Goal: Communication & Community: Answer question/provide support

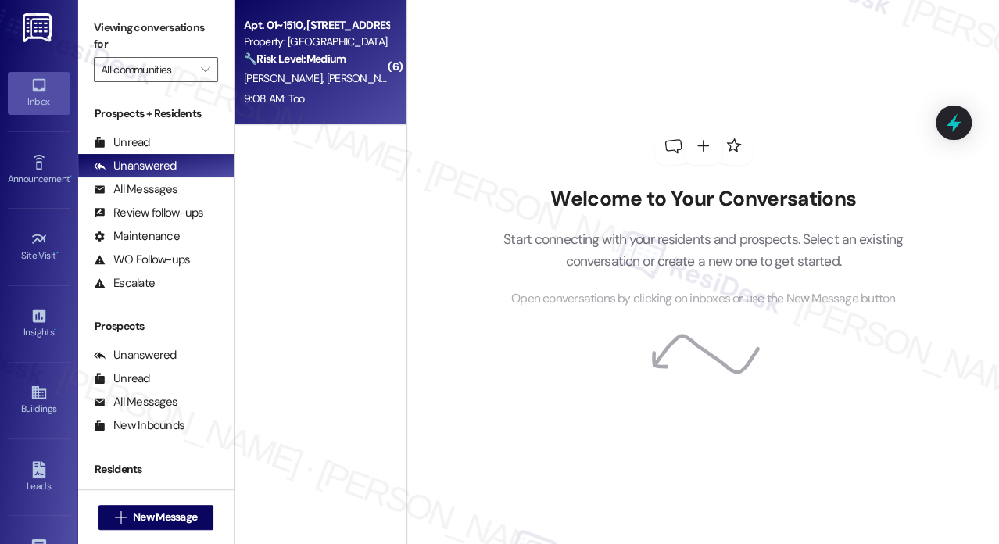
click at [298, 92] on div "9:08 AM: Too 9:08 AM: Too" at bounding box center [274, 98] width 61 height 14
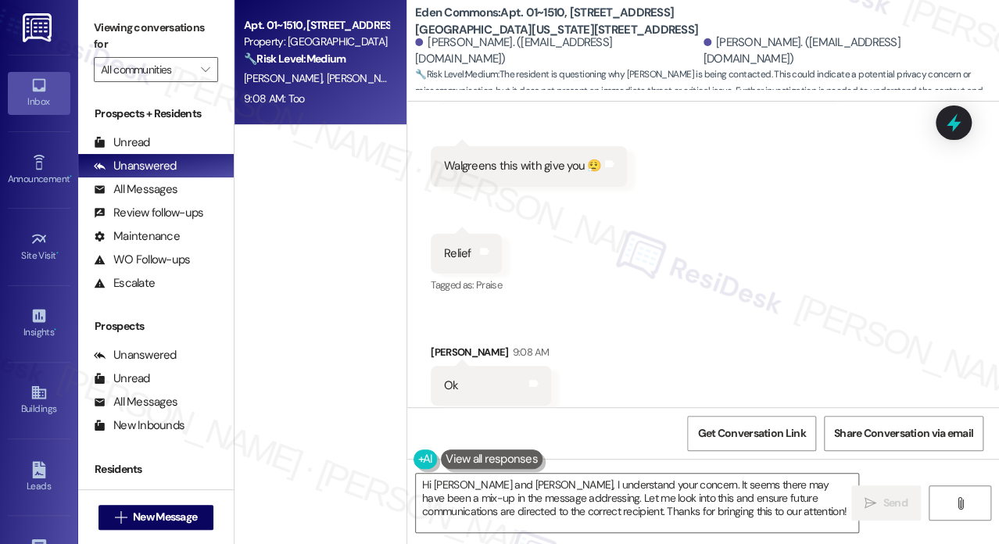
scroll to position [1428, 0]
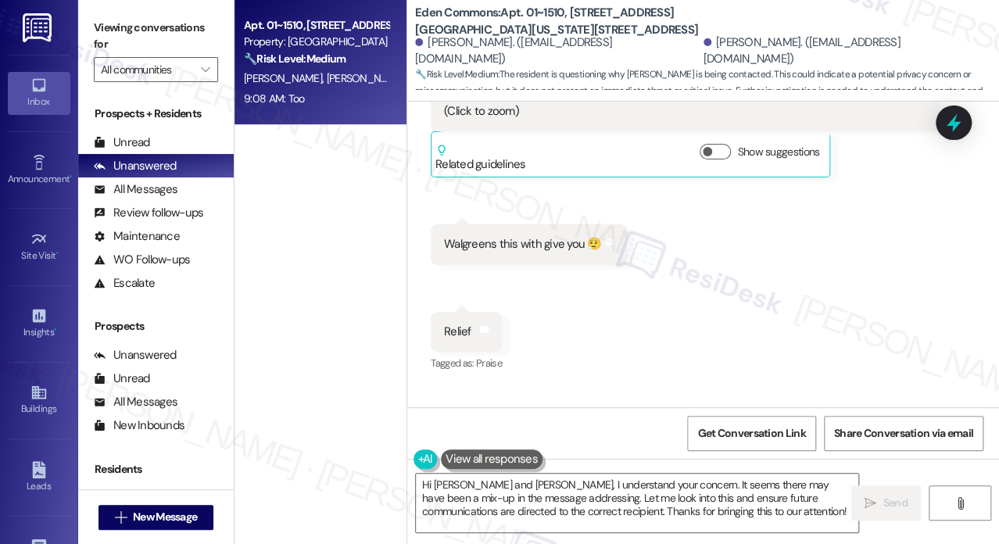
click at [524, 249] on div "Walgreens this with give you 😮‍💨" at bounding box center [523, 244] width 158 height 16
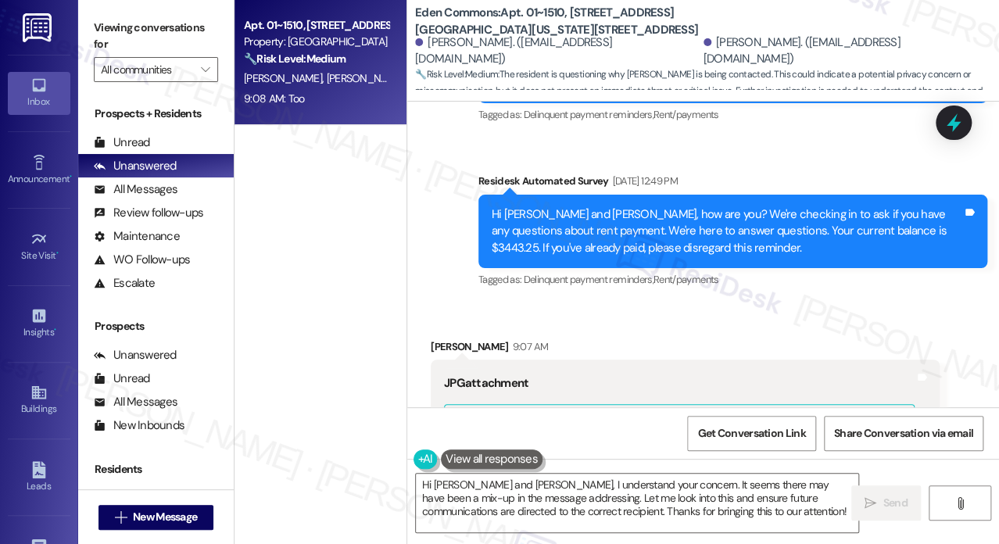
scroll to position [725, 0]
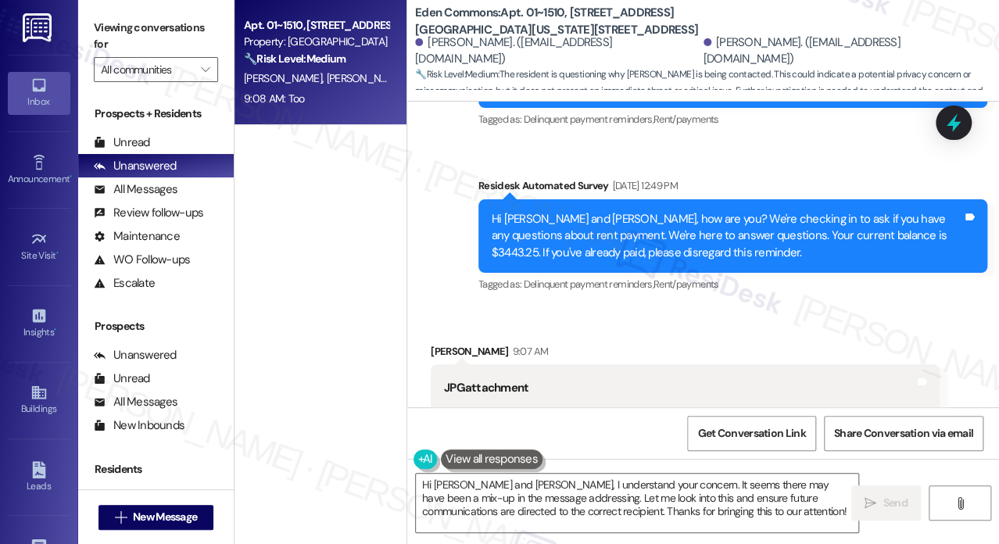
click at [558, 213] on div "Hi [PERSON_NAME] and [PERSON_NAME], how are you? We're checking in to ask if yo…" at bounding box center [727, 236] width 471 height 50
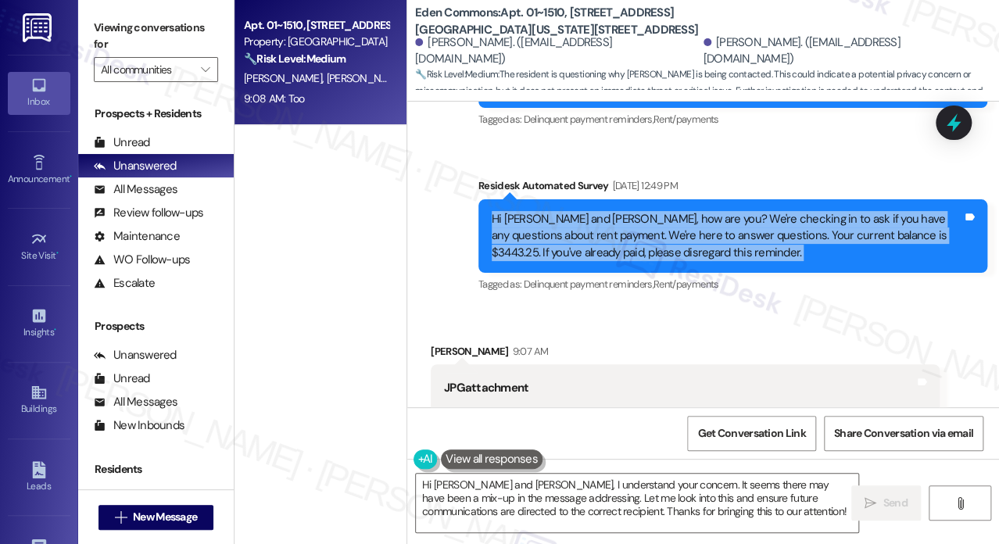
click at [558, 213] on div "Hi [PERSON_NAME] and [PERSON_NAME], how are you? We're checking in to ask if yo…" at bounding box center [727, 236] width 471 height 50
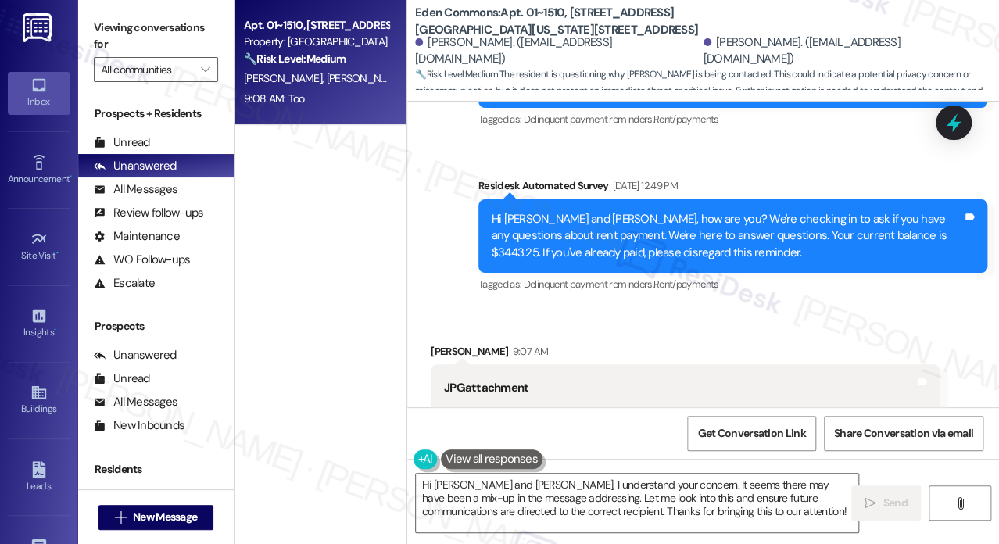
click at [635, 184] on div "[DATE] 12:49 PM" at bounding box center [642, 185] width 69 height 16
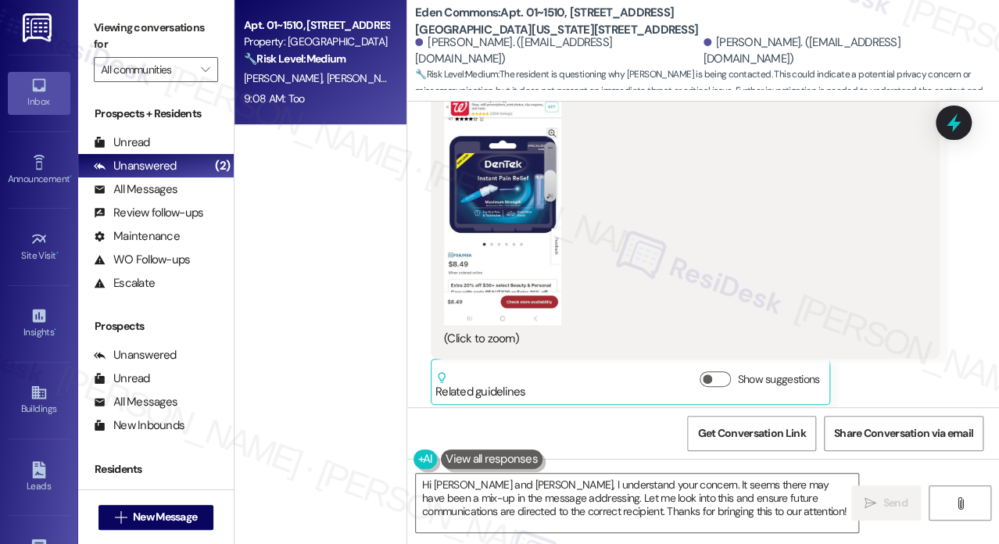
scroll to position [1350, 0]
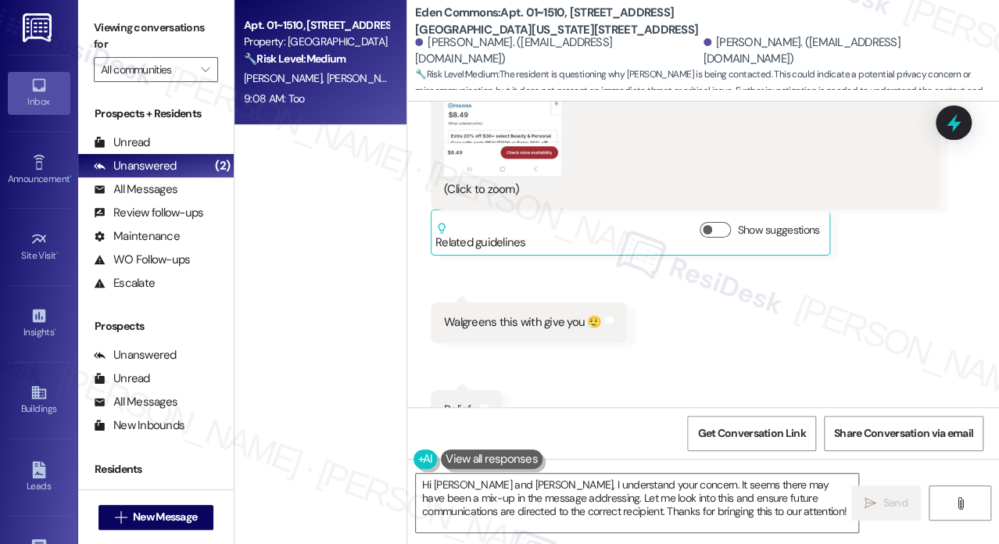
click at [517, 165] on button "Zoom image" at bounding box center [502, 49] width 117 height 254
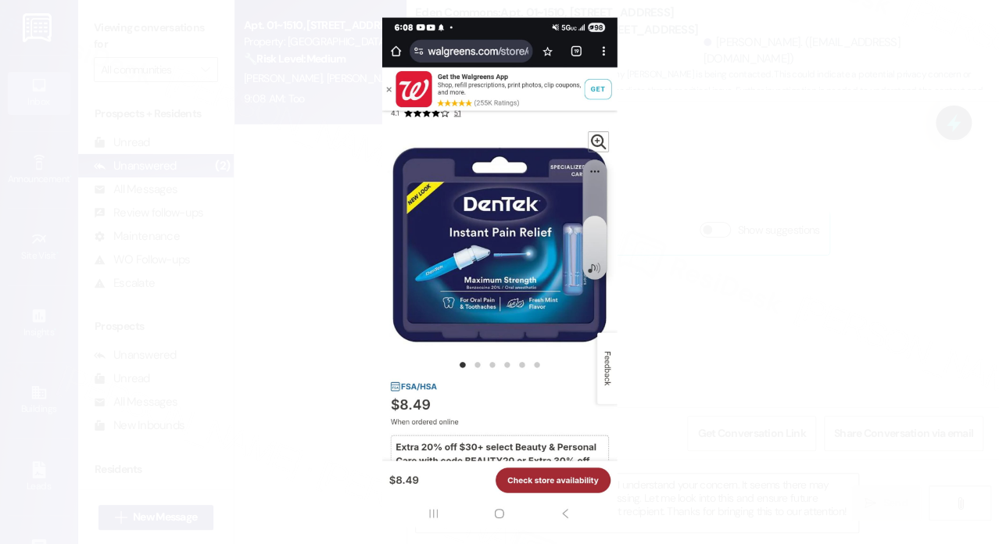
click at [795, 214] on button "Unzoom image" at bounding box center [499, 272] width 999 height 544
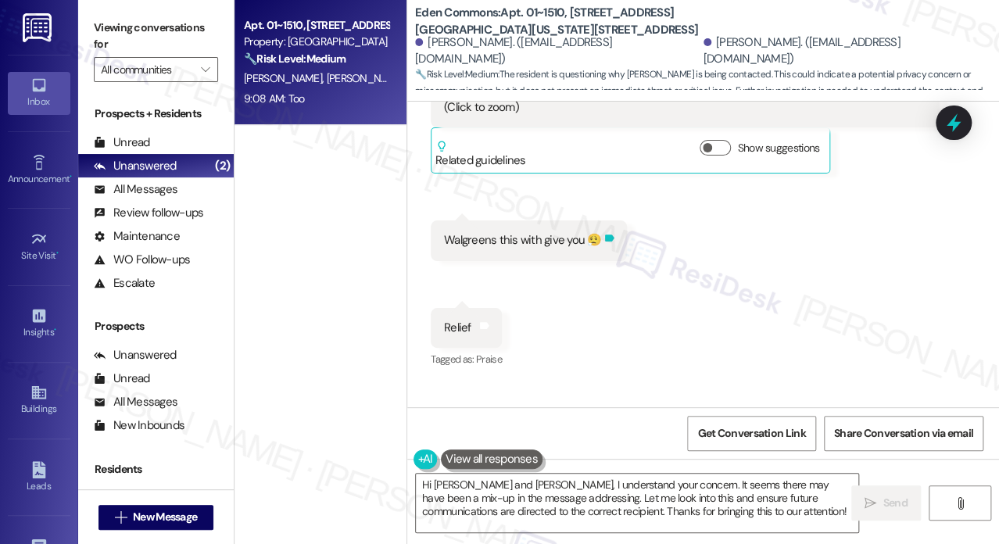
scroll to position [1506, 0]
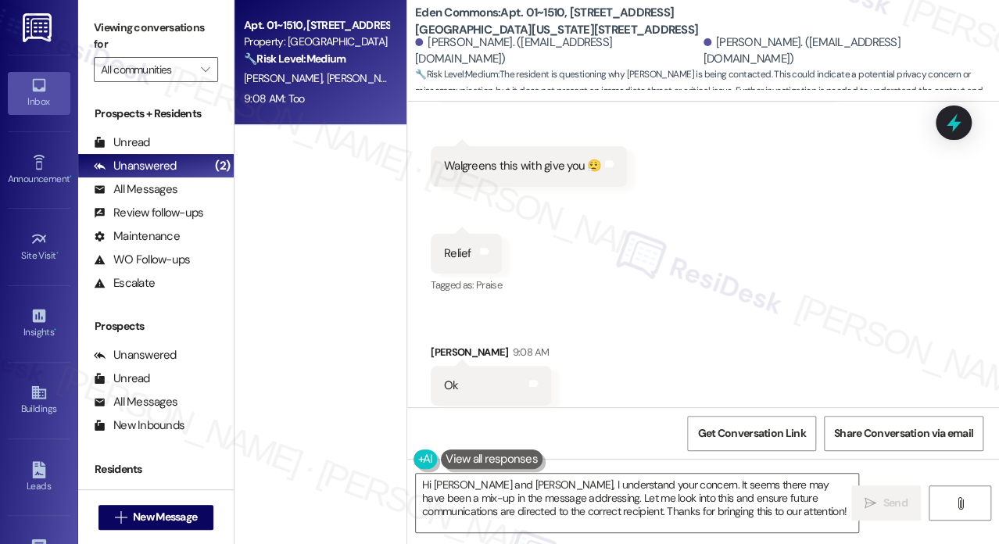
click at [452, 258] on div "Relief" at bounding box center [457, 253] width 27 height 16
click at [522, 174] on div "Walgreens this with give you 😮‍💨 Tags and notes" at bounding box center [529, 166] width 196 height 40
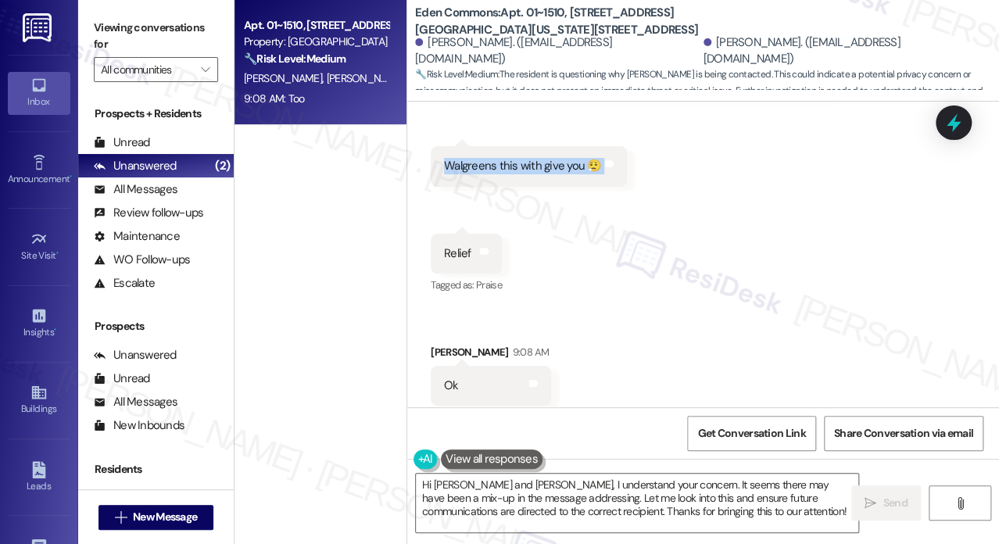
click at [522, 174] on div "Walgreens this with give you 😮‍💨 Tags and notes" at bounding box center [529, 166] width 196 height 40
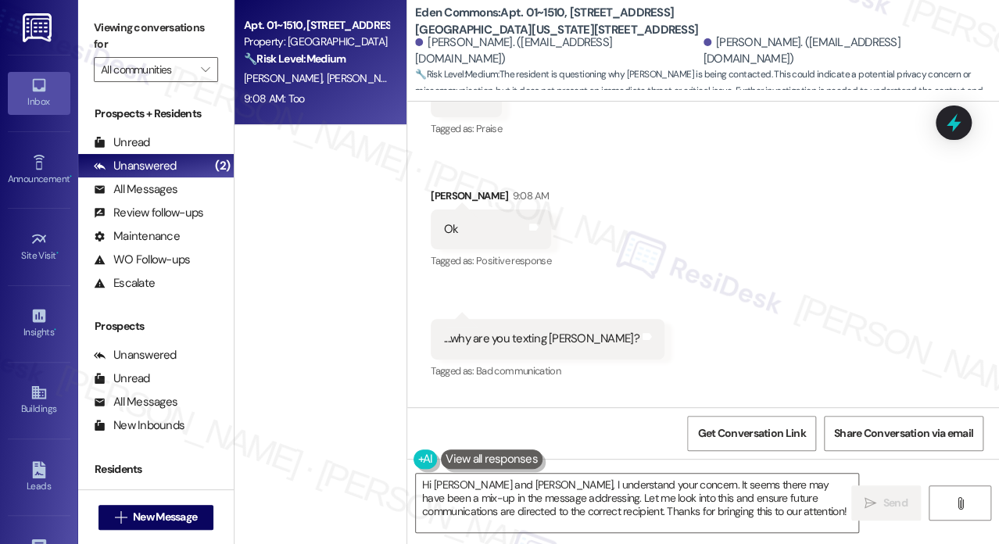
scroll to position [1897, 0]
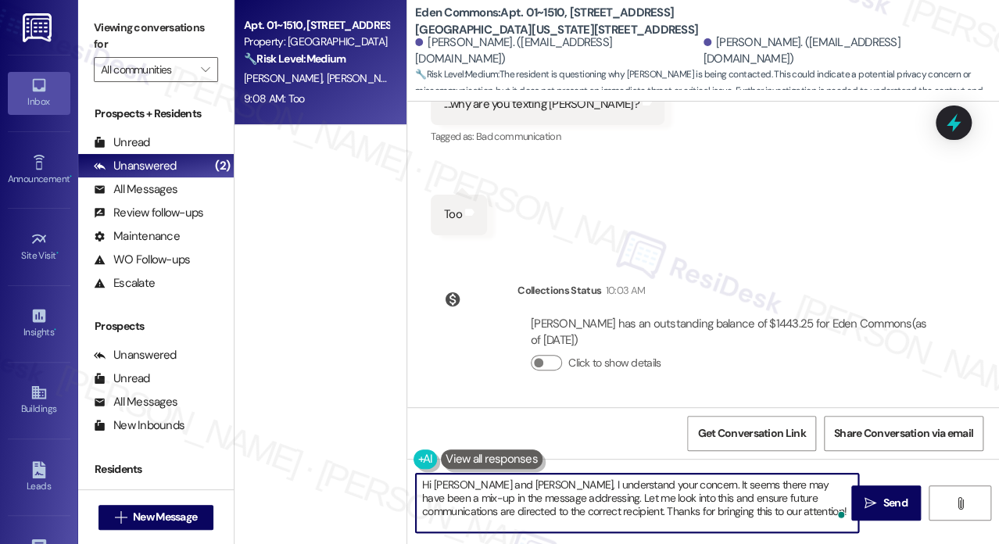
drag, startPoint x: 536, startPoint y: 498, endPoint x: 673, endPoint y: 492, distance: 136.9
click at [673, 492] on textarea "Hi [PERSON_NAME] and [PERSON_NAME], I understand your concern. It seems there m…" at bounding box center [637, 503] width 442 height 59
click at [646, 503] on textarea "Hi [PERSON_NAME] and [PERSON_NAME], I understand your concern. It seems there m…" at bounding box center [637, 503] width 442 height 59
drag, startPoint x: 535, startPoint y: 496, endPoint x: 750, endPoint y: 497, distance: 215.0
click at [750, 497] on textarea "Hi [PERSON_NAME] and [PERSON_NAME], I understand your concern. It seems there m…" at bounding box center [637, 503] width 442 height 59
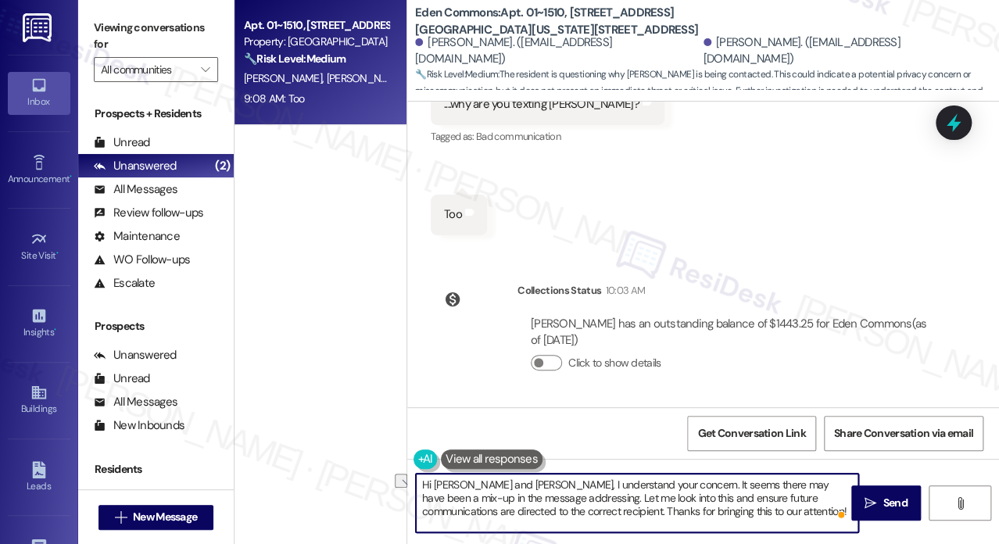
drag, startPoint x: 521, startPoint y: 483, endPoint x: 615, endPoint y: 491, distance: 94.9
click at [615, 491] on textarea "Hi [PERSON_NAME] and [PERSON_NAME], I understand your concern. It seems there m…" at bounding box center [637, 503] width 442 height 59
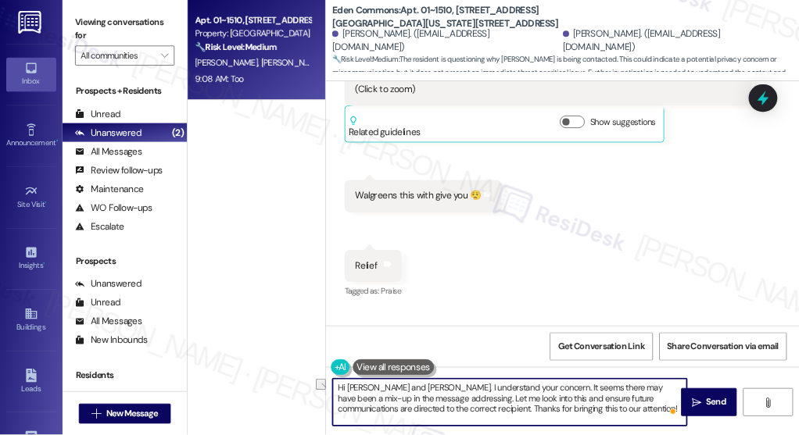
scroll to position [1350, 0]
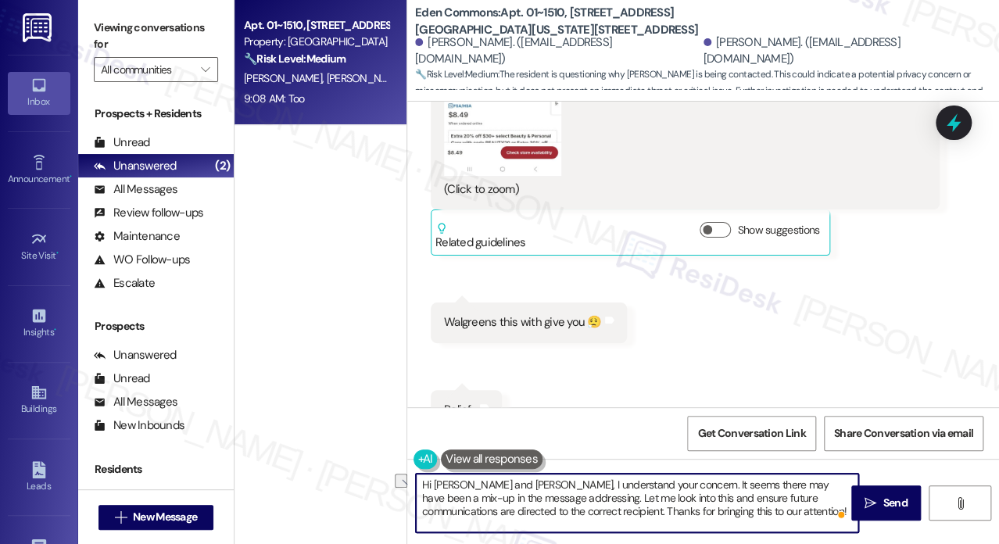
click at [553, 501] on textarea "Hi [PERSON_NAME] and [PERSON_NAME], I understand your concern. It seems there m…" at bounding box center [637, 503] width 442 height 59
drag, startPoint x: 518, startPoint y: 484, endPoint x: 634, endPoint y: 484, distance: 115.7
click at [634, 484] on textarea "Hi [PERSON_NAME] and [PERSON_NAME], I understand your concern. It seems there m…" at bounding box center [637, 503] width 442 height 59
click at [585, 497] on textarea "Hi [PERSON_NAME] and [PERSON_NAME], I understand your concern. It seems there m…" at bounding box center [637, 503] width 442 height 59
drag, startPoint x: 517, startPoint y: 485, endPoint x: 644, endPoint y: 489, distance: 127.5
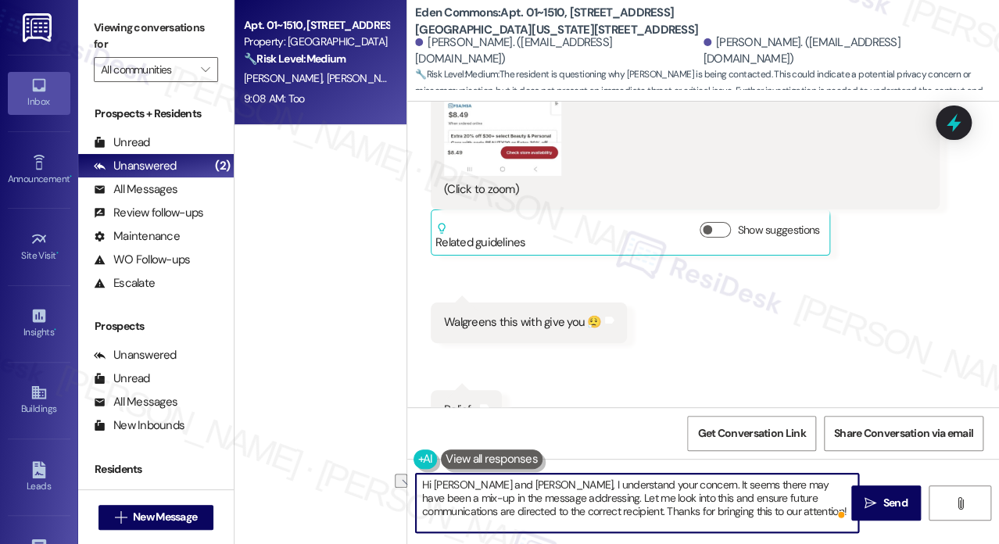
click at [644, 489] on textarea "Hi [PERSON_NAME] and [PERSON_NAME], I understand your concern. It seems there m…" at bounding box center [637, 503] width 442 height 59
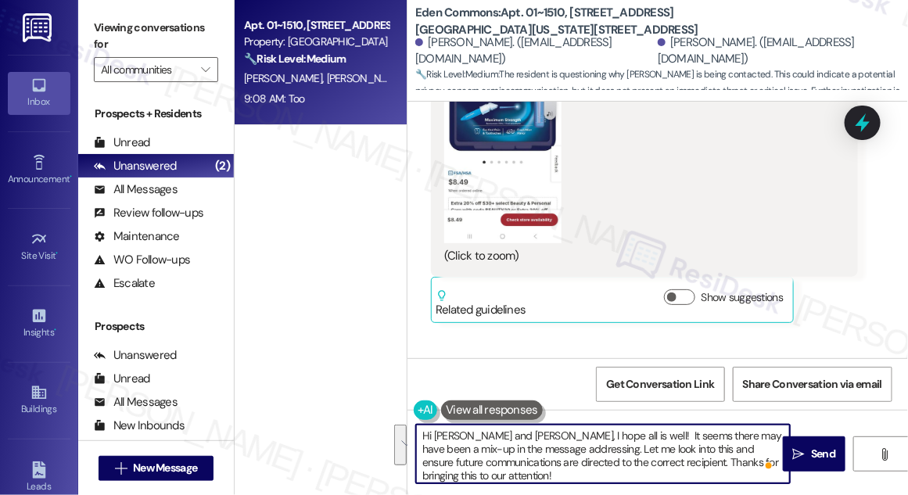
scroll to position [4, 0]
drag, startPoint x: 598, startPoint y: 434, endPoint x: 646, endPoint y: 478, distance: 65.3
click at [646, 478] on textarea "Hi [PERSON_NAME] and [PERSON_NAME], I hope all is well! It seems there may have…" at bounding box center [603, 453] width 374 height 59
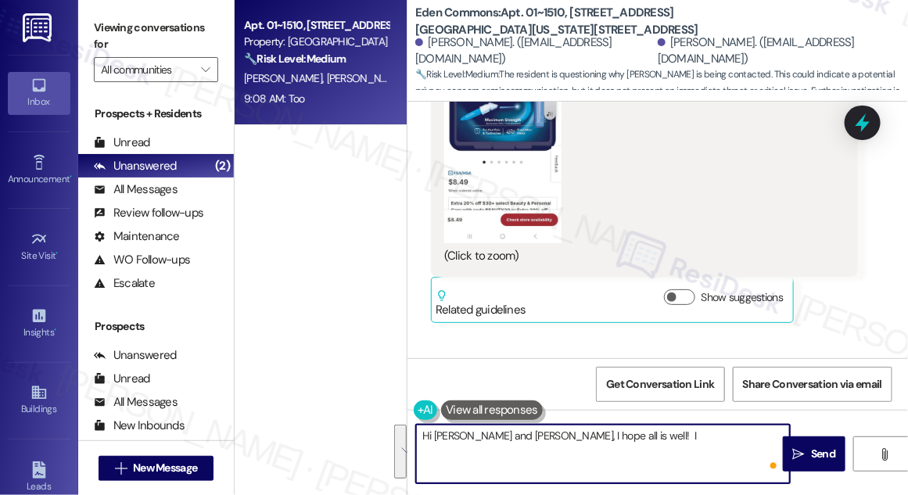
scroll to position [0, 0]
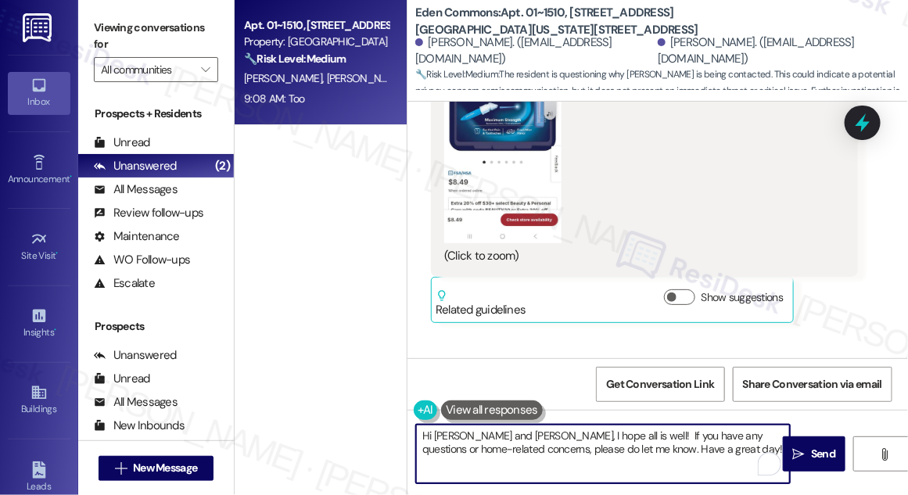
click at [625, 432] on textarea "Hi [PERSON_NAME] and [PERSON_NAME], I hope all is well! If you have any questio…" at bounding box center [603, 453] width 374 height 59
click at [625, 431] on textarea "Hi [PERSON_NAME] and [PERSON_NAME], I hope all is well! If you have any questio…" at bounding box center [603, 453] width 374 height 59
click at [728, 435] on textarea "Hi [PERSON_NAME] and [PERSON_NAME], I hope all is well! If you have any questio…" at bounding box center [603, 453] width 374 height 59
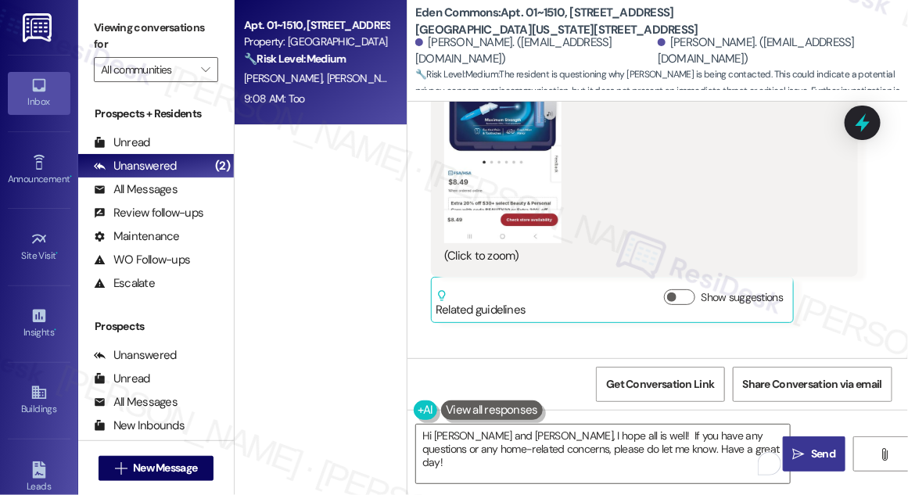
click at [808, 456] on span "Send" at bounding box center [823, 454] width 30 height 16
type textarea "Fetching suggested responses. Please feel free to read through the conversation…"
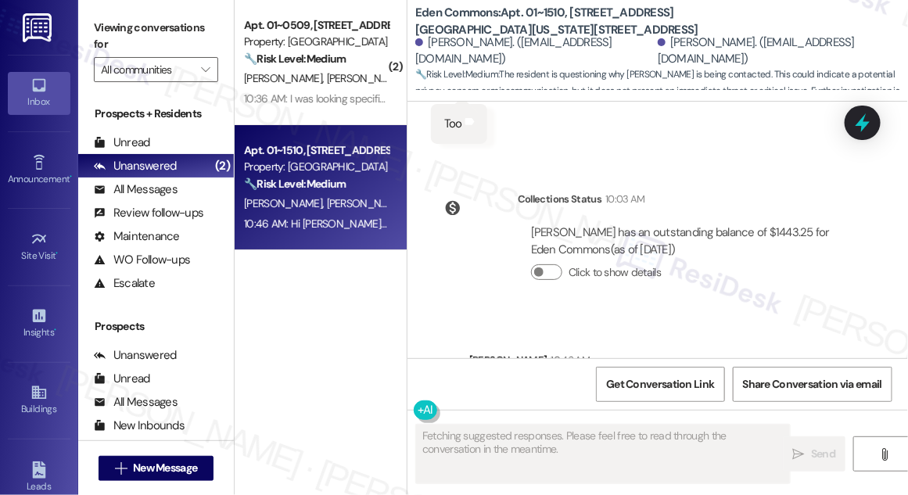
scroll to position [2105, 0]
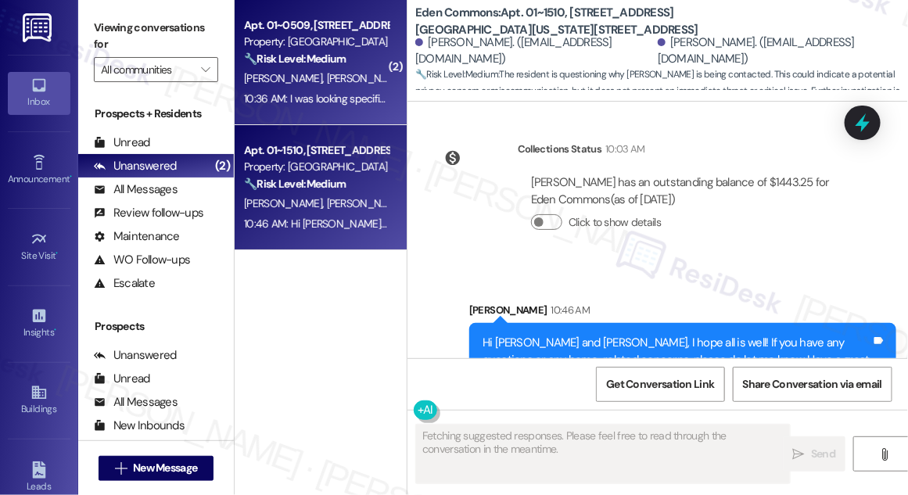
click at [327, 77] on span "[PERSON_NAME]" at bounding box center [366, 78] width 78 height 14
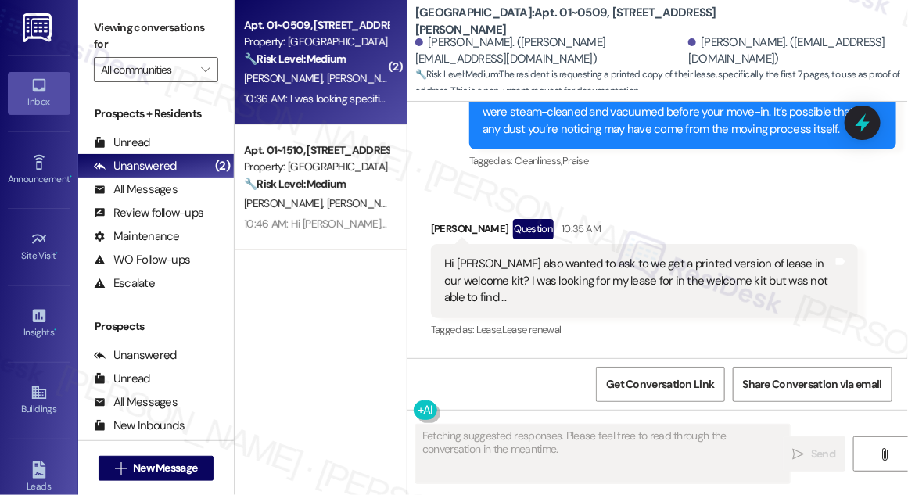
scroll to position [1099, 0]
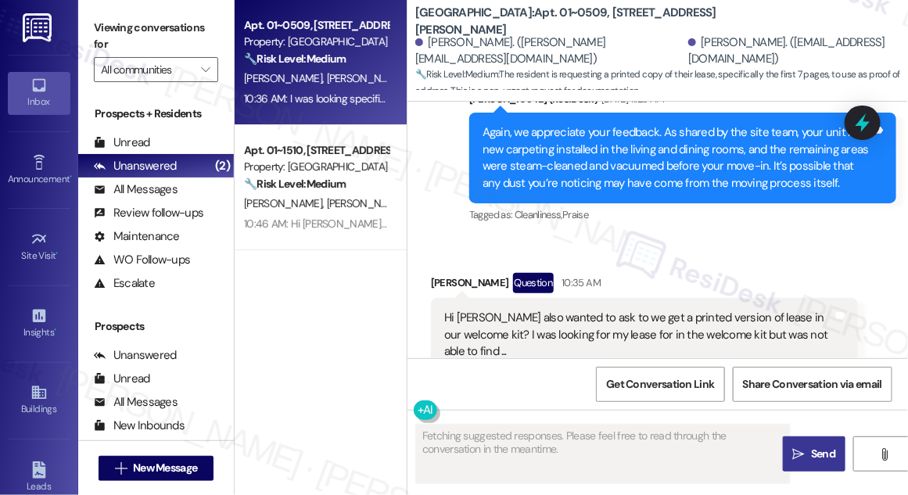
click at [521, 310] on div "Hi [PERSON_NAME] also wanted to ask to we get a printed version of lease in our…" at bounding box center [638, 335] width 389 height 50
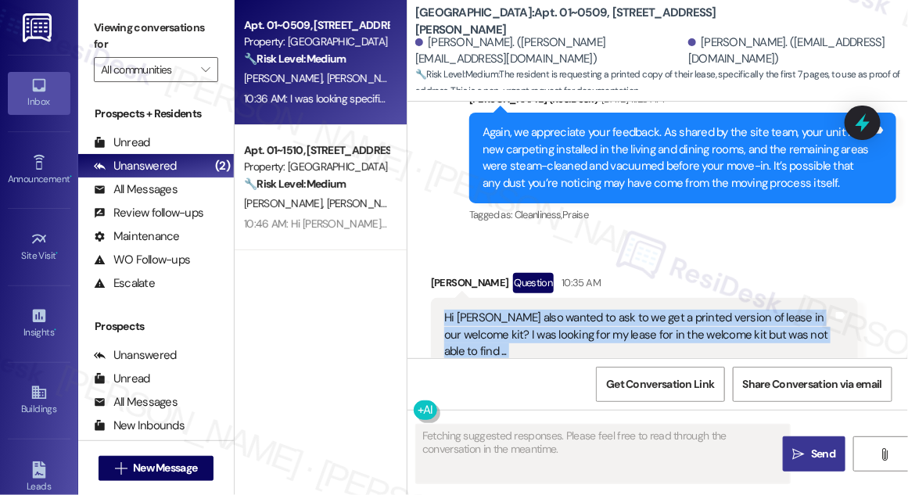
click at [521, 310] on div "Hi [PERSON_NAME] also wanted to ask to we get a printed version of lease in our…" at bounding box center [638, 335] width 389 height 50
click at [640, 310] on div "Hi [PERSON_NAME] also wanted to ask to we get a printed version of lease in our…" at bounding box center [638, 335] width 389 height 50
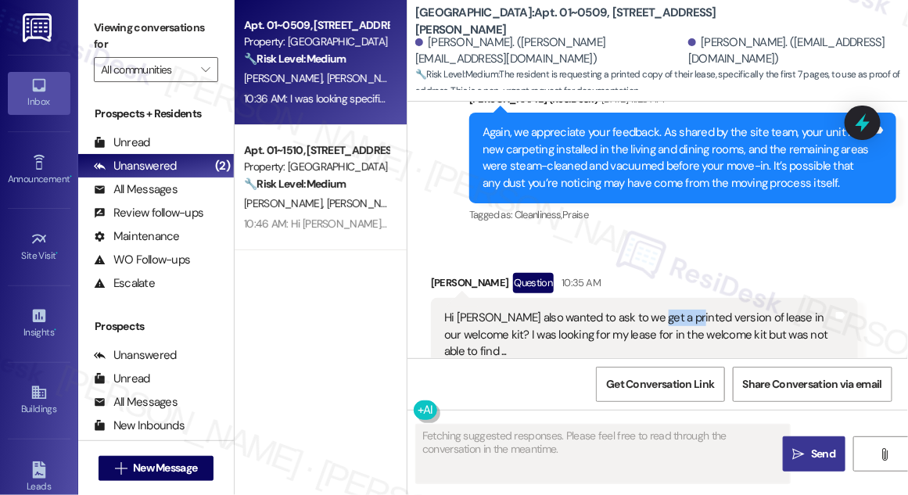
click at [640, 310] on div "Hi [PERSON_NAME] also wanted to ask to we get a printed version of lease in our…" at bounding box center [638, 335] width 389 height 50
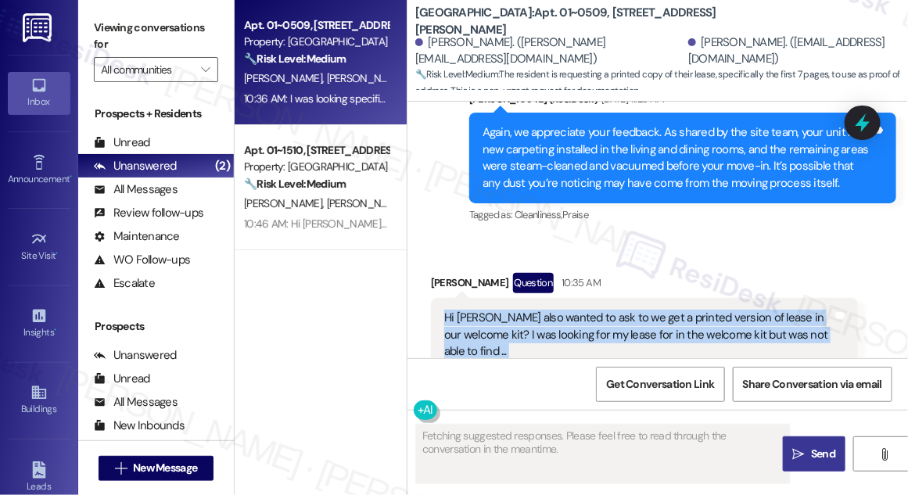
click at [640, 310] on div "Hi [PERSON_NAME] also wanted to ask to we get a printed version of lease in our…" at bounding box center [638, 335] width 389 height 50
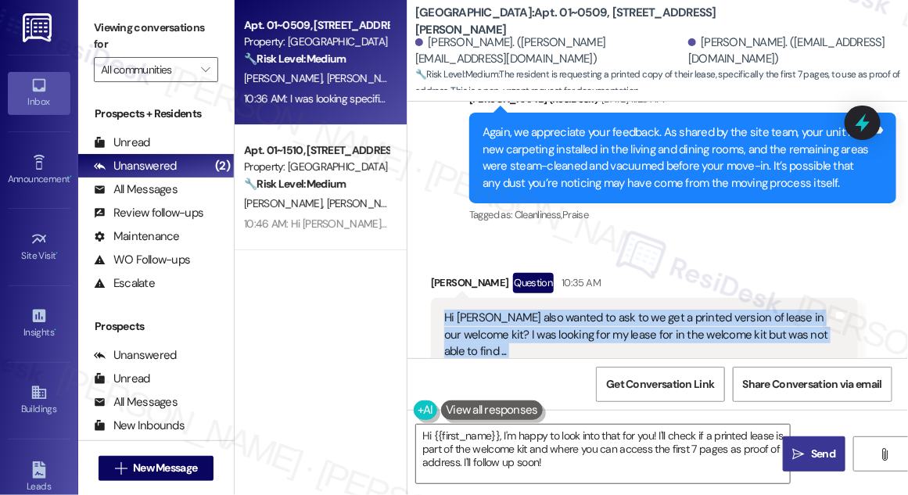
click at [629, 310] on div "Hi [PERSON_NAME] also wanted to ask to we get a printed version of lease in our…" at bounding box center [638, 335] width 389 height 50
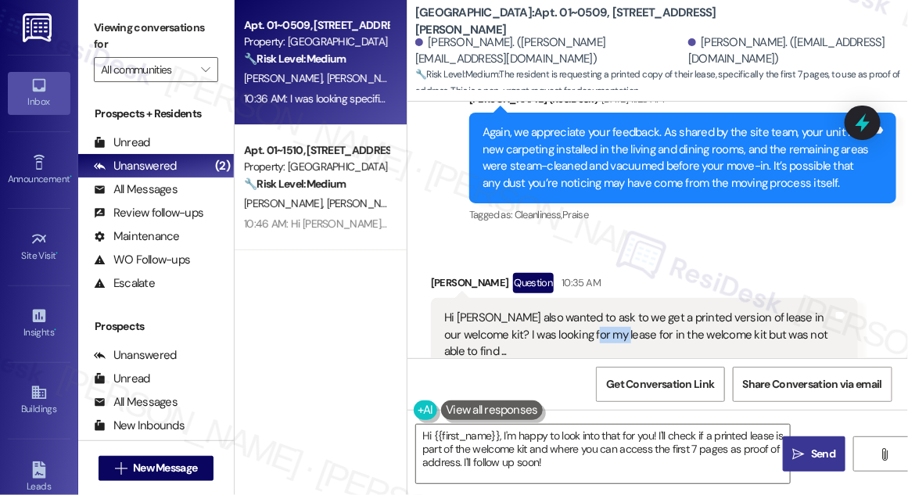
click at [629, 310] on div "Hi [PERSON_NAME] also wanted to ask to we get a printed version of lease in our…" at bounding box center [638, 335] width 389 height 50
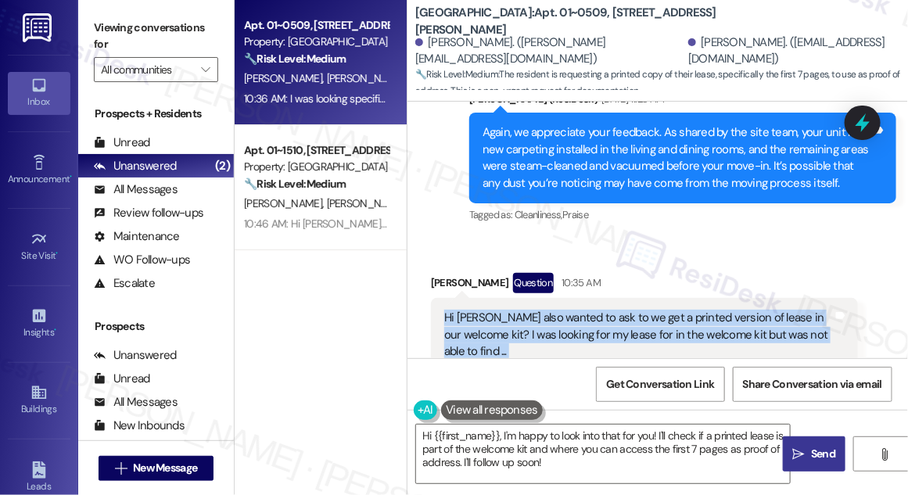
click at [629, 310] on div "Hi [PERSON_NAME] also wanted to ask to we get a printed version of lease in our…" at bounding box center [638, 335] width 389 height 50
click at [710, 310] on div "Hi [PERSON_NAME] also wanted to ask to we get a printed version of lease in our…" at bounding box center [638, 335] width 389 height 50
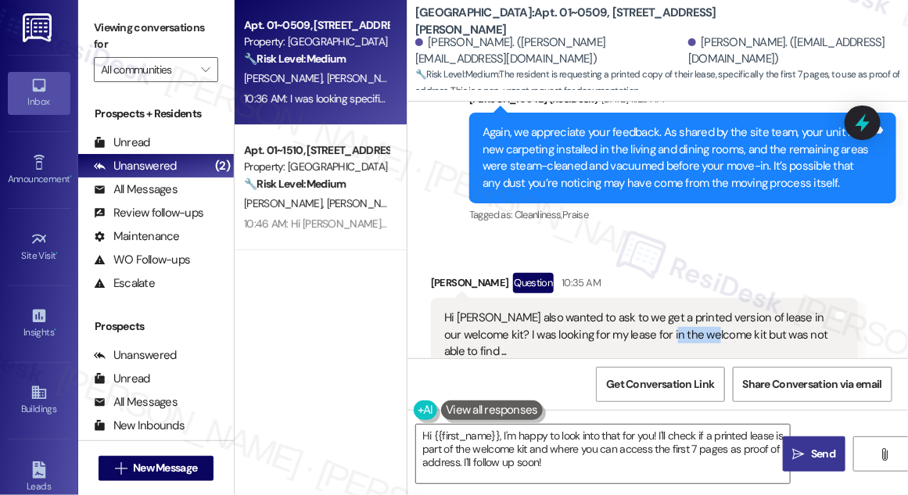
click at [710, 310] on div "Hi [PERSON_NAME] also wanted to ask to we get a printed version of lease in our…" at bounding box center [638, 335] width 389 height 50
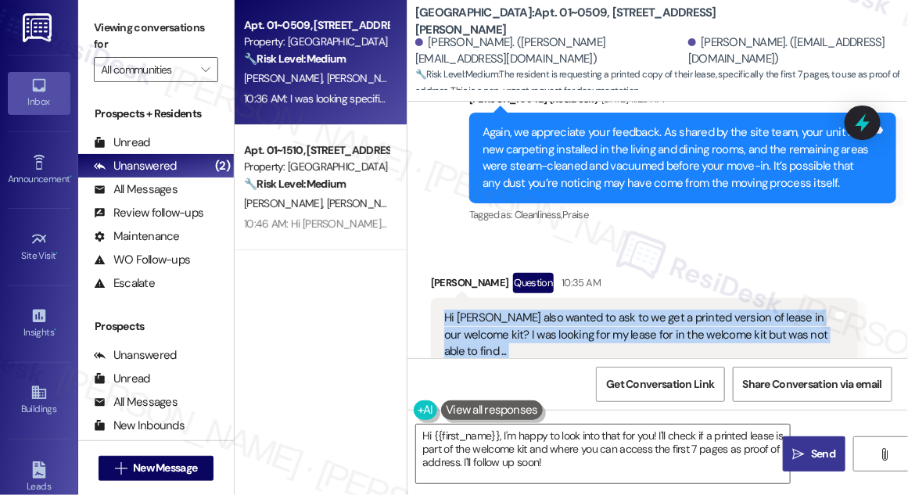
click at [710, 310] on div "Hi [PERSON_NAME] also wanted to ask to we get a printed version of lease in our…" at bounding box center [638, 335] width 389 height 50
click at [636, 310] on div "Hi [PERSON_NAME] also wanted to ask to we get a printed version of lease in our…" at bounding box center [638, 335] width 389 height 50
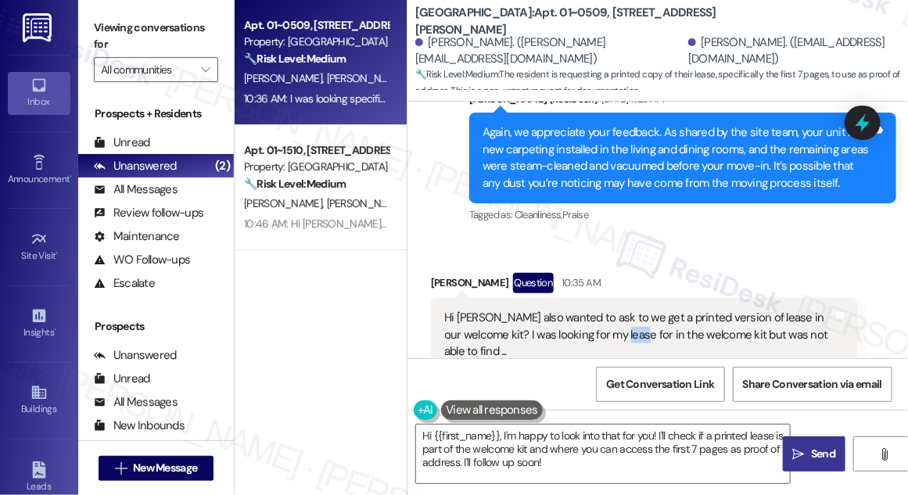
click at [636, 310] on div "Hi [PERSON_NAME] also wanted to ask to we get a printed version of lease in our…" at bounding box center [638, 335] width 389 height 50
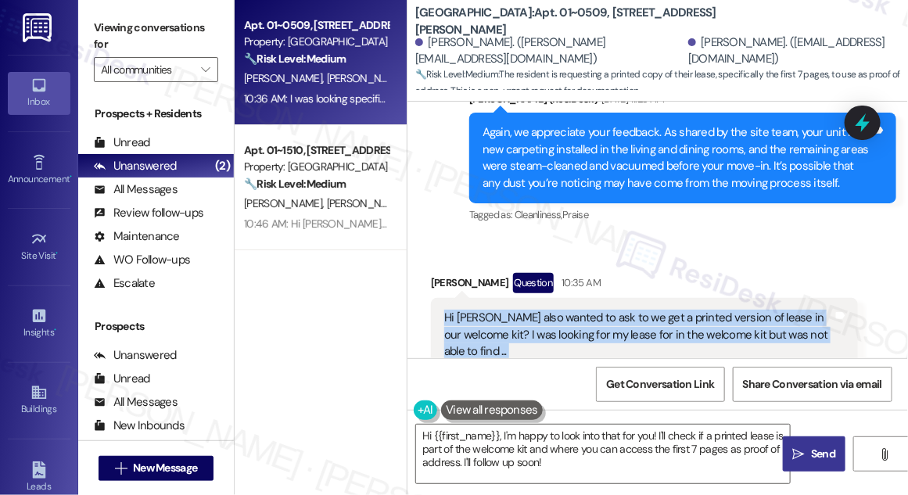
click at [636, 310] on div "Hi [PERSON_NAME] also wanted to ask to we get a printed version of lease in our…" at bounding box center [638, 335] width 389 height 50
click at [573, 310] on div "Hi [PERSON_NAME] also wanted to ask to we get a printed version of lease in our…" at bounding box center [638, 335] width 389 height 50
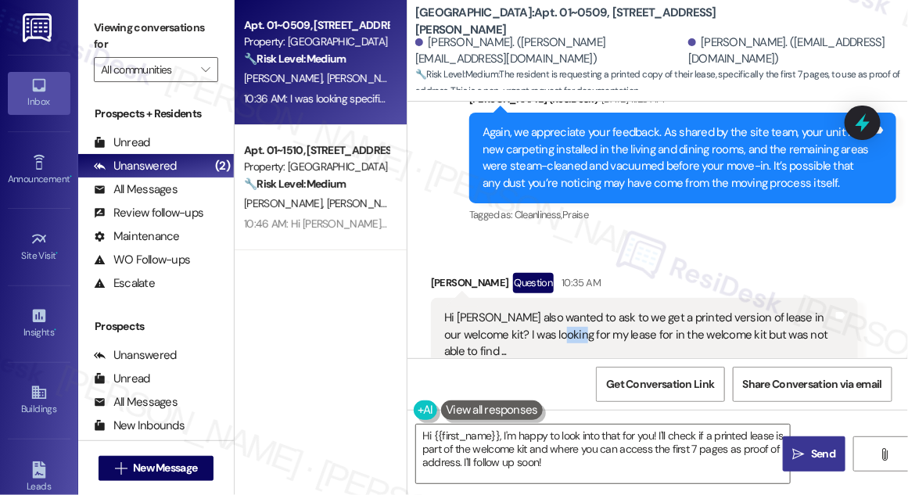
click at [573, 310] on div "Hi [PERSON_NAME] also wanted to ask to we get a printed version of lease in our…" at bounding box center [638, 335] width 389 height 50
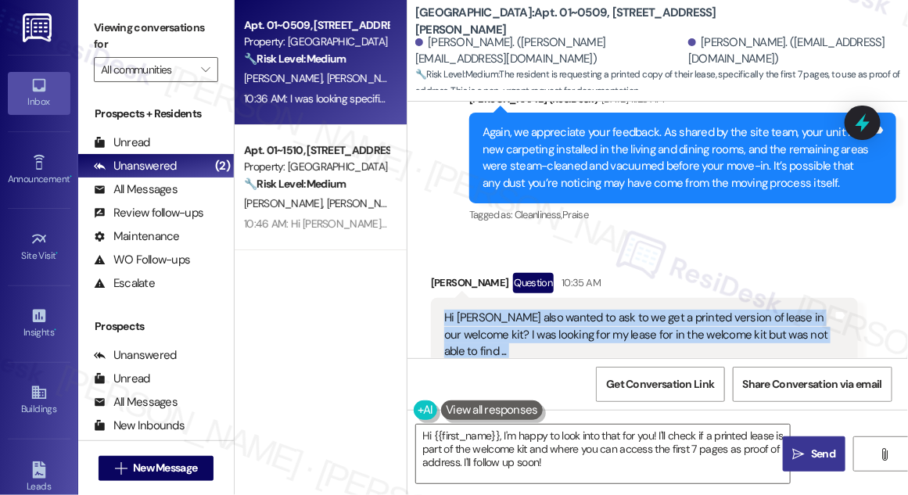
click at [573, 310] on div "Hi [PERSON_NAME] also wanted to ask to we get a printed version of lease in our…" at bounding box center [638, 335] width 389 height 50
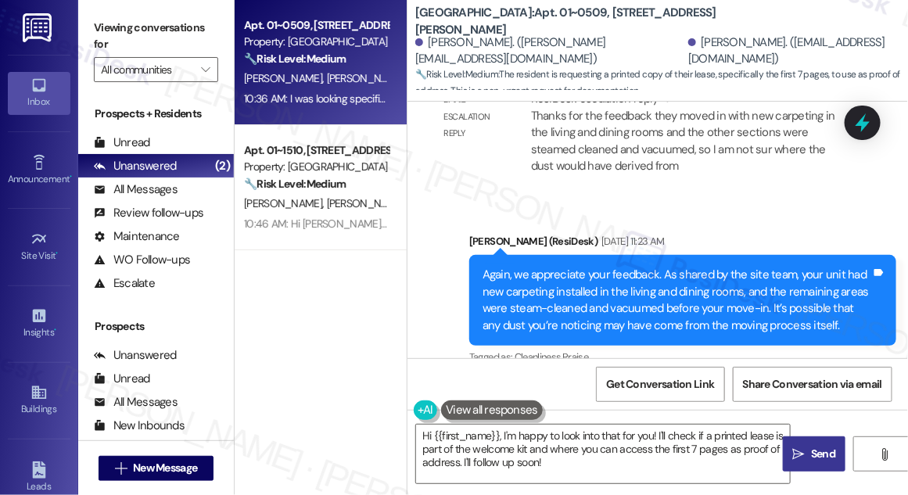
click at [659, 267] on div "Again, we appreciate your feedback. As shared by the site team, your unit had n…" at bounding box center [676, 300] width 389 height 67
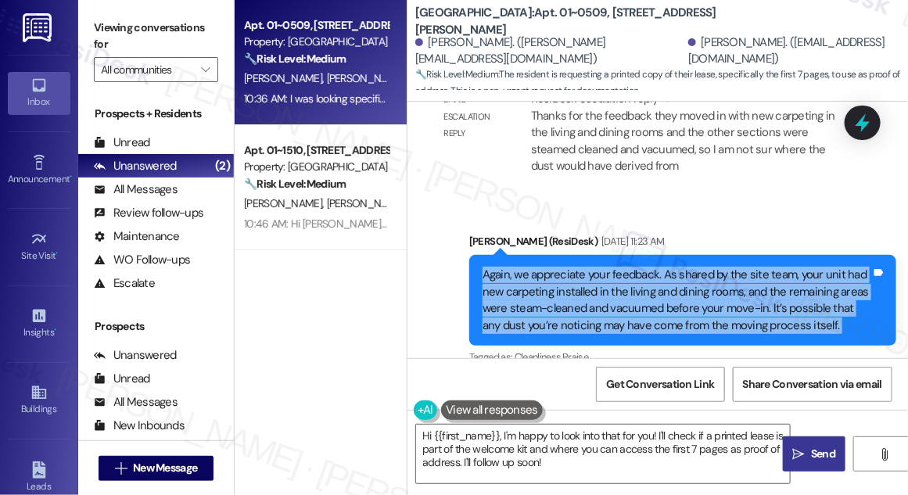
click at [659, 267] on div "Again, we appreciate your feedback. As shared by the site team, your unit had n…" at bounding box center [676, 300] width 389 height 67
click at [673, 267] on div "Again, we appreciate your feedback. As shared by the site team, your unit had n…" at bounding box center [676, 300] width 389 height 67
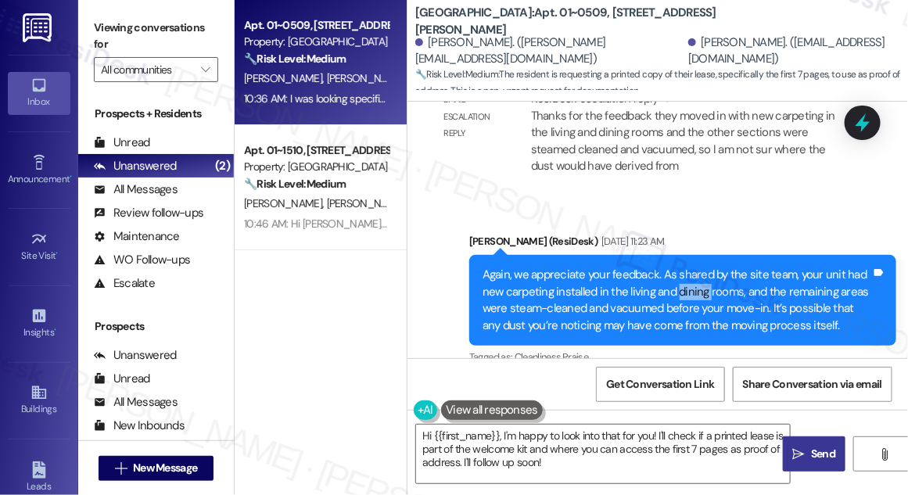
click at [673, 267] on div "Again, we appreciate your feedback. As shared by the site team, your unit had n…" at bounding box center [676, 300] width 389 height 67
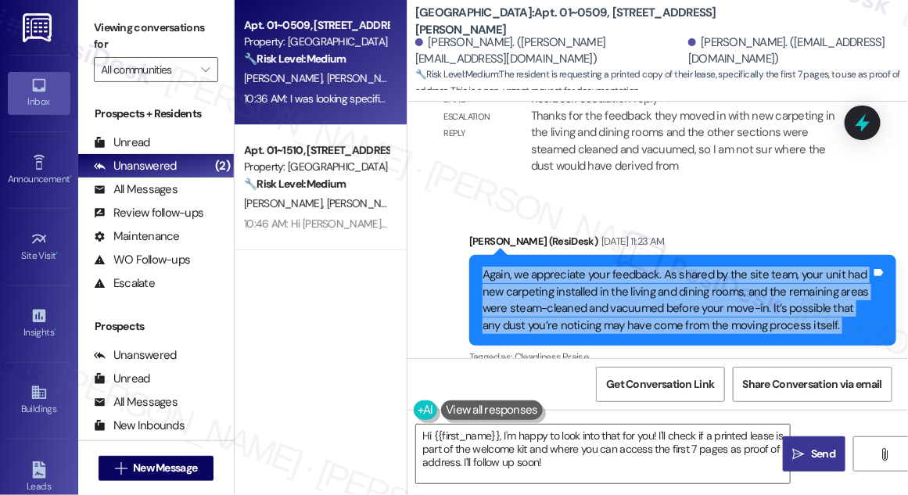
click at [673, 267] on div "Again, we appreciate your feedback. As shared by the site team, your unit had n…" at bounding box center [676, 300] width 389 height 67
click at [554, 278] on div "Again, we appreciate your feedback. As shared by the site team, your unit had n…" at bounding box center [676, 300] width 389 height 67
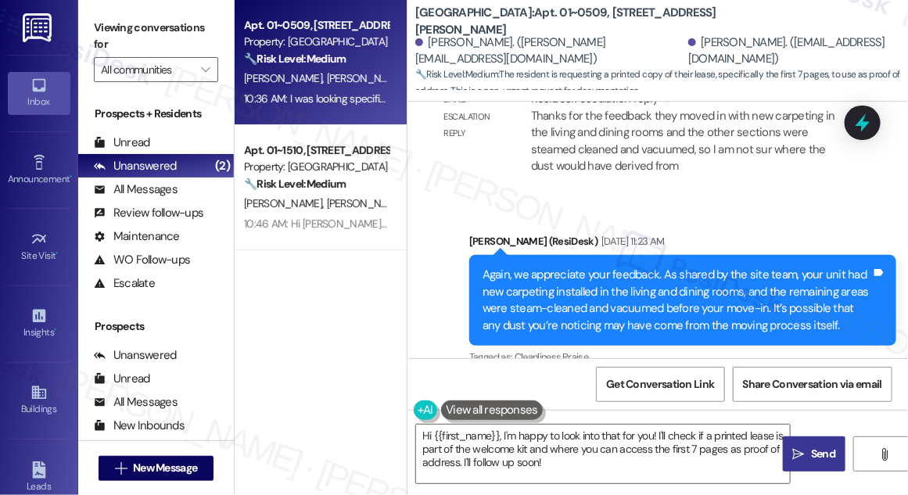
click at [554, 278] on div "Again, we appreciate your feedback. As shared by the site team, your unit had n…" at bounding box center [676, 300] width 389 height 67
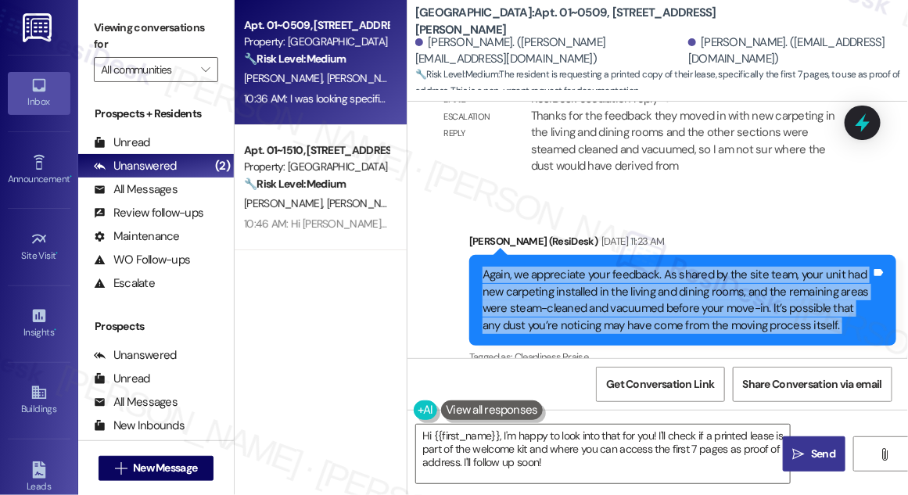
click at [554, 278] on div "Again, we appreciate your feedback. As shared by the site team, your unit had n…" at bounding box center [676, 300] width 389 height 67
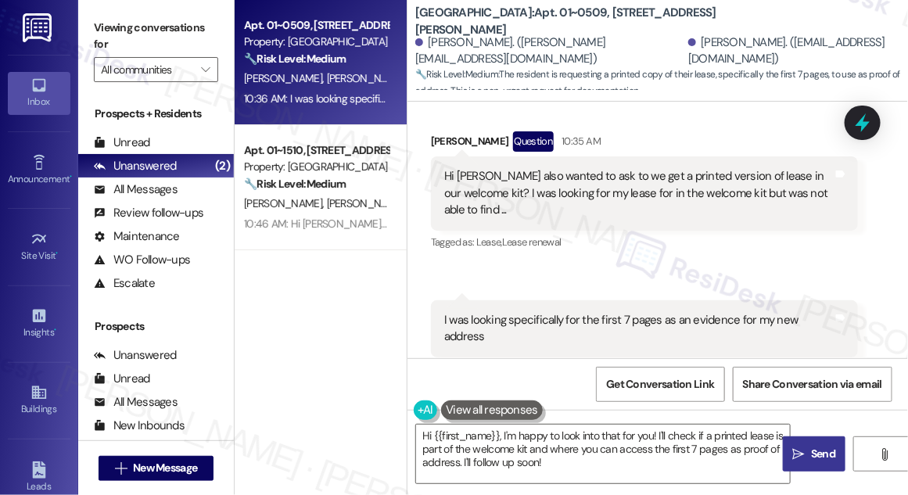
scroll to position [1242, 0]
click at [554, 167] on div "Hi [PERSON_NAME] also wanted to ask to we get a printed version of lease in our…" at bounding box center [638, 192] width 389 height 50
click at [553, 167] on div "Hi [PERSON_NAME] also wanted to ask to we get a printed version of lease in our…" at bounding box center [638, 192] width 389 height 50
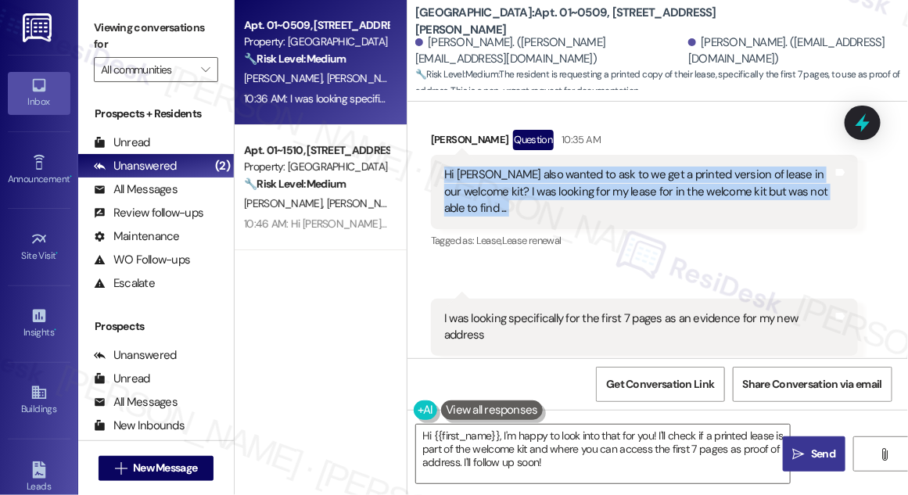
click at [553, 167] on div "Hi [PERSON_NAME] also wanted to ask to we get a printed version of lease in our…" at bounding box center [638, 192] width 389 height 50
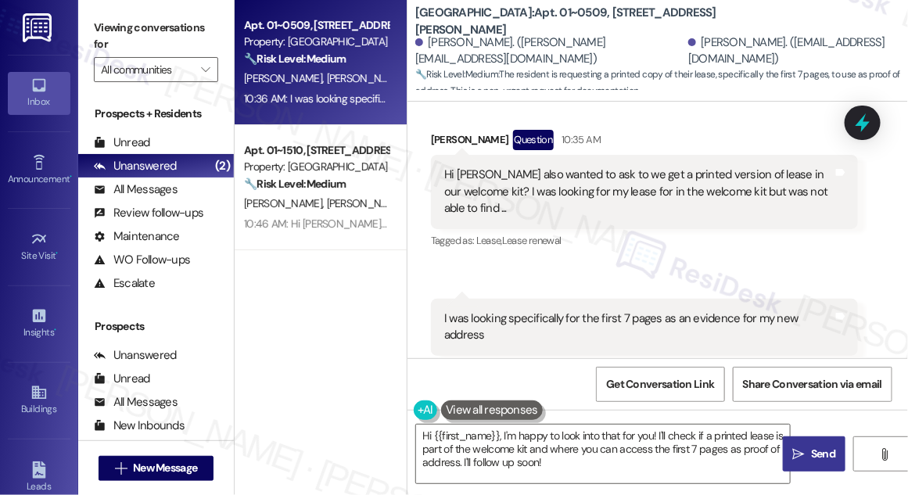
click at [500, 299] on div "I was looking specifically for the first 7 pages as an evidence for my new addr…" at bounding box center [644, 327] width 427 height 57
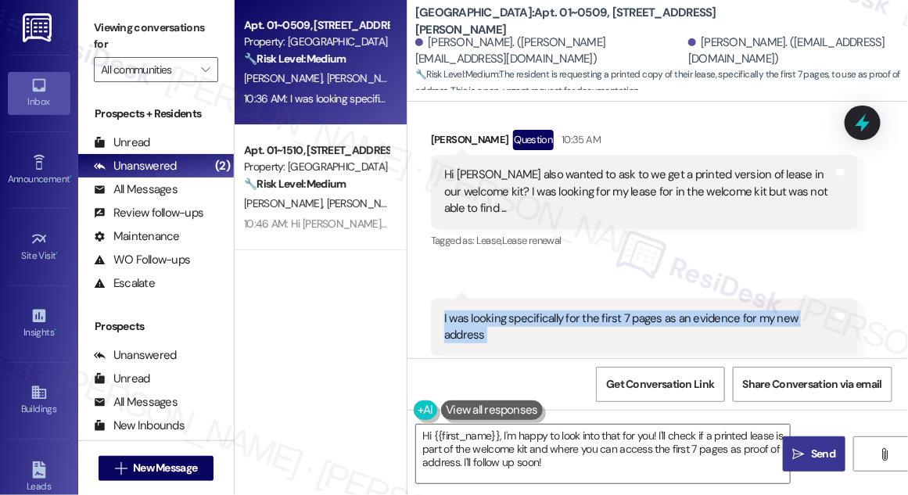
click at [500, 299] on div "I was looking specifically for the first 7 pages as an evidence for my new addr…" at bounding box center [644, 327] width 427 height 57
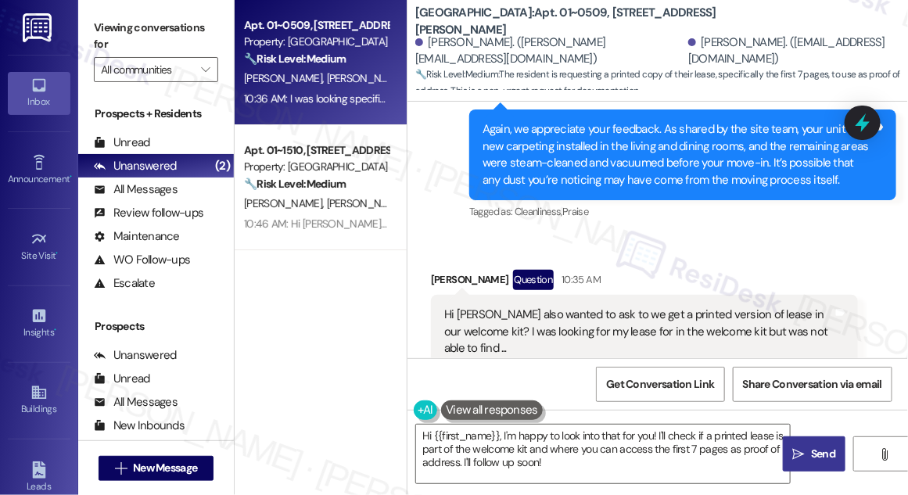
scroll to position [1100, 0]
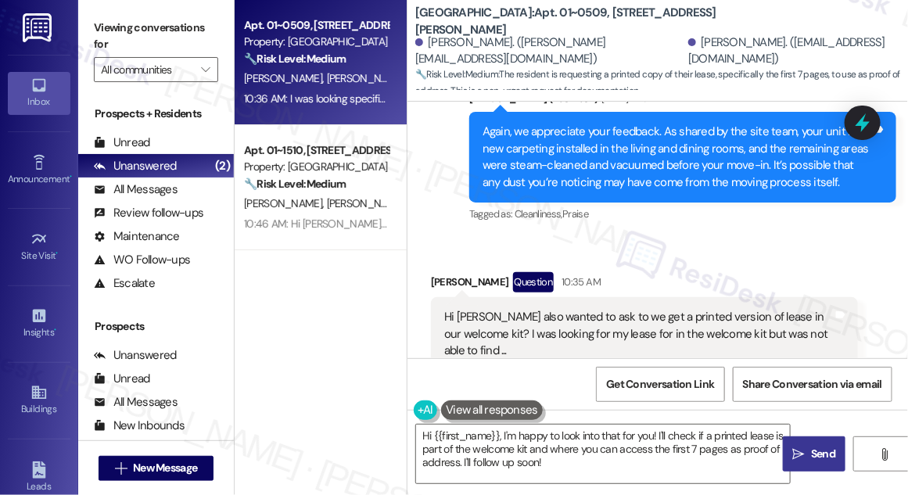
click at [532, 309] on div "Hi [PERSON_NAME] also wanted to ask to we get a printed version of lease in our…" at bounding box center [638, 334] width 389 height 50
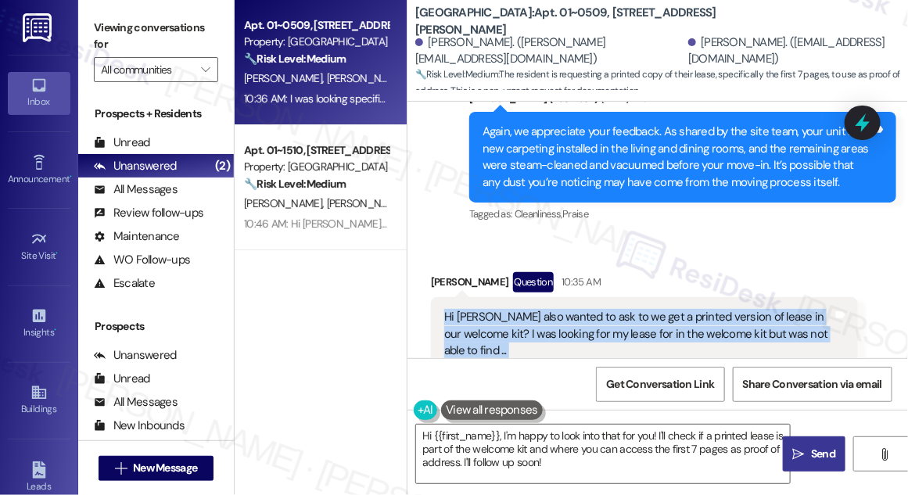
click at [532, 309] on div "Hi [PERSON_NAME] also wanted to ask to we get a printed version of lease in our…" at bounding box center [638, 334] width 389 height 50
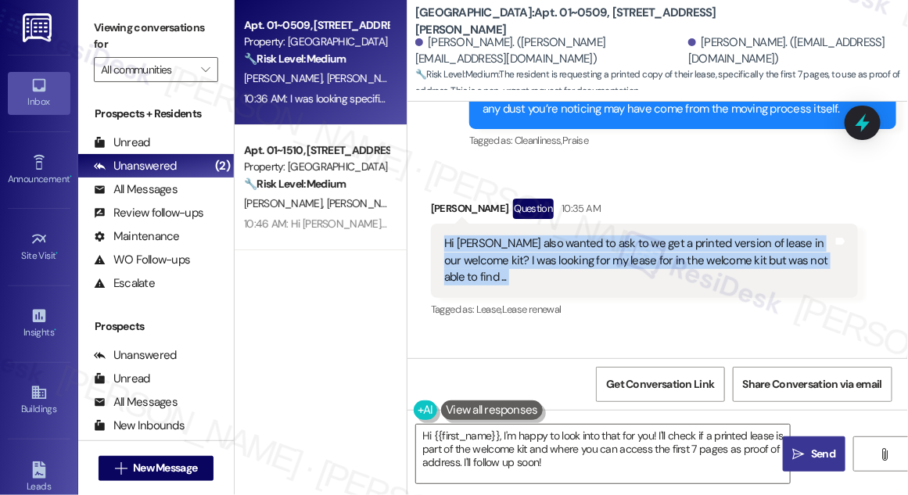
scroll to position [1171, 0]
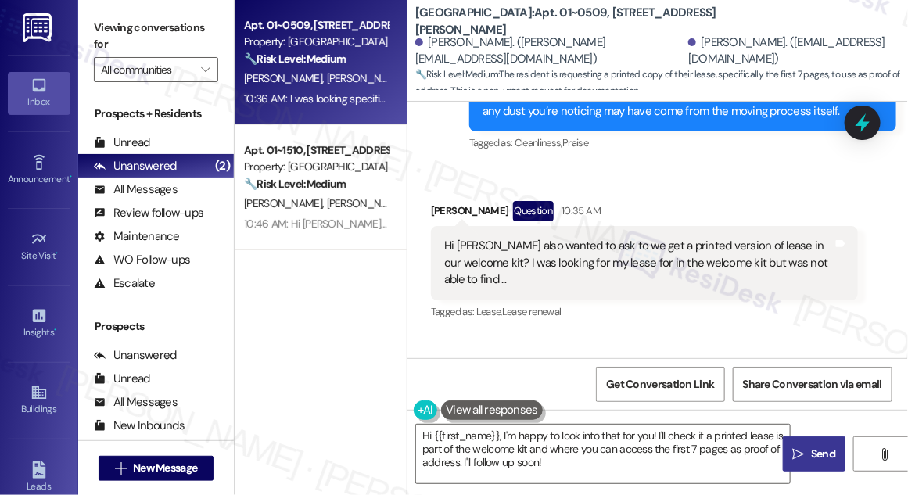
click at [442, 201] on div "[PERSON_NAME] Question 10:35 AM" at bounding box center [644, 213] width 427 height 25
copy div "[PERSON_NAME]"
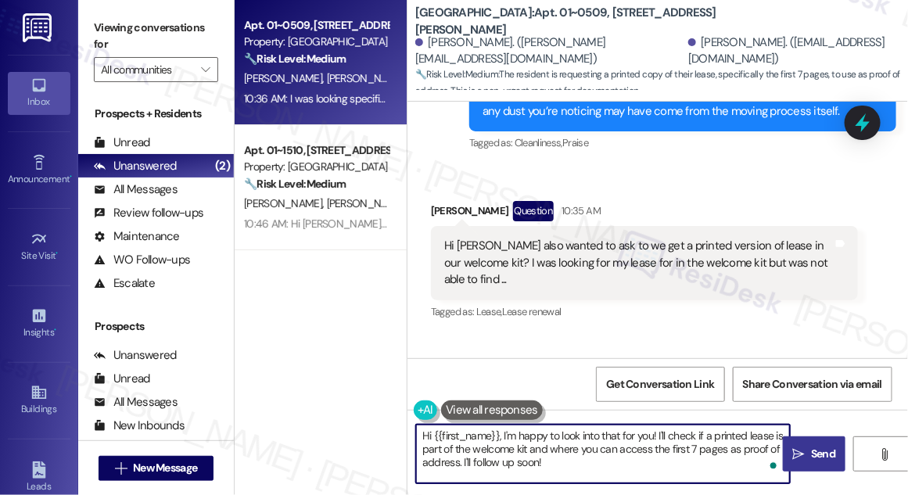
drag, startPoint x: 435, startPoint y: 435, endPoint x: 498, endPoint y: 432, distance: 62.6
click at [498, 432] on textarea "Hi {{first_name}}, I'm happy to look into that for you! I'll check if a printed…" at bounding box center [603, 453] width 374 height 59
paste textarea "[PERSON_NAME]"
click at [418, 23] on b "[GEOGRAPHIC_DATA]: Apt. 01~0509, [STREET_ADDRESS][PERSON_NAME]" at bounding box center [571, 22] width 313 height 34
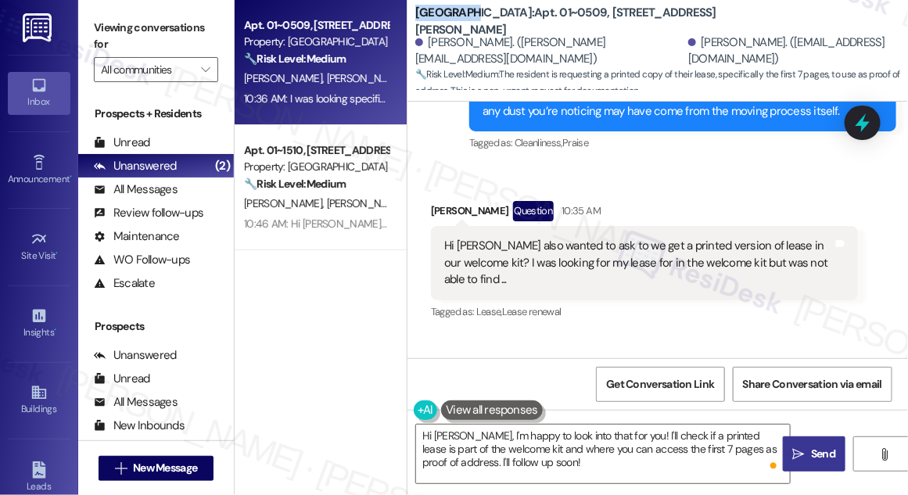
click at [418, 23] on b "[GEOGRAPHIC_DATA]: Apt. 01~0509, [STREET_ADDRESS][PERSON_NAME]" at bounding box center [571, 22] width 313 height 34
copy b "Columbus"
click at [124, 23] on label "Viewing conversations for" at bounding box center [156, 36] width 124 height 41
click at [699, 239] on div "Hi [PERSON_NAME] also wanted to ask to we get a printed version of lease in our…" at bounding box center [638, 263] width 389 height 50
click at [700, 238] on div "Hi [PERSON_NAME] also wanted to ask to we get a printed version of lease in our…" at bounding box center [638, 263] width 389 height 50
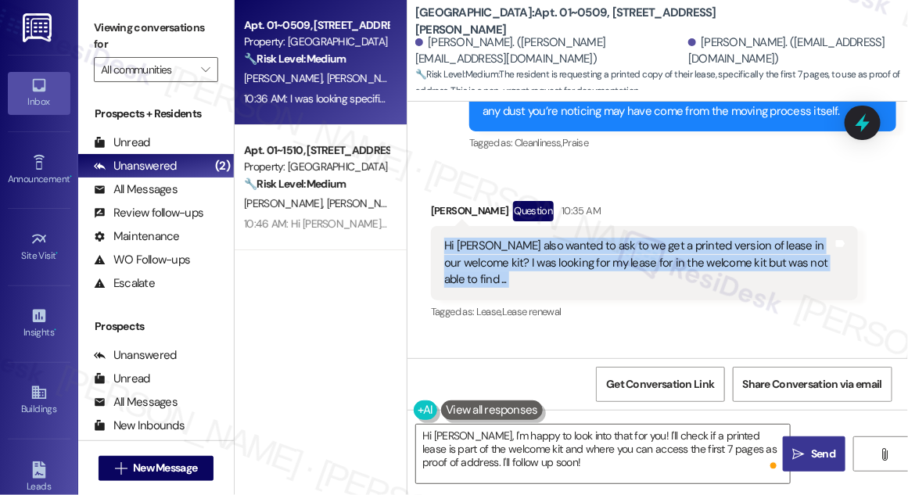
click at [700, 238] on div "Hi [PERSON_NAME] also wanted to ask to we get a printed version of lease in our…" at bounding box center [638, 263] width 389 height 50
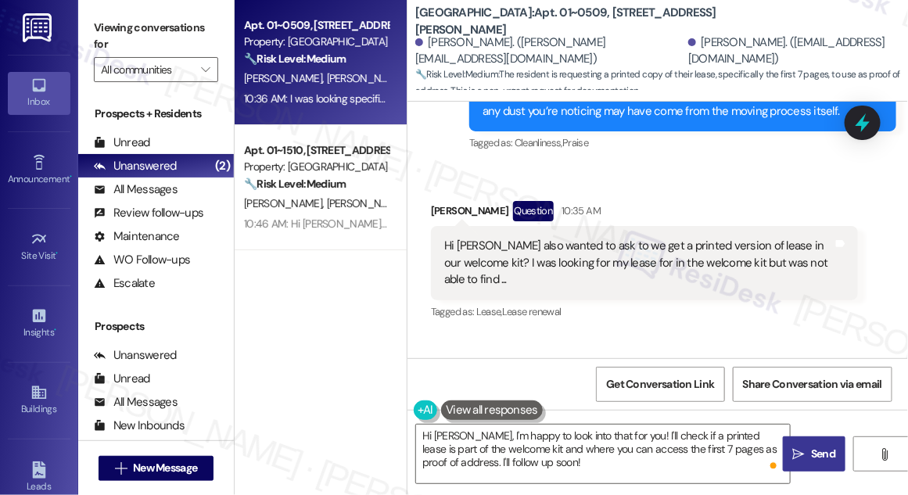
click at [150, 20] on label "Viewing conversations for" at bounding box center [156, 36] width 124 height 41
click at [148, 33] on label "Viewing conversations for" at bounding box center [156, 36] width 124 height 41
click at [125, 17] on label "Viewing conversations for" at bounding box center [156, 36] width 124 height 41
click at [538, 238] on div "Hi [PERSON_NAME] also wanted to ask to we get a printed version of lease in our…" at bounding box center [638, 263] width 389 height 50
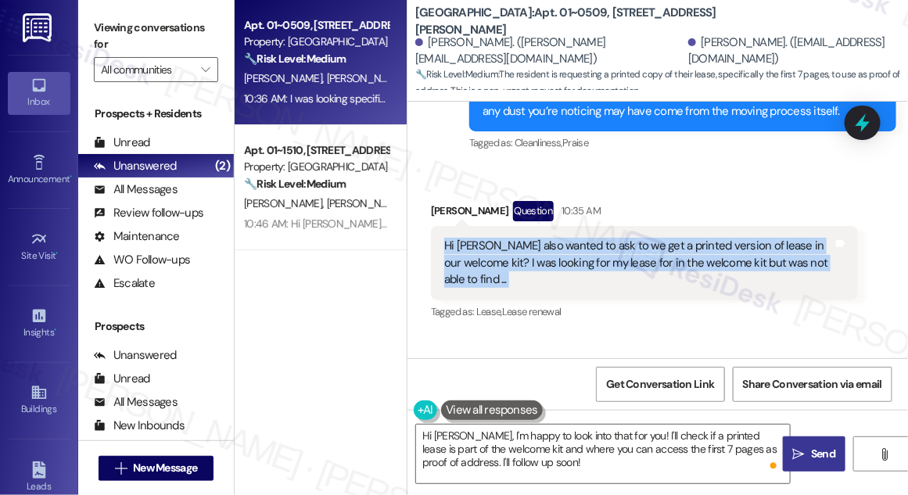
click at [538, 238] on div "Hi [PERSON_NAME] also wanted to ask to we get a printed version of lease in our…" at bounding box center [638, 263] width 389 height 50
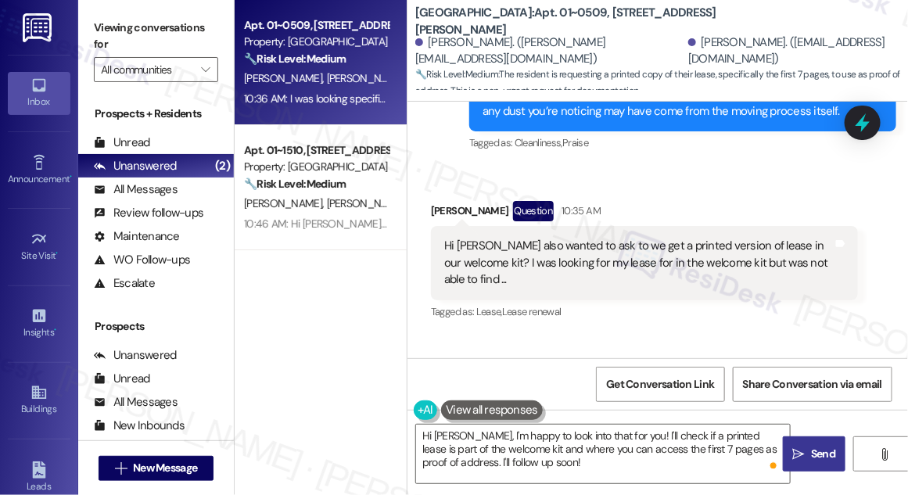
click at [110, 27] on label "Viewing conversations for" at bounding box center [156, 36] width 124 height 41
click at [138, 45] on label "Viewing conversations for" at bounding box center [156, 36] width 124 height 41
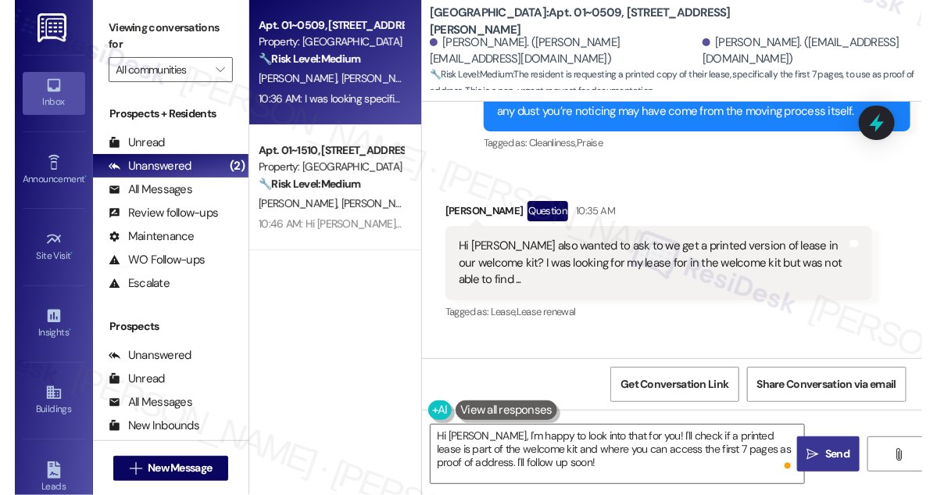
scroll to position [1242, 0]
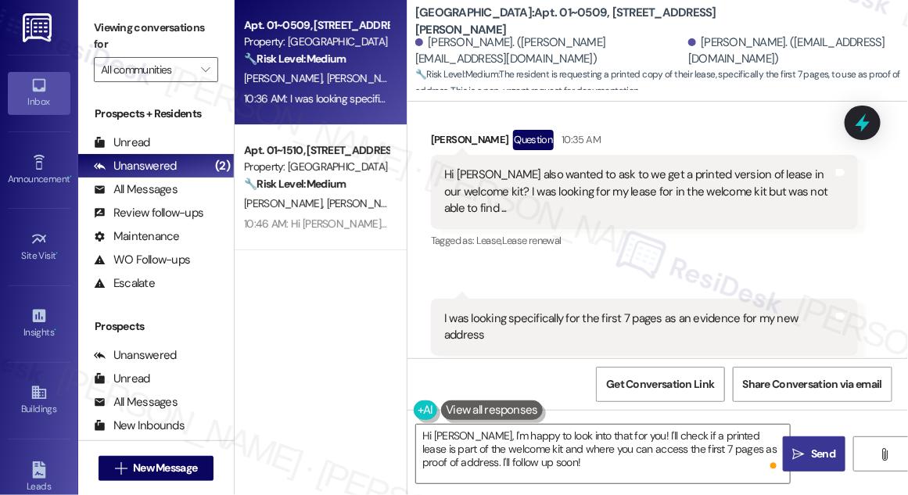
click at [535, 310] on div "I was looking specifically for the first 7 pages as an evidence for my new addr…" at bounding box center [638, 327] width 389 height 34
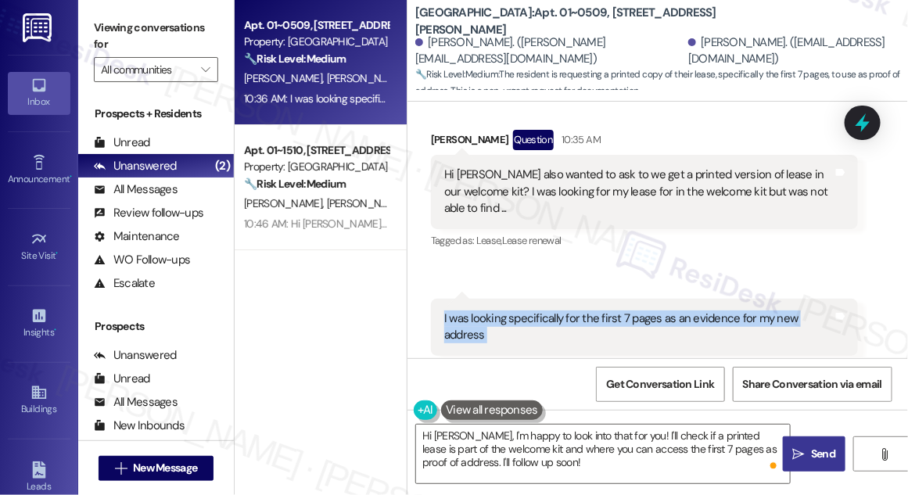
click at [535, 310] on div "I was looking specifically for the first 7 pages as an evidence for my new addr…" at bounding box center [638, 327] width 389 height 34
click at [555, 441] on textarea "Hi [PERSON_NAME], I'm happy to look into that for you! I'll check if a printed …" at bounding box center [603, 453] width 374 height 59
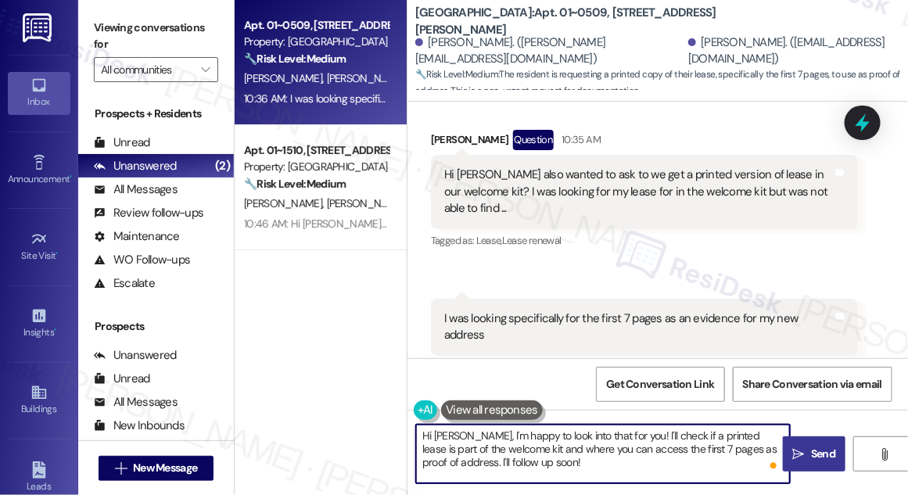
drag, startPoint x: 638, startPoint y: 435, endPoint x: 669, endPoint y: 432, distance: 31.4
click at [669, 432] on textarea "Hi [PERSON_NAME], I'm happy to look into that for you! I'll check if a printed …" at bounding box center [603, 453] width 374 height 59
type textarea "Hi [PERSON_NAME], I'm happy to look into that for you! I'll confirm and if a pr…"
click at [503, 167] on div "Hi [PERSON_NAME] also wanted to ask to we get a printed version of lease in our…" at bounding box center [638, 192] width 389 height 50
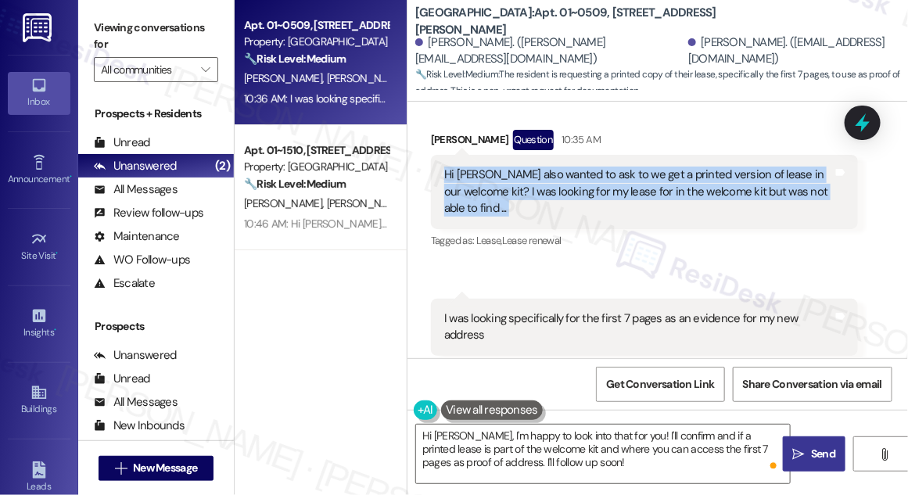
click at [503, 167] on div "Hi [PERSON_NAME] also wanted to ask to we get a printed version of lease in our…" at bounding box center [638, 192] width 389 height 50
copy div "Hi [PERSON_NAME] also wanted to ask to we get a printed version of lease in our…"
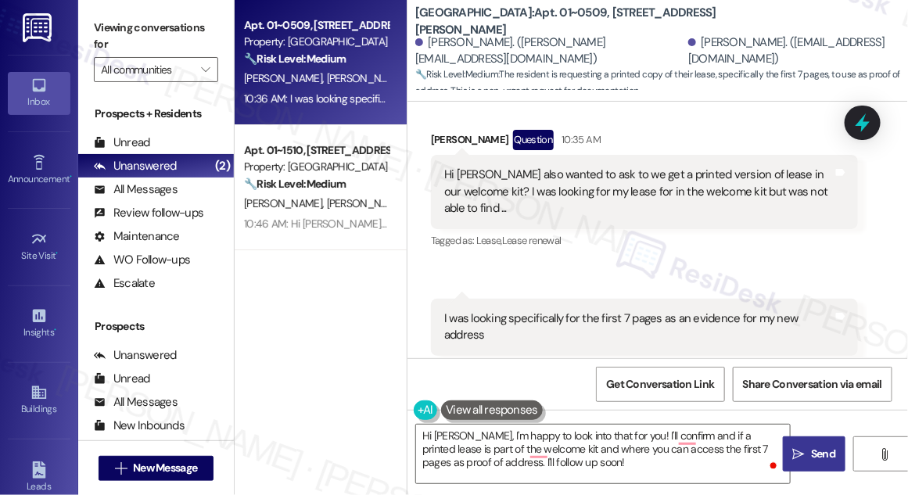
click at [125, 20] on label "Viewing conversations for" at bounding box center [156, 36] width 124 height 41
click at [489, 287] on div "Received via SMS 10:36 AM [PERSON_NAME] 10:36 AM I was looking specifically for…" at bounding box center [644, 338] width 450 height 103
click at [489, 310] on div "I was looking specifically for the first 7 pages as an evidence for my new addr…" at bounding box center [638, 327] width 389 height 34
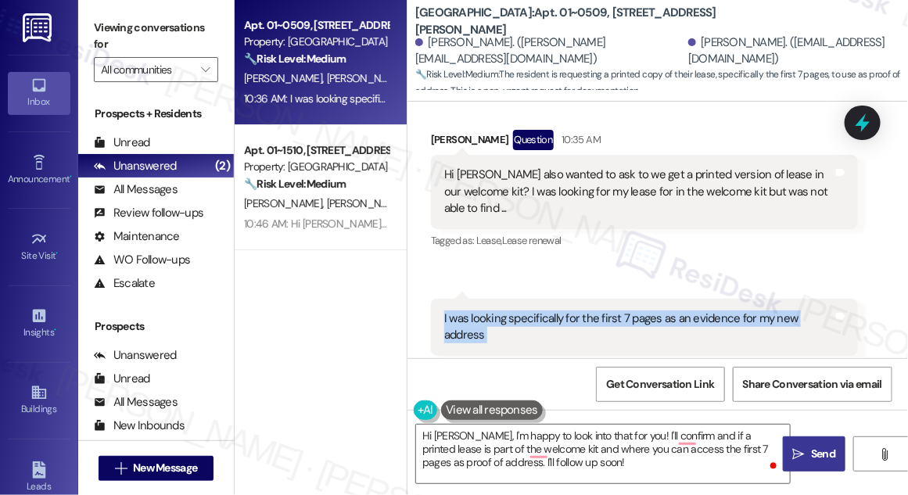
click at [489, 310] on div "I was looking specifically for the first 7 pages as an evidence for my new addr…" at bounding box center [638, 327] width 389 height 34
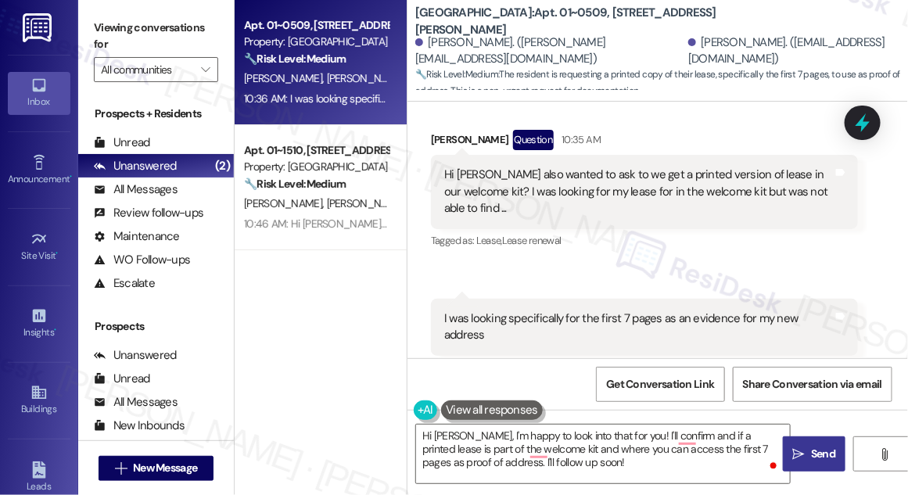
click at [113, 26] on label "Viewing conversations for" at bounding box center [156, 36] width 124 height 41
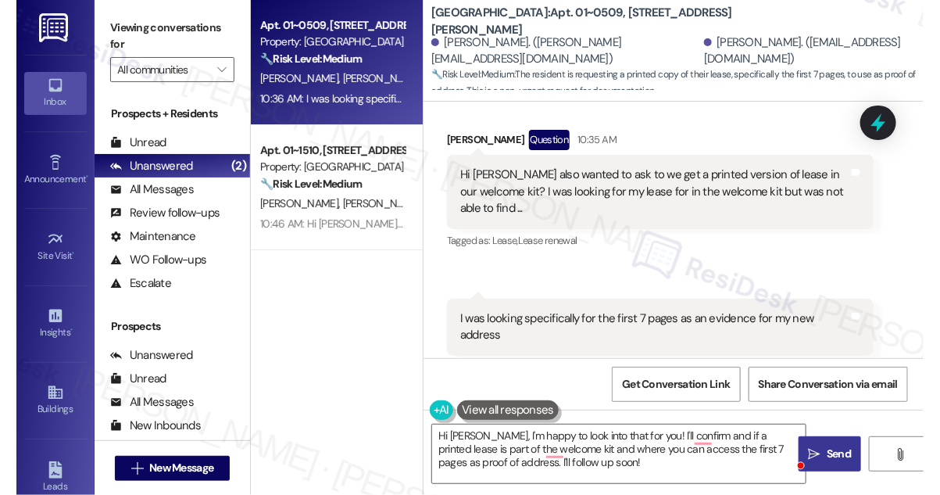
scroll to position [1209, 0]
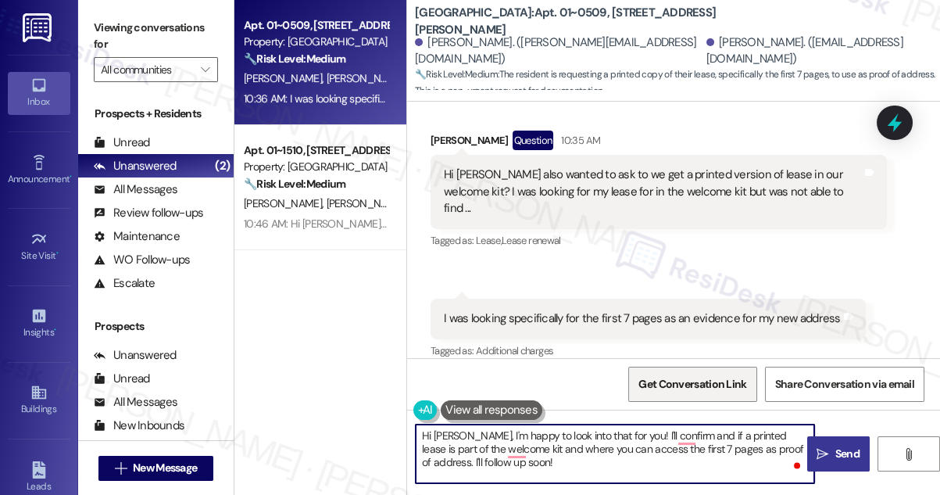
drag, startPoint x: 544, startPoint y: 444, endPoint x: 657, endPoint y: 393, distance: 123.5
click at [543, 445] on textarea "Hi [PERSON_NAME], I'm happy to look into that for you! I'll confirm and if a pr…" at bounding box center [615, 453] width 399 height 59
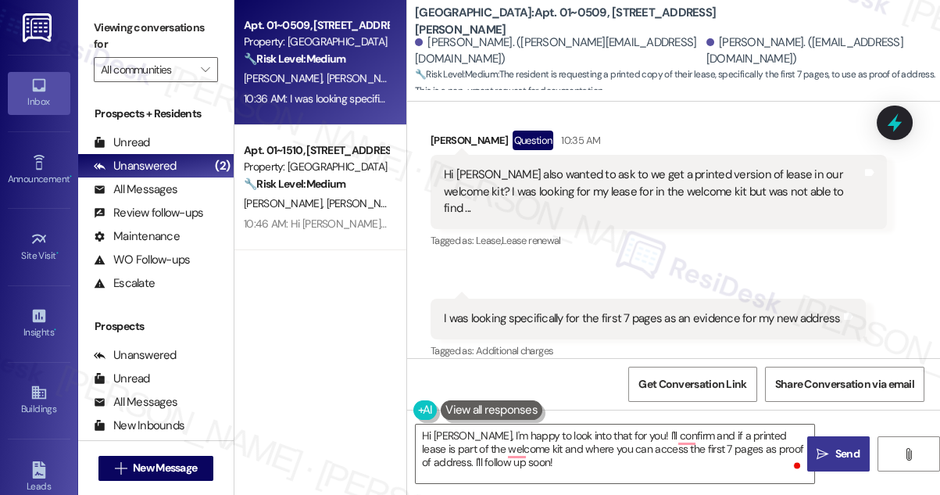
click at [120, 38] on label "Viewing conversations for" at bounding box center [156, 36] width 124 height 41
click at [478, 408] on button at bounding box center [492, 410] width 102 height 20
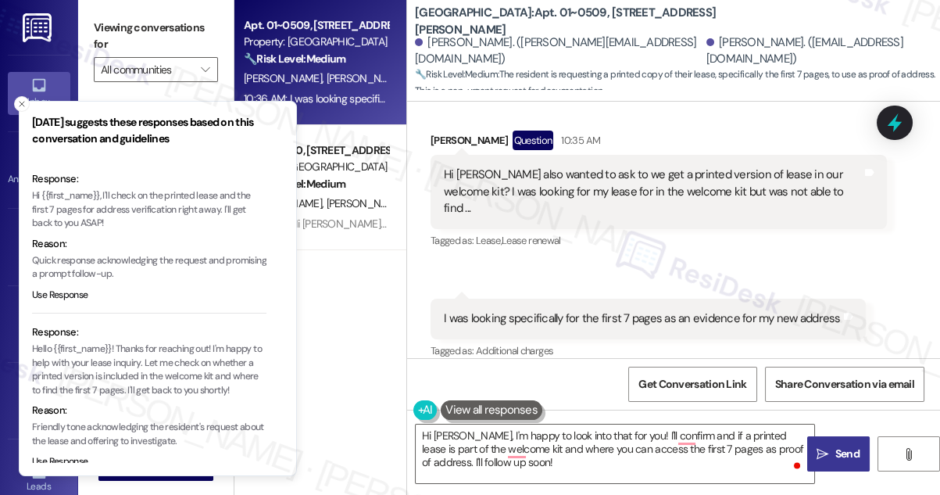
scroll to position [197, 0]
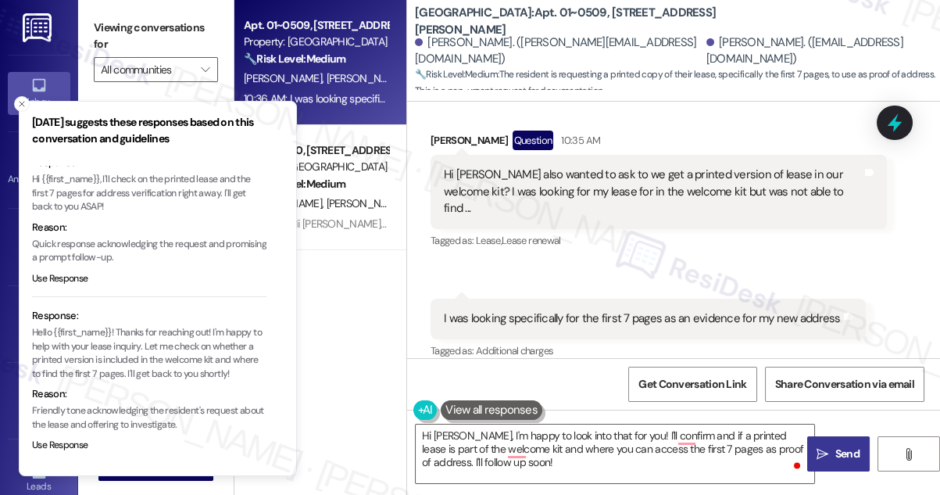
click at [114, 349] on p "Hello {{first_name}}! Thanks for reaching out! I'm happy to help with your leas…" at bounding box center [149, 353] width 235 height 55
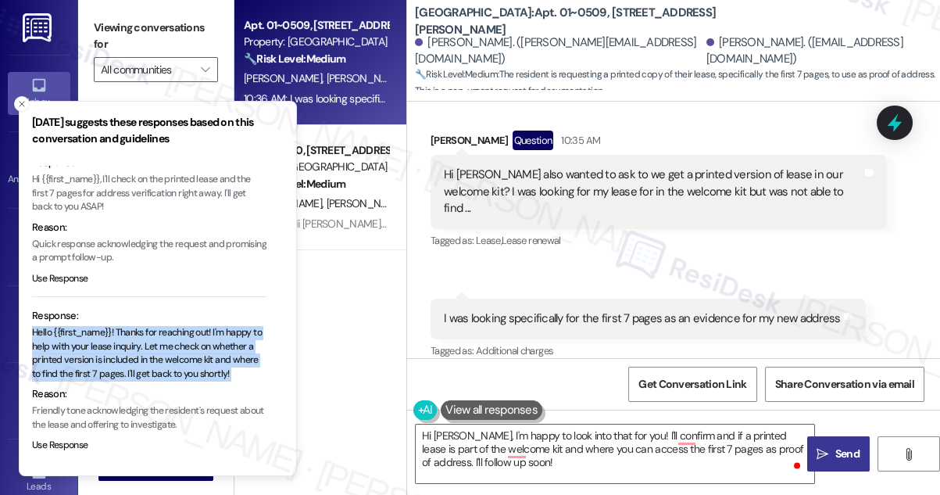
click at [114, 349] on p "Hello {{first_name}}! Thanks for reaching out! I'm happy to help with your leas…" at bounding box center [149, 353] width 235 height 55
click at [154, 353] on p "Hello {{first_name}}! Thanks for reaching out! I'm happy to help with your leas…" at bounding box center [149, 353] width 235 height 55
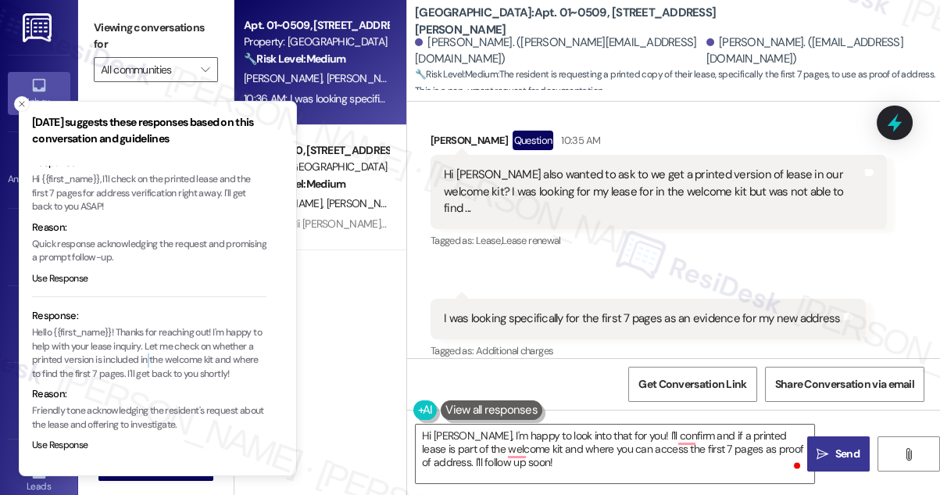
click at [154, 353] on p "Hello {{first_name}}! Thanks for reaching out! I'm happy to help with your leas…" at bounding box center [149, 353] width 235 height 55
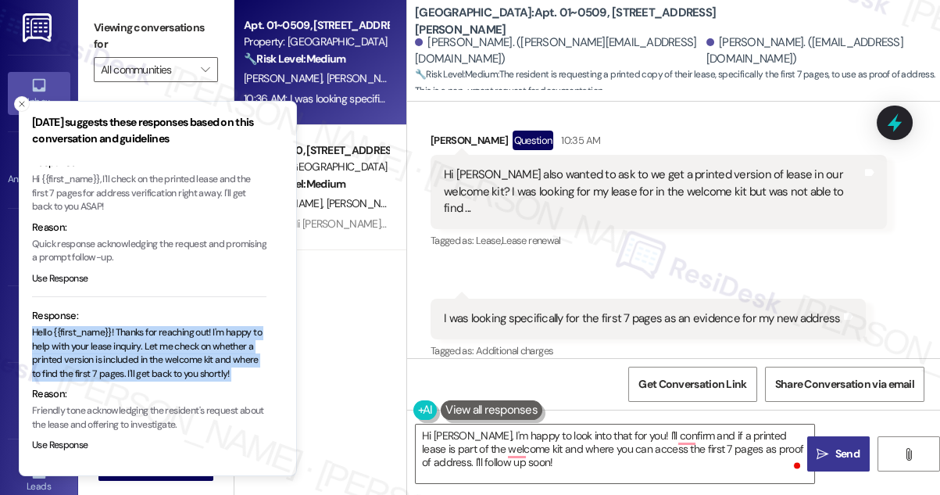
click at [154, 353] on p "Hello {{first_name}}! Thanks for reaching out! I'm happy to help with your leas…" at bounding box center [149, 353] width 235 height 55
click at [449, 443] on textarea "Hi [PERSON_NAME], I'm happy to look into that for you! I'll confirm and if a pr…" at bounding box center [615, 453] width 399 height 59
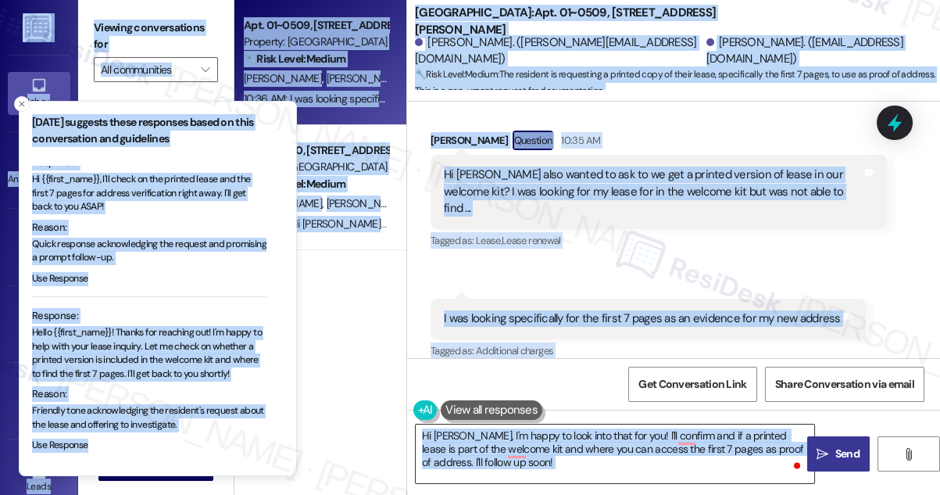
click at [471, 435] on textarea "Hi [PERSON_NAME], I'm happy to look into that for you! I'll confirm and if a pr…" at bounding box center [615, 453] width 399 height 59
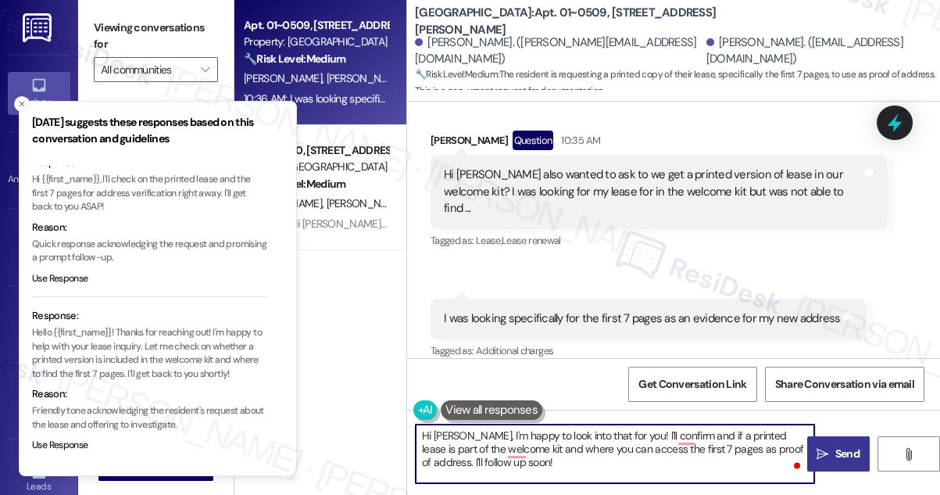
click at [471, 435] on textarea "Hi [PERSON_NAME], I'm happy to look into that for you! I'll confirm and if a pr…" at bounding box center [615, 453] width 399 height 59
paste textarea "ello {{first_name}}! Thanks for reaching out! I'm happy to help with your lease…"
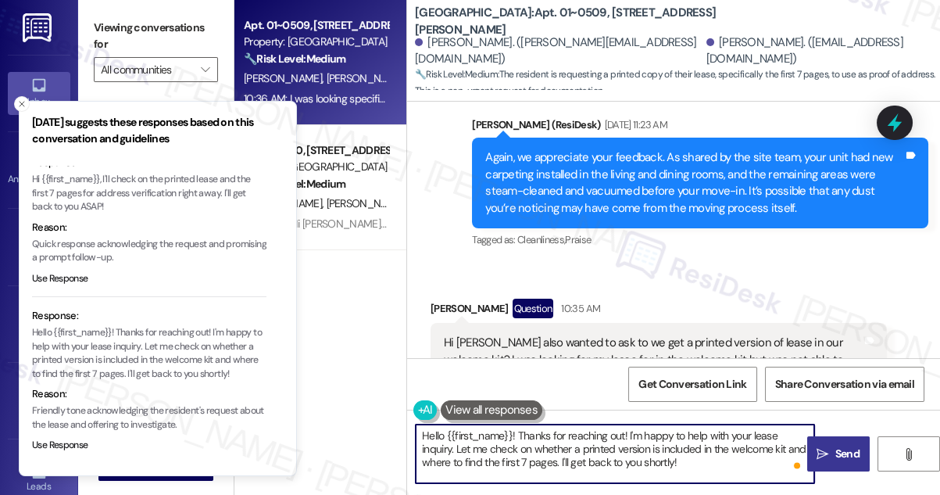
scroll to position [1137, 0]
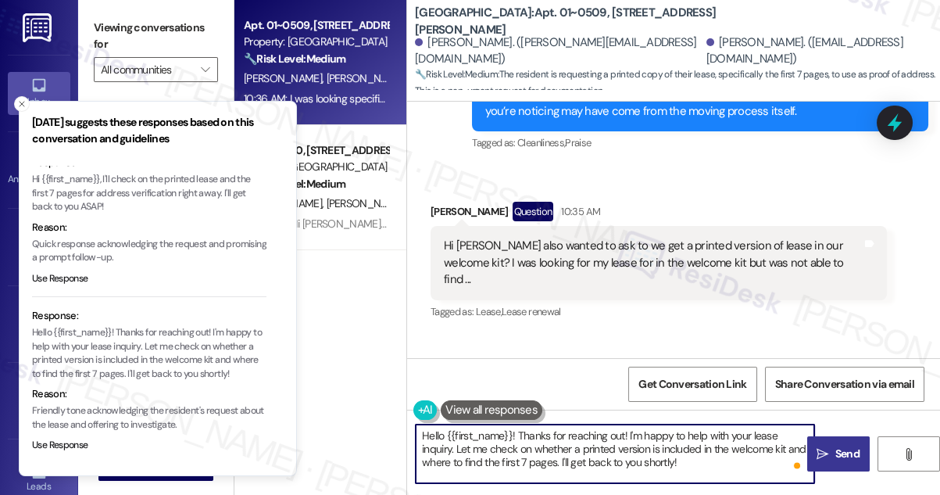
click at [565, 444] on textarea "Hello {{first_name}}! Thanks for reaching out! I'm happy to help with your leas…" at bounding box center [615, 453] width 399 height 59
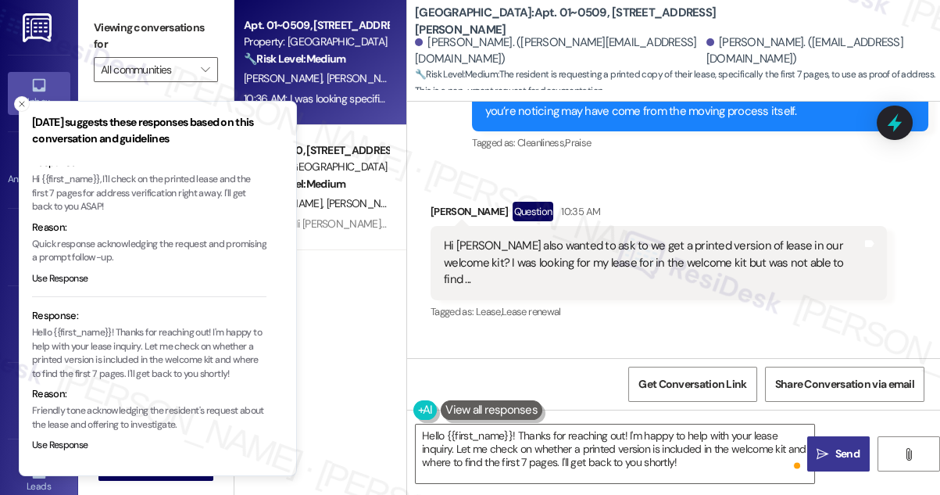
click at [451, 53] on div "[PERSON_NAME]. ([PERSON_NAME][EMAIL_ADDRESS][DOMAIN_NAME])" at bounding box center [559, 51] width 288 height 34
copy div "[PERSON_NAME]"
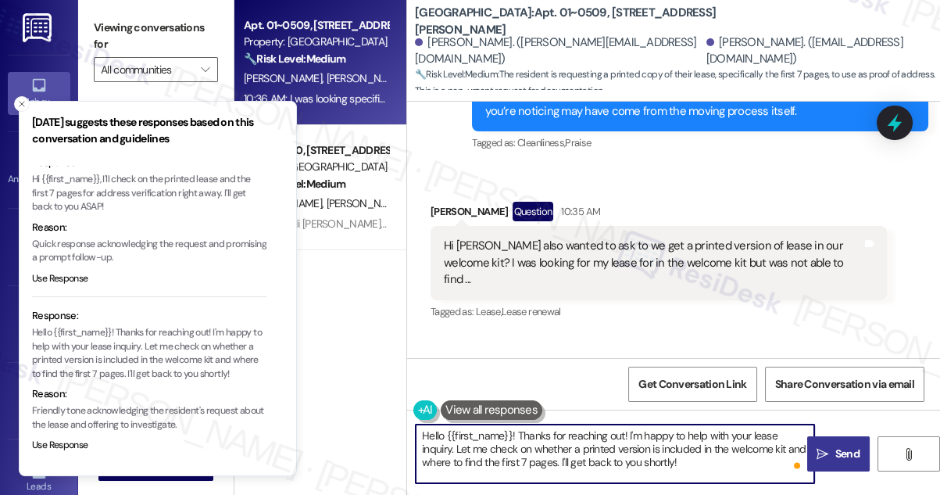
drag, startPoint x: 446, startPoint y: 435, endPoint x: 511, endPoint y: 427, distance: 66.1
click at [511, 427] on textarea "Hello {{first_name}}! Thanks for reaching out! I'm happy to help with your leas…" at bounding box center [615, 453] width 399 height 59
paste textarea "[PERSON_NAME]"
click at [590, 429] on textarea "Hello [PERSON_NAME]! Thanks for reaching out! I'm happy to help with your lease…" at bounding box center [615, 453] width 399 height 59
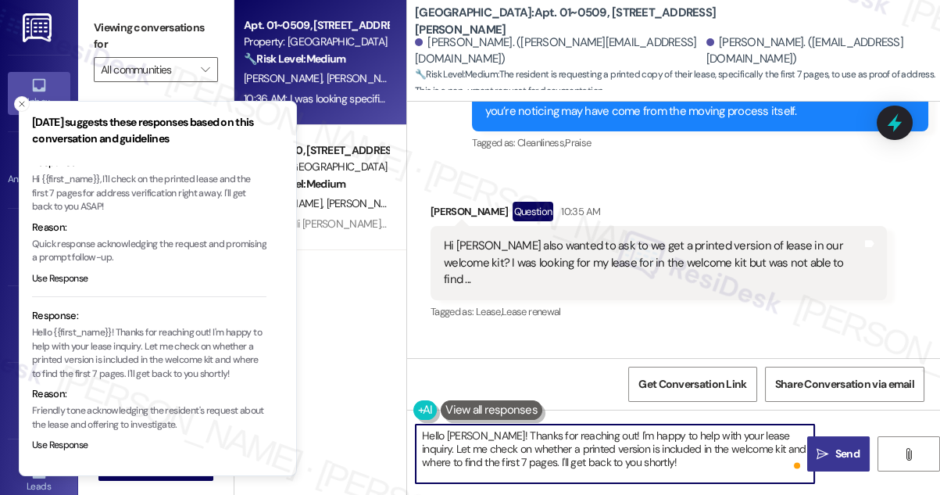
click at [550, 430] on textarea "Hello [PERSON_NAME]! Thanks for reaching out! I'm happy to help with your lease…" at bounding box center [615, 453] width 399 height 59
click at [588, 430] on textarea "Hello [PERSON_NAME]! Thanks for reaching out! I'm happy to help with your lease…" at bounding box center [615, 453] width 399 height 59
click at [682, 434] on textarea "Hello [PERSON_NAME]! Thanks for reaching out! I'm happy to help with your lease…" at bounding box center [615, 453] width 399 height 59
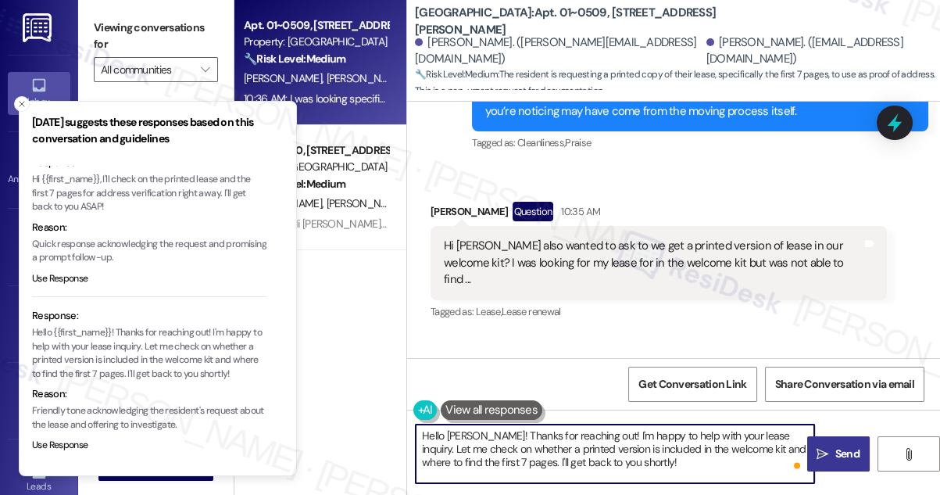
click at [633, 445] on textarea "Hello [PERSON_NAME]! Thanks for reaching out! I'm happy to help with your lease…" at bounding box center [615, 453] width 399 height 59
click at [659, 440] on textarea "Hello [PERSON_NAME]! Thanks for reaching out! I'm happy to help with your lease…" at bounding box center [615, 453] width 399 height 59
click at [694, 437] on textarea "Hello [PERSON_NAME]! Thanks for reaching out! I'm happy to help with your lease…" at bounding box center [615, 453] width 399 height 59
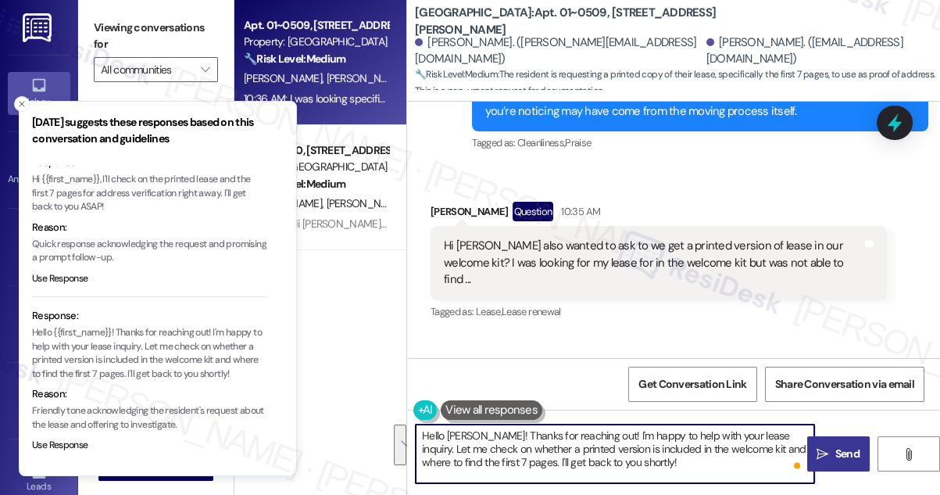
click at [694, 437] on textarea "Hello [PERSON_NAME]! Thanks for reaching out! I'm happy to help with your lease…" at bounding box center [615, 453] width 399 height 59
click at [695, 437] on textarea "Hello [PERSON_NAME]! Thanks for reaching out! I'm happy to help with your lease…" at bounding box center [615, 453] width 399 height 59
click at [746, 441] on textarea "Hello [PERSON_NAME]! Thanks for reaching out! I'm happy to help with your lease…" at bounding box center [615, 453] width 399 height 59
click at [474, 449] on textarea "Hello [PERSON_NAME]! Thanks for reaching out! I'm happy to help with your lease…" at bounding box center [615, 453] width 399 height 59
click at [474, 448] on textarea "Hello [PERSON_NAME]! Thanks for reaching out! I'm happy to help with your lease…" at bounding box center [615, 453] width 399 height 59
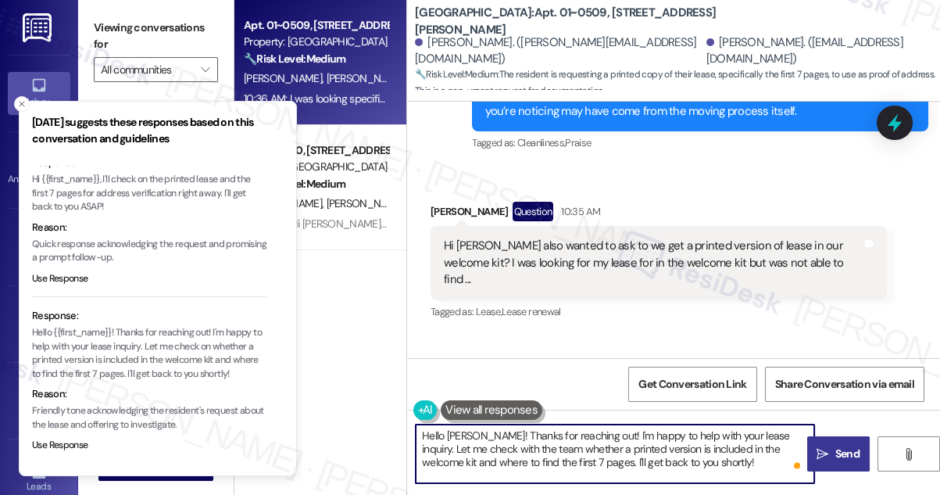
drag, startPoint x: 686, startPoint y: 460, endPoint x: 643, endPoint y: 460, distance: 43.0
click at [643, 460] on textarea "Hello [PERSON_NAME]! Thanks for reaching out! I'm happy to help with your lease…" at bounding box center [615, 453] width 399 height 59
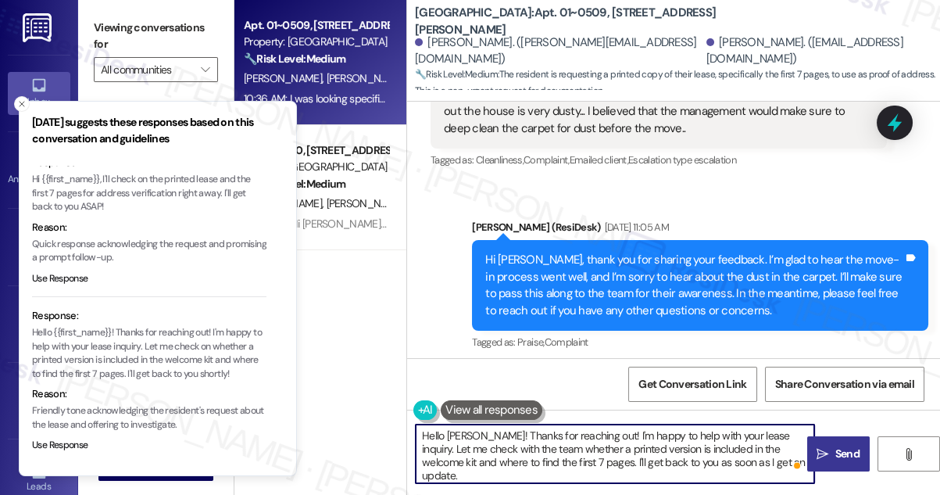
scroll to position [427, 0]
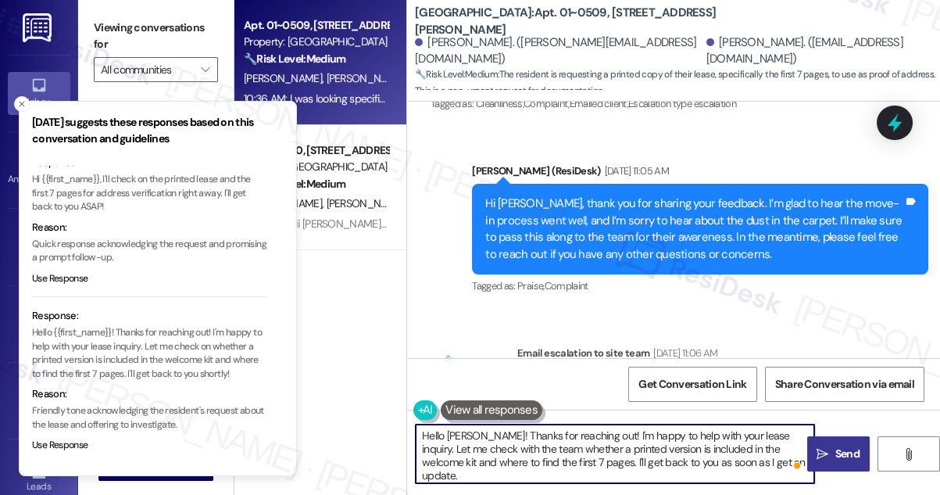
click at [714, 229] on div "Hi [PERSON_NAME], thank you for sharing your feedback. I’m glad to hear the mov…" at bounding box center [694, 228] width 418 height 67
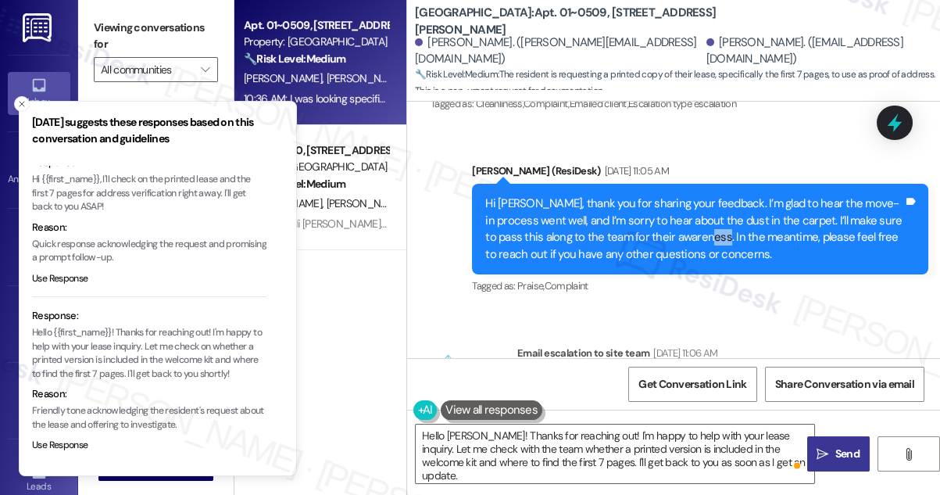
click at [714, 229] on div "Hi [PERSON_NAME], thank you for sharing your feedback. I’m glad to hear the mov…" at bounding box center [694, 228] width 418 height 67
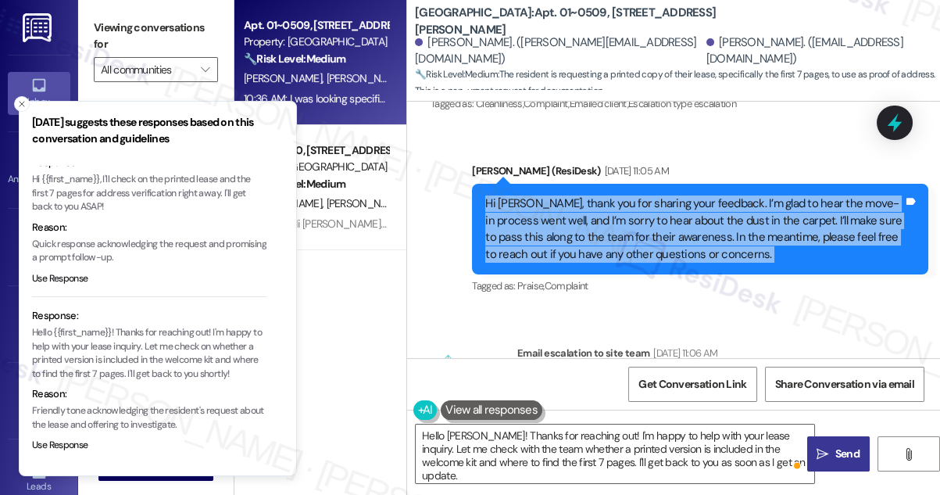
click at [714, 229] on div "Hi [PERSON_NAME], thank you for sharing your feedback. I’m glad to hear the mov…" at bounding box center [694, 228] width 418 height 67
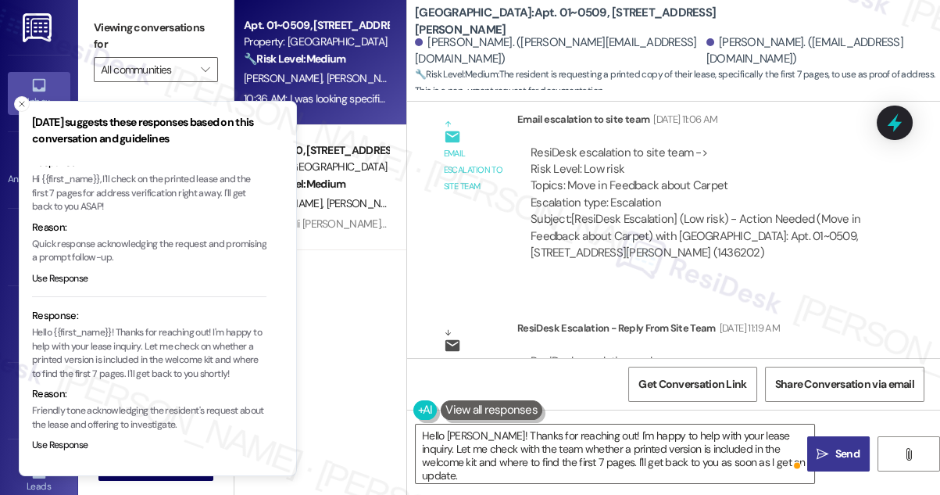
scroll to position [497, 0]
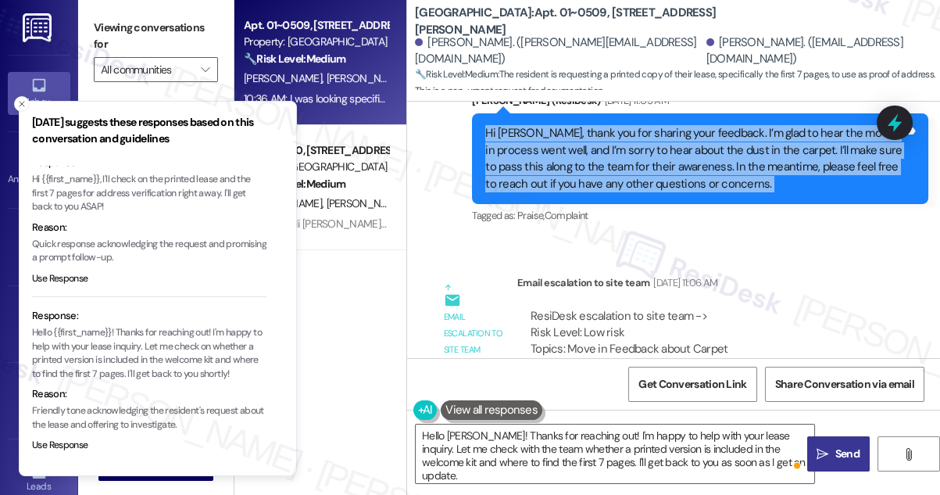
click at [731, 162] on div "Hi [PERSON_NAME], thank you for sharing your feedback. I’m glad to hear the mov…" at bounding box center [694, 158] width 418 height 67
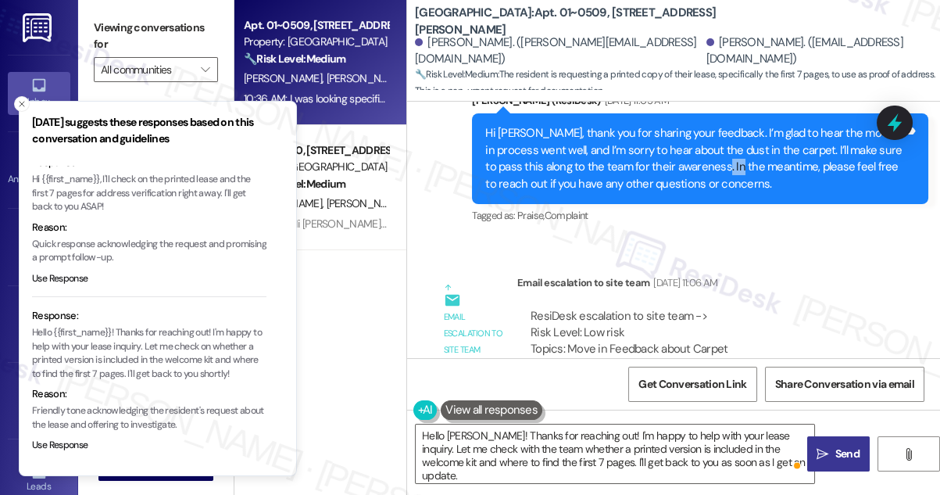
click at [731, 162] on div "Hi [PERSON_NAME], thank you for sharing your feedback. I’m glad to hear the mov…" at bounding box center [694, 158] width 418 height 67
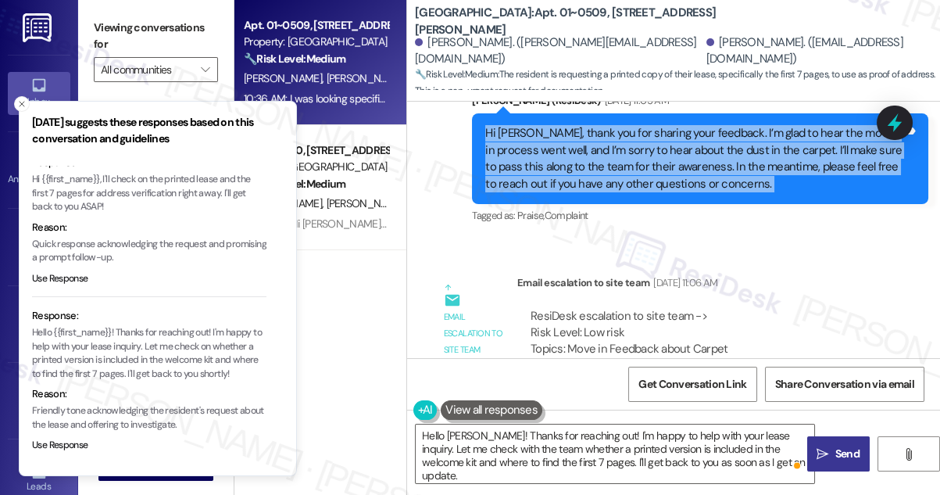
click at [731, 162] on div "Hi [PERSON_NAME], thank you for sharing your feedback. I’m glad to hear the mov…" at bounding box center [694, 158] width 418 height 67
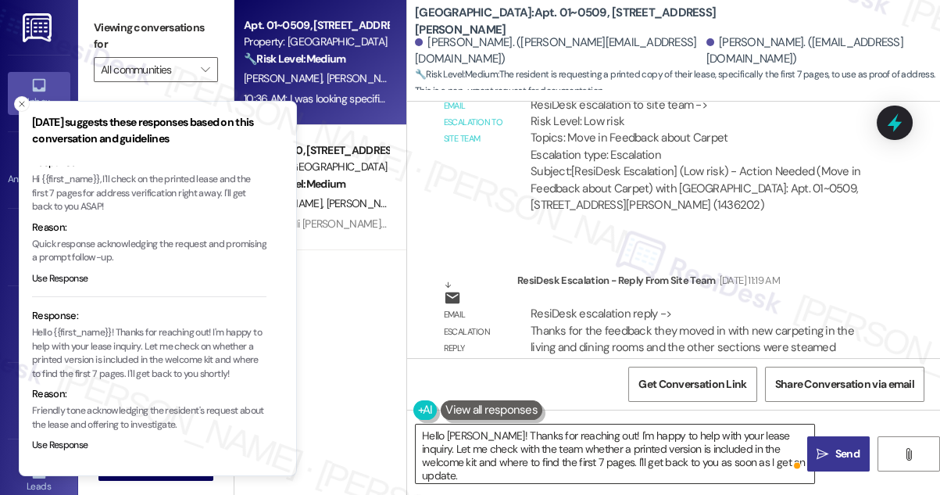
scroll to position [711, 0]
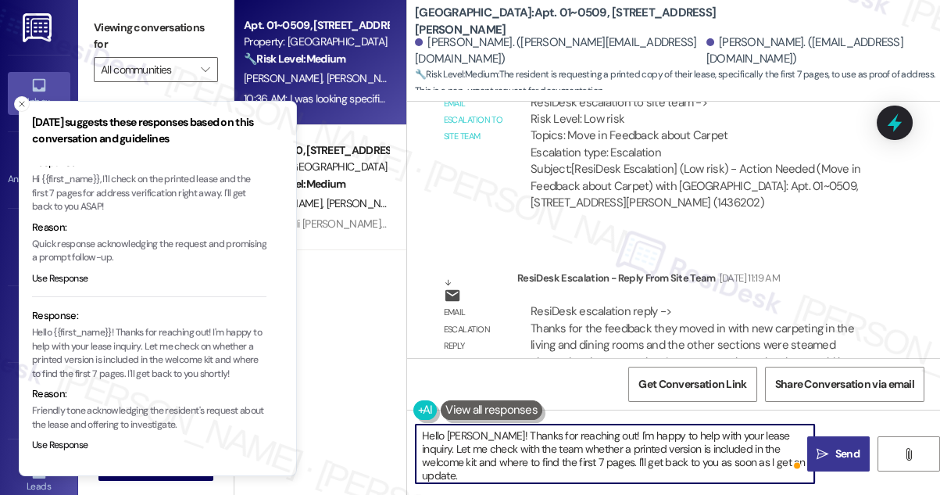
drag, startPoint x: 772, startPoint y: 461, endPoint x: 786, endPoint y: 458, distance: 14.4
click at [772, 461] on textarea "Hello [PERSON_NAME]! Thanks for reaching out! I'm happy to help with your lease…" at bounding box center [615, 453] width 399 height 59
click at [611, 432] on textarea "Hello [PERSON_NAME]! Thanks for reaching out! I'm happy to help with your lease…" at bounding box center [615, 453] width 399 height 59
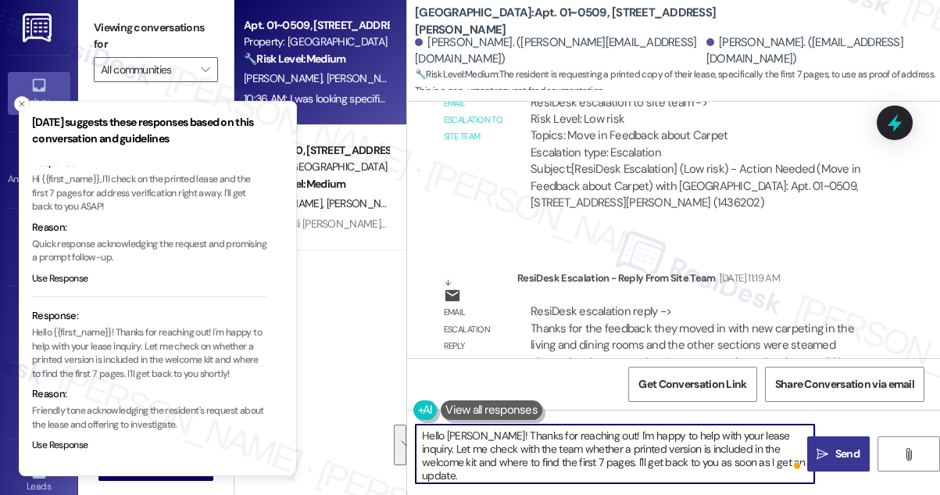
click at [698, 442] on textarea "Hello [PERSON_NAME]! Thanks for reaching out! I'm happy to help with your lease…" at bounding box center [615, 453] width 399 height 59
drag, startPoint x: 598, startPoint y: 433, endPoint x: 488, endPoint y: 433, distance: 110.2
click at [488, 433] on textarea "Hello [PERSON_NAME]! Thanks for reaching out! I'm happy to help with your lease…" at bounding box center [615, 453] width 399 height 59
click at [649, 447] on textarea "Hello [PERSON_NAME]! I'm happy to help with your lease inquiry. Let me check wi…" at bounding box center [615, 453] width 399 height 59
click at [649, 446] on textarea "Hello [PERSON_NAME]! I'm happy to help with your lease inquiry. Let me check wi…" at bounding box center [615, 453] width 399 height 59
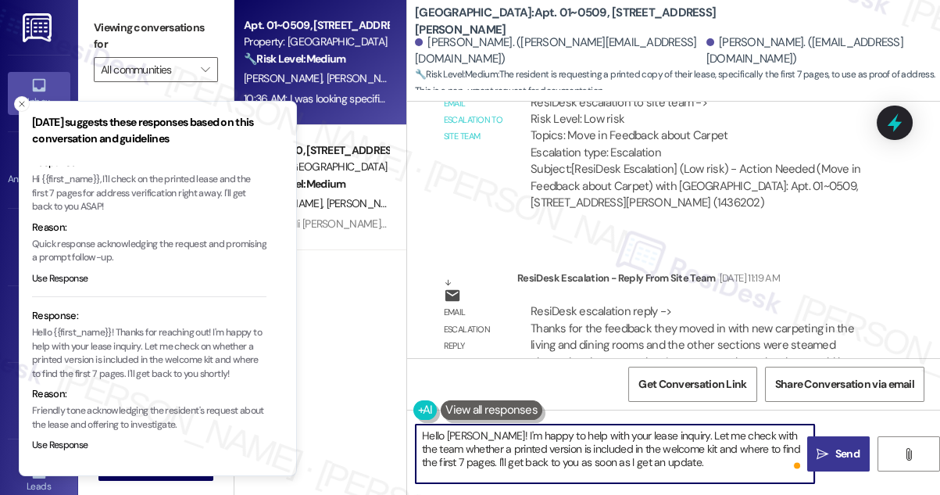
click at [649, 446] on textarea "Hello [PERSON_NAME]! I'm happy to help with your lease inquiry. Let me check wi…" at bounding box center [615, 453] width 399 height 59
click at [701, 437] on textarea "Hello [PERSON_NAME]! I'm happy to help with your lease inquiry. Let me check wi…" at bounding box center [615, 453] width 399 height 59
click at [646, 459] on textarea "Hello [PERSON_NAME]! I'm happy to help with your lease inquiry. Let me check wi…" at bounding box center [615, 453] width 399 height 59
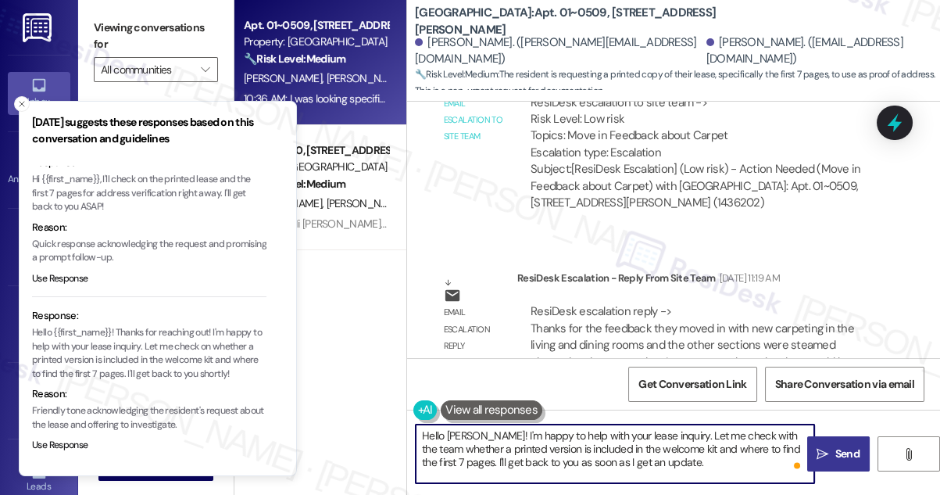
click at [668, 456] on textarea "Hello [PERSON_NAME]! I'm happy to help with your lease inquiry. Let me check wi…" at bounding box center [615, 453] width 399 height 59
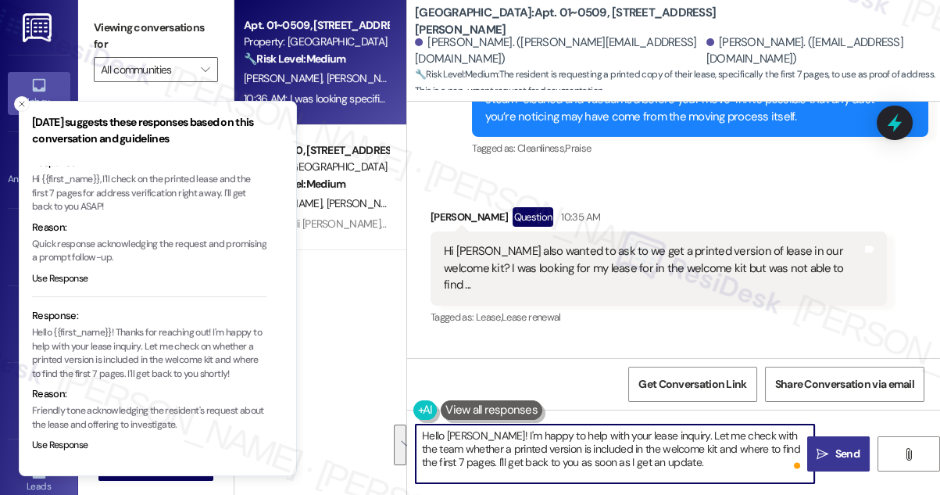
scroll to position [1209, 0]
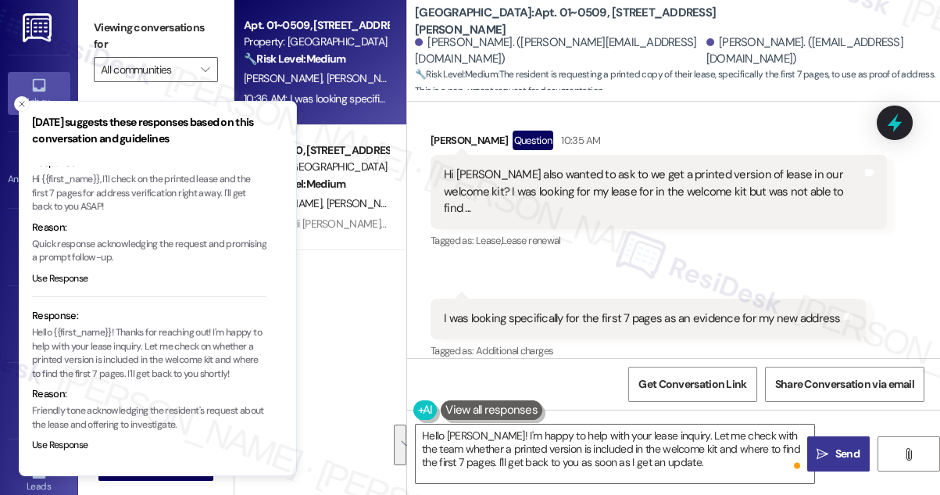
click at [636, 195] on div "Hi [PERSON_NAME] also wanted to ask to we get a printed version of lease in our…" at bounding box center [653, 192] width 418 height 50
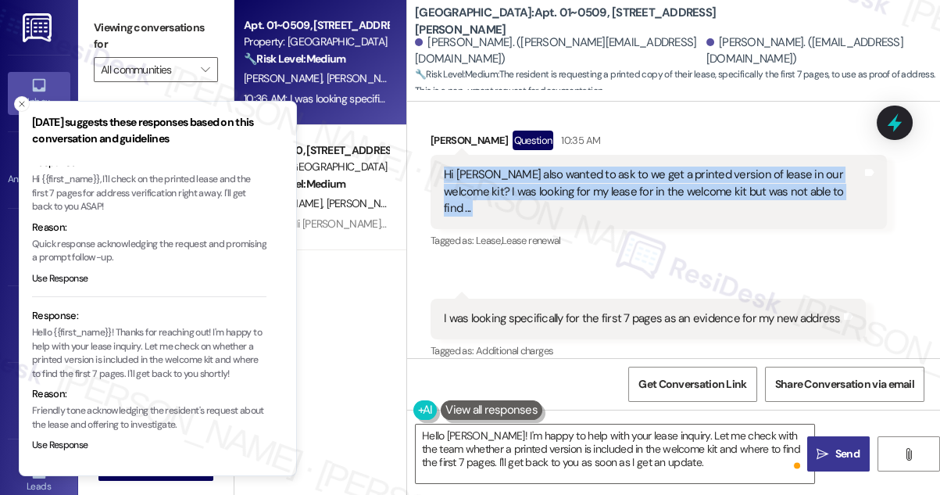
click at [636, 195] on div "Hi [PERSON_NAME] also wanted to ask to we get a printed version of lease in our…" at bounding box center [653, 192] width 418 height 50
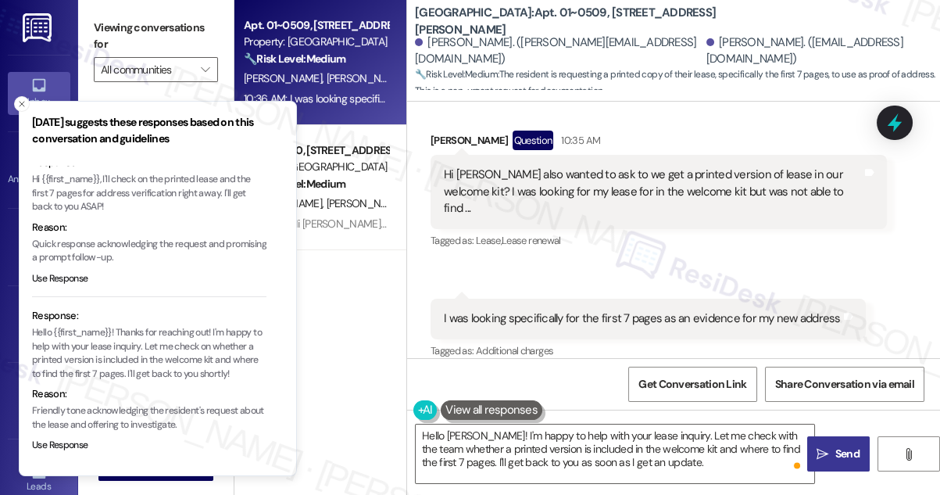
click at [638, 299] on div "I was looking specifically for the first 7 pages as an evidence for my new addr…" at bounding box center [648, 319] width 435 height 40
click at [689, 252] on div "Received via SMS [PERSON_NAME] Question 10:35 AM Hi [PERSON_NAME] also wanted t…" at bounding box center [673, 234] width 533 height 278
click at [664, 470] on textarea "Hello [PERSON_NAME]! I'm happy to help with your lease inquiry. Let me check wi…" at bounding box center [615, 453] width 399 height 59
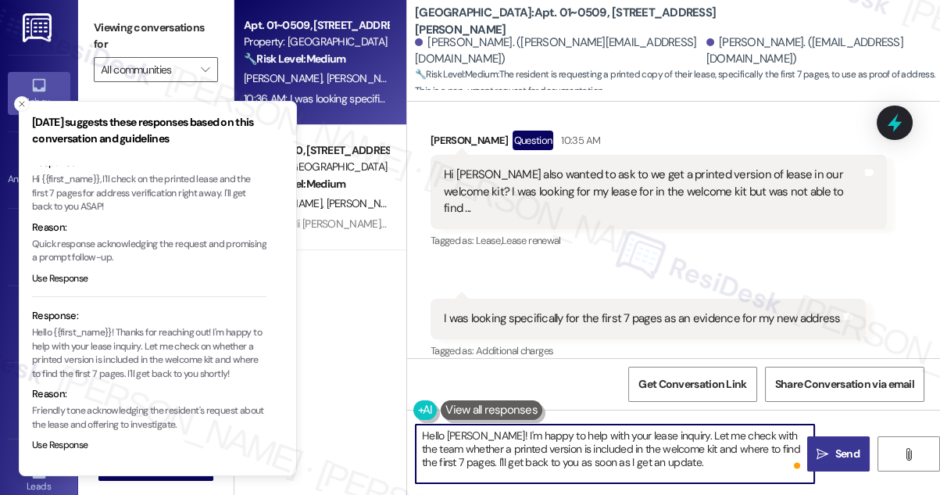
click at [632, 448] on textarea "Hello [PERSON_NAME]! I'm happy to help with your lease inquiry. Let me check wi…" at bounding box center [615, 453] width 399 height 59
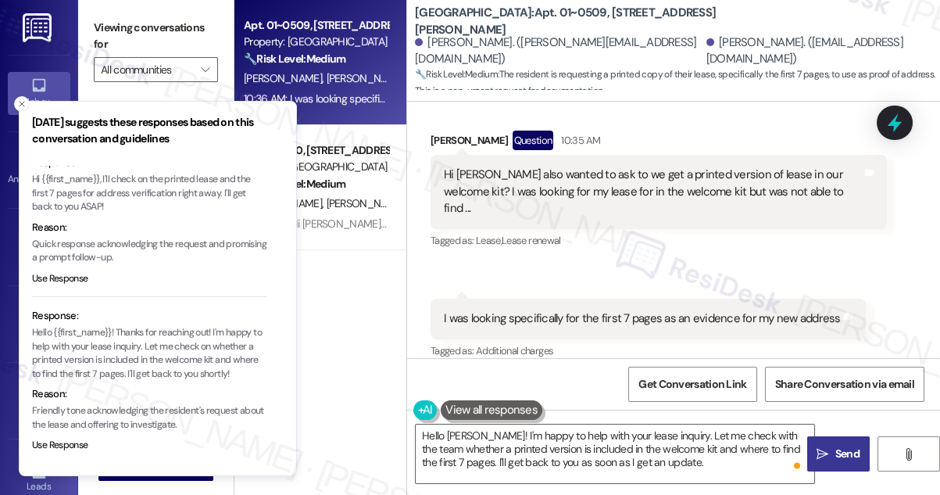
click at [123, 33] on label "Viewing conversations for" at bounding box center [156, 36] width 124 height 41
click at [479, 177] on div "Hi [PERSON_NAME] also wanted to ask to we get a printed version of lease in our…" at bounding box center [653, 192] width 418 height 50
click at [492, 177] on div "Hi [PERSON_NAME] also wanted to ask to we get a printed version of lease in our…" at bounding box center [653, 192] width 418 height 50
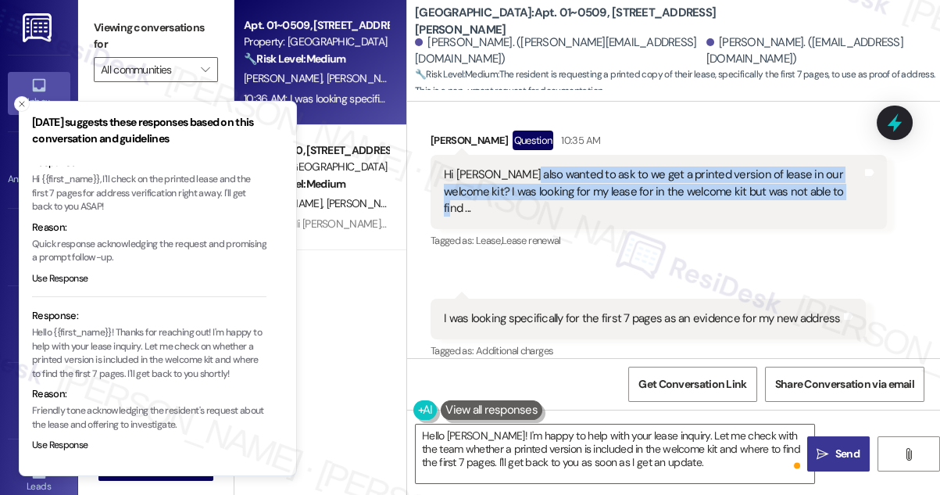
drag, startPoint x: 514, startPoint y: 174, endPoint x: 825, endPoint y: 192, distance: 312.4
click at [825, 192] on div "Hi [PERSON_NAME] also wanted to ask to we get a printed version of lease in our…" at bounding box center [653, 192] width 418 height 50
copy div "wanted to ask to we get a printed version of lease in our welcome kit? I was lo…"
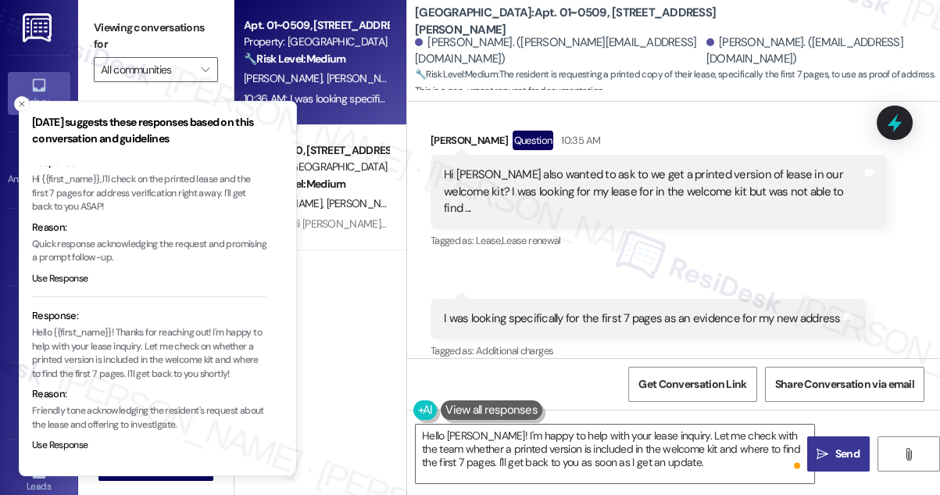
click at [131, 22] on label "Viewing conversations for" at bounding box center [156, 36] width 124 height 41
click at [575, 310] on div "I was looking specifically for the first 7 pages as an evidence for my new addr…" at bounding box center [642, 318] width 397 height 16
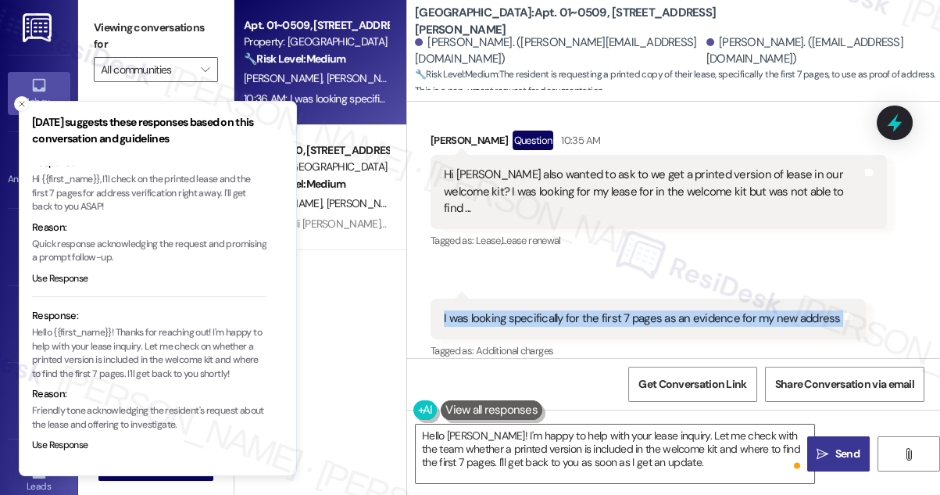
click at [575, 310] on div "I was looking specifically for the first 7 pages as an evidence for my new addr…" at bounding box center [642, 318] width 397 height 16
copy div "I was looking specifically for the first 7 pages as an evidence for my new addr…"
click at [23, 106] on icon "Close toast" at bounding box center [21, 103] width 9 height 9
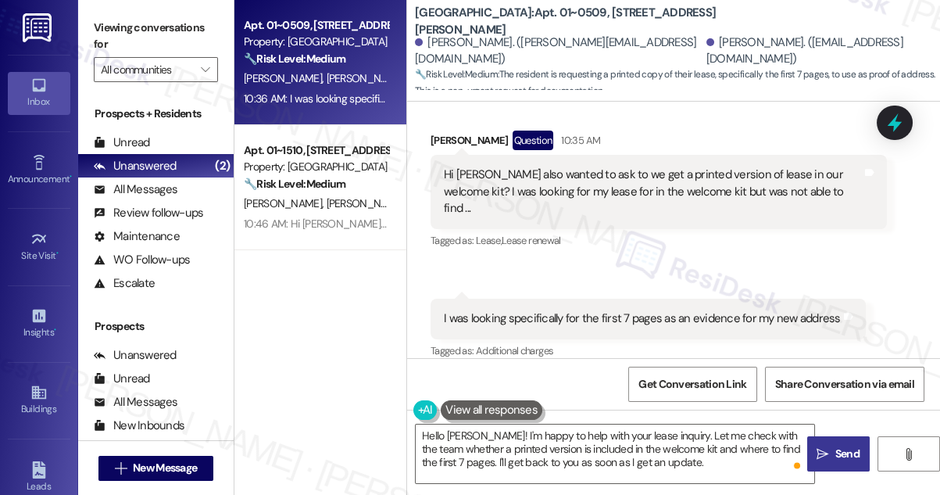
click at [129, 10] on div "Viewing conversations for All communities " at bounding box center [156, 49] width 156 height 98
click at [566, 449] on textarea "Hello [PERSON_NAME]! I'm happy to help with your lease inquiry. Let me check wi…" at bounding box center [615, 453] width 399 height 59
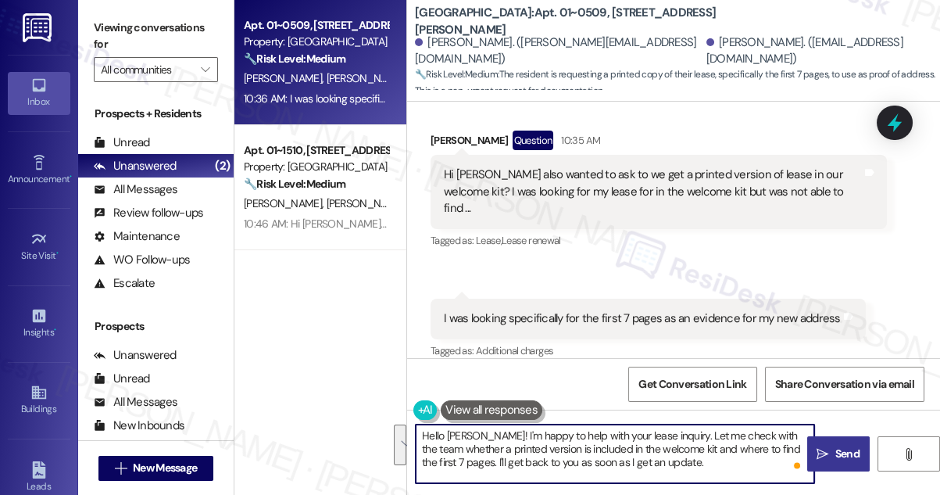
drag, startPoint x: 679, startPoint y: 471, endPoint x: 488, endPoint y: 436, distance: 194.6
click at [488, 436] on textarea "Hello [PERSON_NAME]! I'm happy to help with your lease inquiry. Let me check wi…" at bounding box center [615, 453] width 399 height 59
paste textarea "Thanks for checking in about this. I understand you were looking for a printed …"
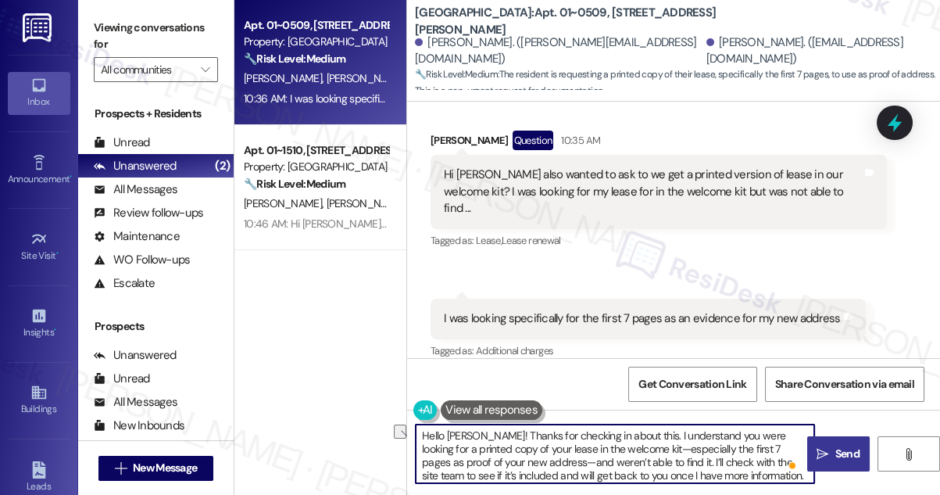
drag, startPoint x: 639, startPoint y: 434, endPoint x: 487, endPoint y: 428, distance: 151.8
click at [487, 428] on textarea "Hello [PERSON_NAME]! Thanks for checking in about this. I understand you were l…" at bounding box center [615, 453] width 399 height 59
click at [479, 449] on textarea "Hello [PERSON_NAME]! I understand you were looking for a printed copy of your l…" at bounding box center [615, 453] width 399 height 59
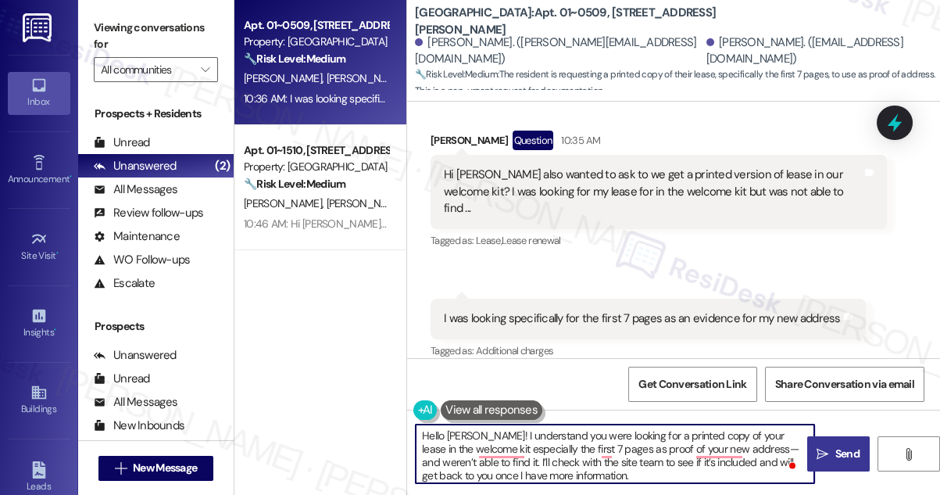
click at [743, 449] on textarea "Hello [PERSON_NAME]! I understand you were looking for a printed copy of your l…" at bounding box center [615, 453] width 399 height 59
drag, startPoint x: 732, startPoint y: 448, endPoint x: 481, endPoint y: 463, distance: 252.1
click at [481, 463] on textarea "Hello [PERSON_NAME]! I understand you were looking for a printed copy of your l…" at bounding box center [615, 453] width 399 height 59
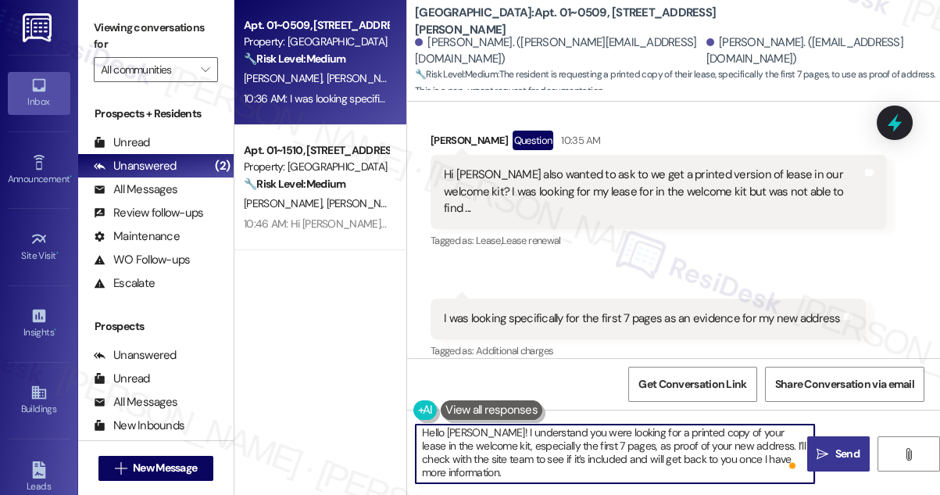
scroll to position [4, 0]
click at [585, 468] on textarea "Hello [PERSON_NAME]! I understand you were looking for a printed copy of your l…" at bounding box center [615, 453] width 399 height 59
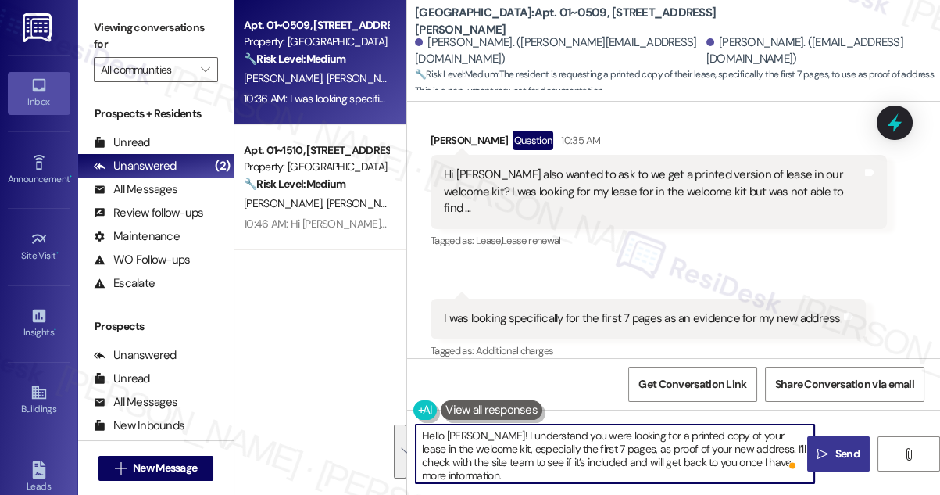
click at [600, 447] on textarea "Hello [PERSON_NAME]! I understand you were looking for a printed copy of your l…" at bounding box center [615, 453] width 399 height 59
click at [560, 442] on textarea "Hello [PERSON_NAME]! I understand you were looking for a printed copy of your l…" at bounding box center [615, 453] width 399 height 59
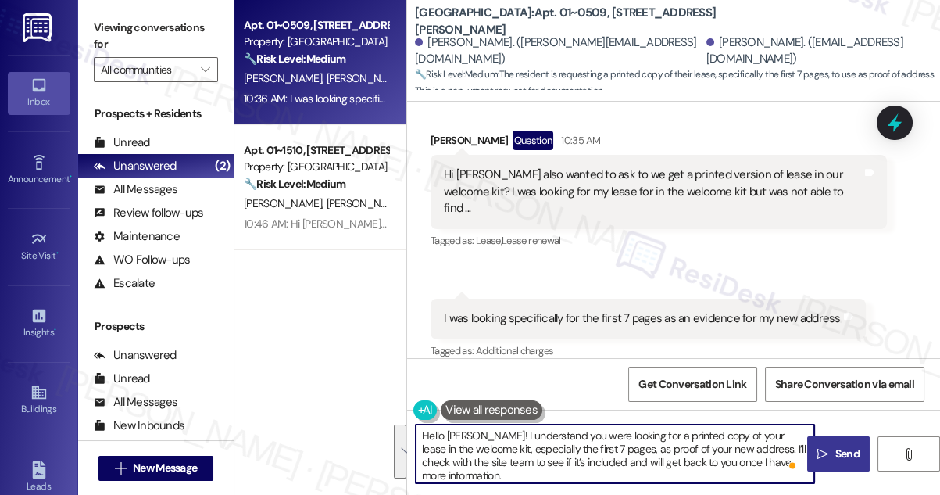
click at [560, 442] on textarea "Hello [PERSON_NAME]! I understand you were looking for a printed copy of your l…" at bounding box center [615, 453] width 399 height 59
type textarea "Hello [PERSON_NAME]! I understand you were looking for a printed copy of your l…"
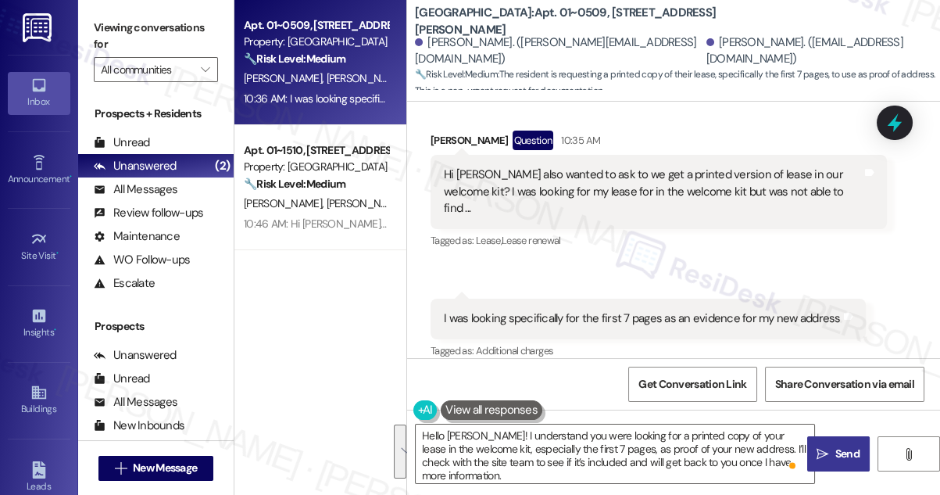
click at [829, 446] on span " Send" at bounding box center [838, 454] width 49 height 16
click at [571, 177] on div "Hi [PERSON_NAME] also wanted to ask to we get a printed version of lease in our…" at bounding box center [653, 192] width 418 height 50
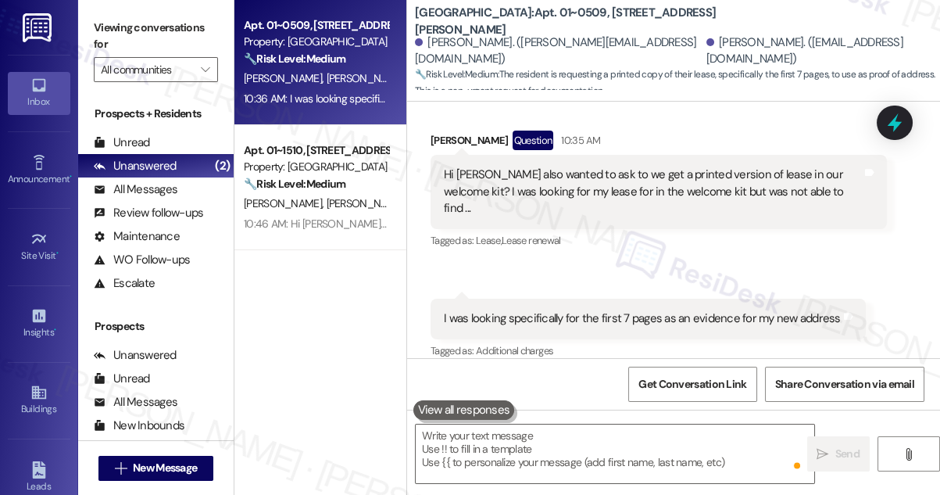
scroll to position [1208, 0]
click at [150, 23] on label "Viewing conversations for" at bounding box center [156, 36] width 124 height 41
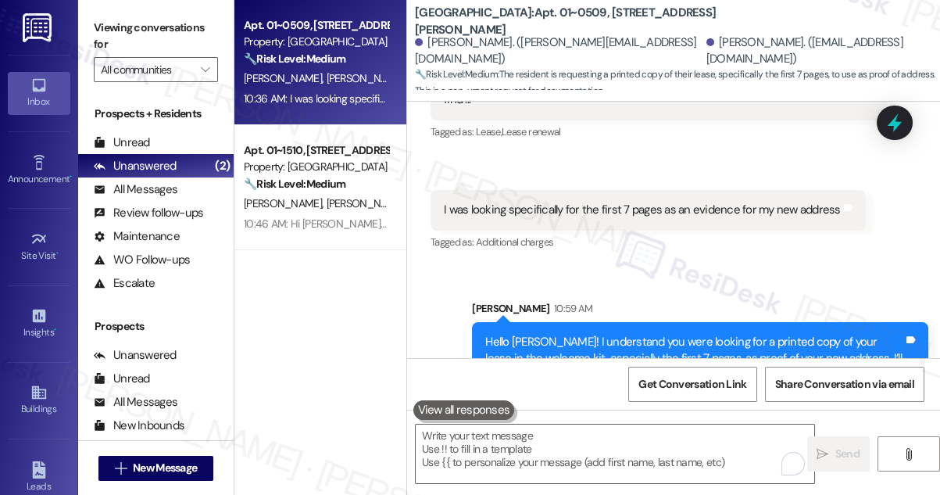
scroll to position [1367, 0]
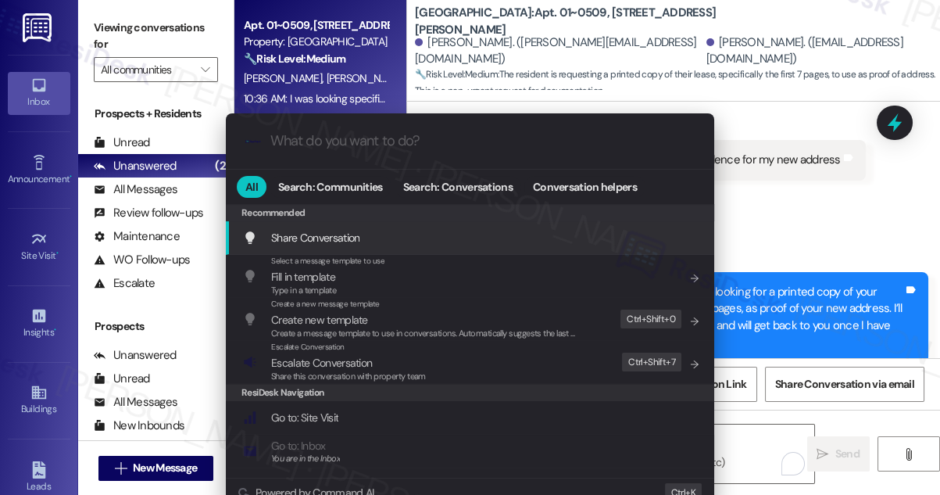
click at [771, 214] on div ".cls-1{fill:#0a055f;}.cls-2{fill:#0cc4c4;} resideskLogoBlueOrange All Search: C…" at bounding box center [470, 247] width 940 height 495
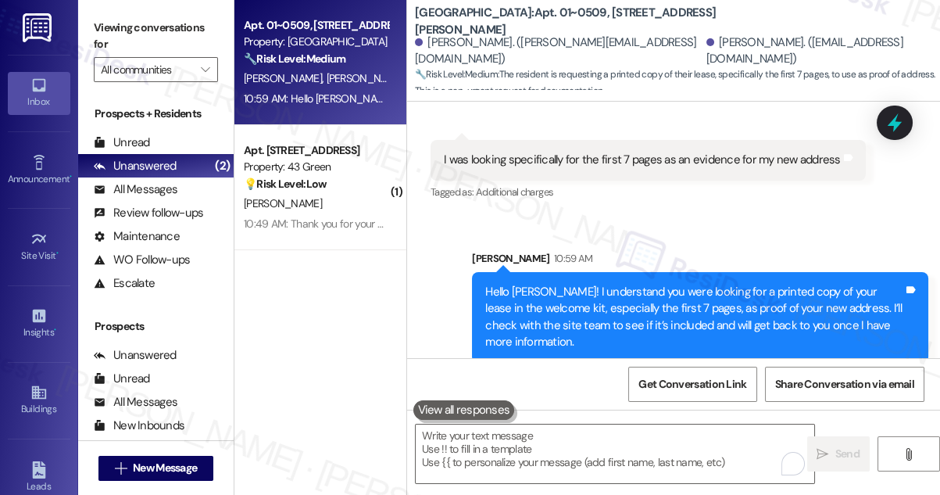
click at [130, 9] on div "Viewing conversations for All communities " at bounding box center [156, 49] width 156 height 98
click at [138, 29] on label "Viewing conversations for" at bounding box center [156, 36] width 124 height 41
drag, startPoint x: 108, startPoint y: 26, endPoint x: 161, endPoint y: 43, distance: 55.9
click at [108, 26] on label "Viewing conversations for" at bounding box center [156, 36] width 124 height 41
drag, startPoint x: 589, startPoint y: 212, endPoint x: 609, endPoint y: 224, distance: 23.9
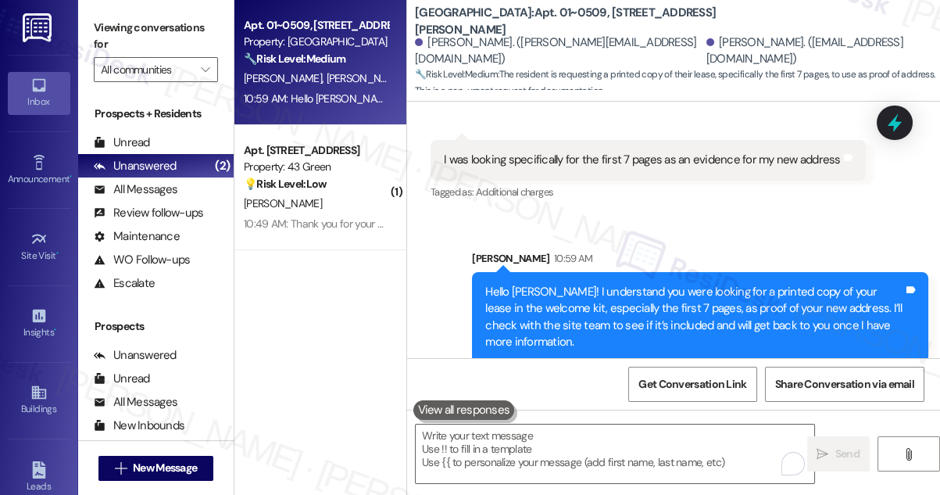
click at [609, 224] on div "Sent via SMS [PERSON_NAME] 10:59 AM Hello [PERSON_NAME]! I understand you were …" at bounding box center [673, 294] width 533 height 159
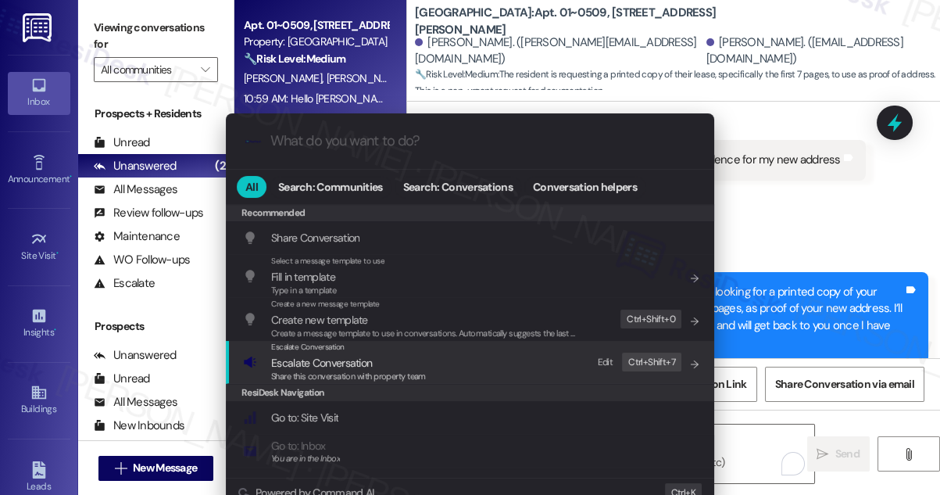
click at [507, 365] on div "Escalate Conversation Escalate Conversation Share this conversation with proper…" at bounding box center [471, 362] width 457 height 42
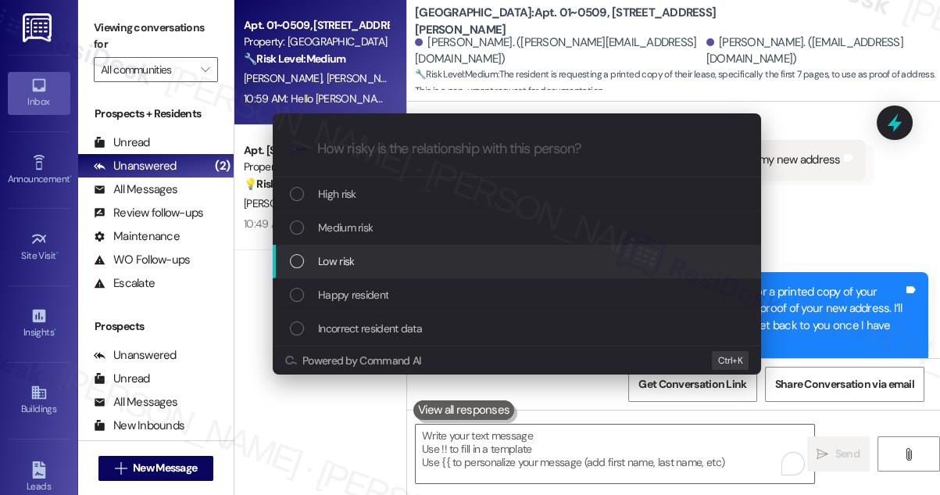
click at [388, 260] on div "Low risk" at bounding box center [518, 260] width 457 height 17
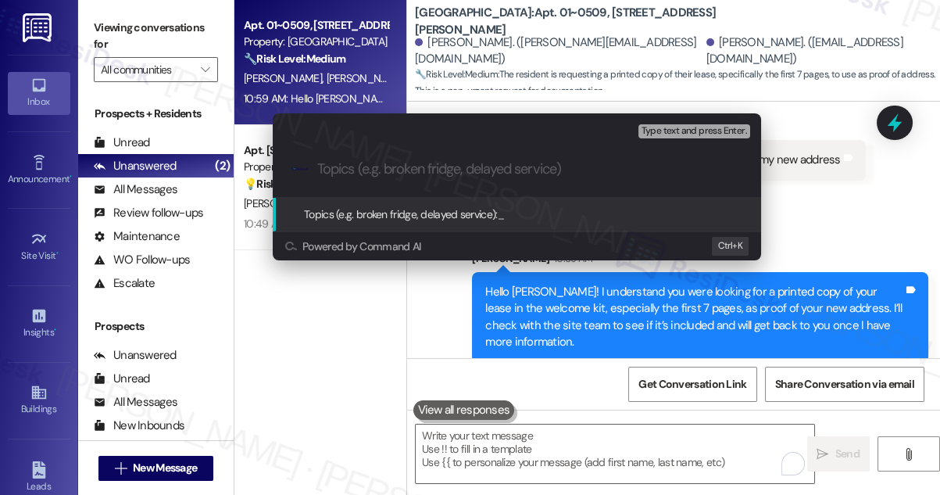
paste input "Lease Copy in Welcome Kit"
click at [519, 178] on div ".cls-1{fill:#0a055f;}.cls-2{fill:#0cc4c4;} resideskLogoBlueOrange Lease Copy in…" at bounding box center [517, 169] width 489 height 56
click at [317, 169] on div ".cls-1{fill:#0a055f;}.cls-2{fill:#0cc4c4;} resideskLogoBlueOrange Lease Copy in…" at bounding box center [517, 169] width 489 height 56
click at [321, 170] on input "Lease Copy in Welcome Kit" at bounding box center [523, 169] width 412 height 16
click at [320, 170] on input "Lease Copy in Welcome Kit" at bounding box center [523, 169] width 412 height 16
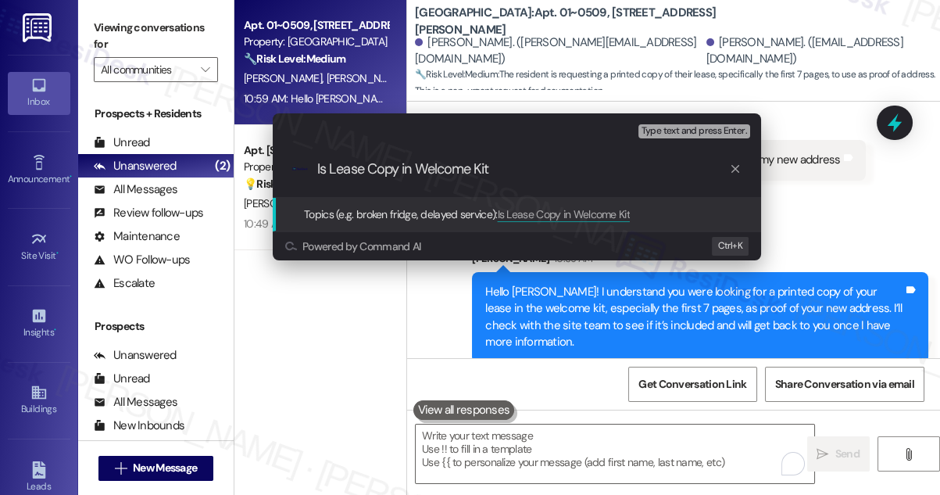
click at [412, 167] on input "Is Lease Copy in Welcome Kit" at bounding box center [523, 169] width 412 height 16
type input "Is Lease Copy included in the Welcome Kit"
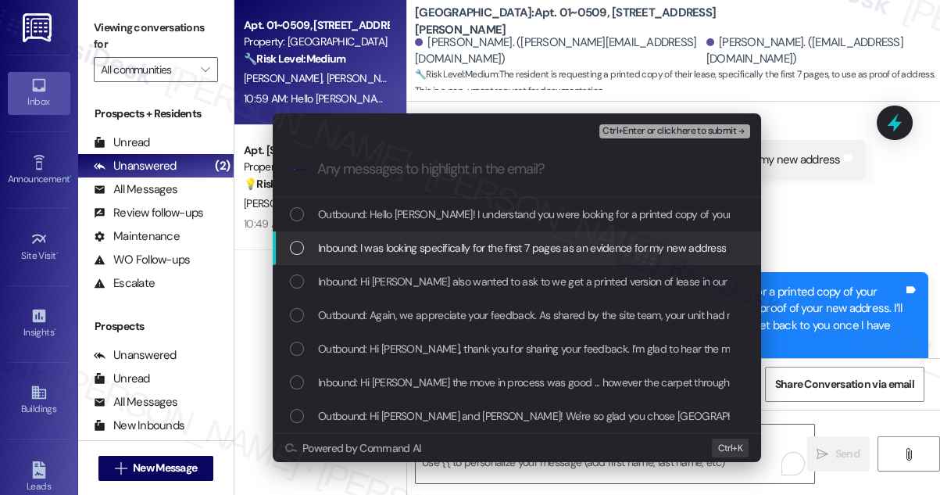
click at [517, 250] on span "Inbound: I was looking specifically for the first 7 pages as an evidence for my…" at bounding box center [522, 247] width 408 height 17
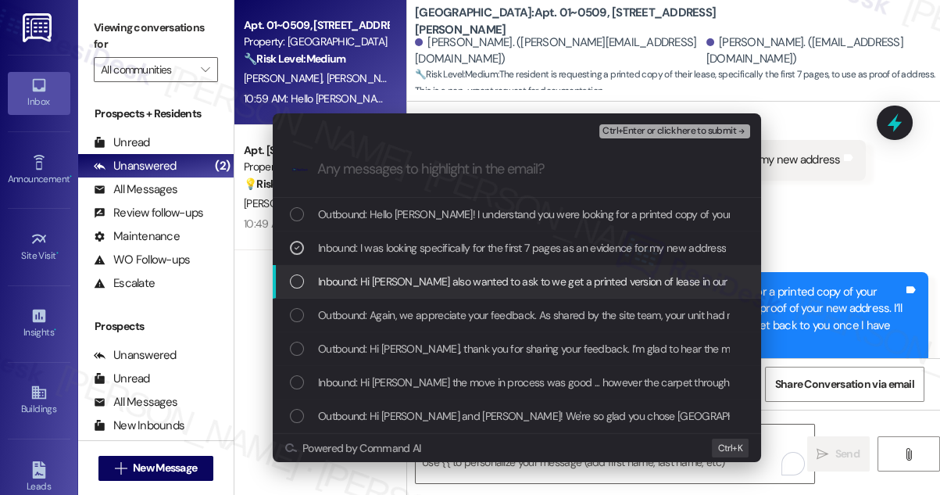
click at [500, 282] on span "Inbound: Hi [PERSON_NAME] also wanted to ask to we get a printed version of lea…" at bounding box center [721, 281] width 807 height 17
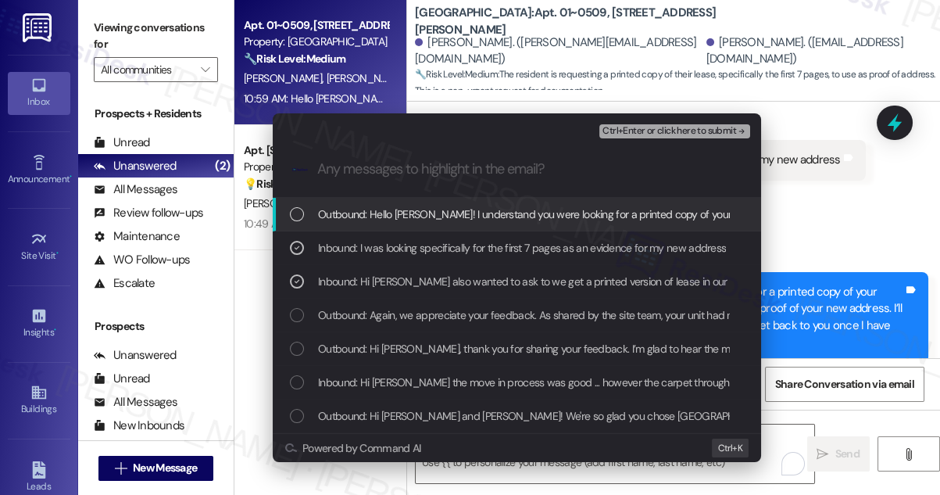
click at [670, 139] on div "Ctrl+Enter or click here to submit" at bounding box center [677, 131] width 154 height 20
click at [671, 131] on span "Ctrl+Enter or click here to submit" at bounding box center [670, 131] width 134 height 11
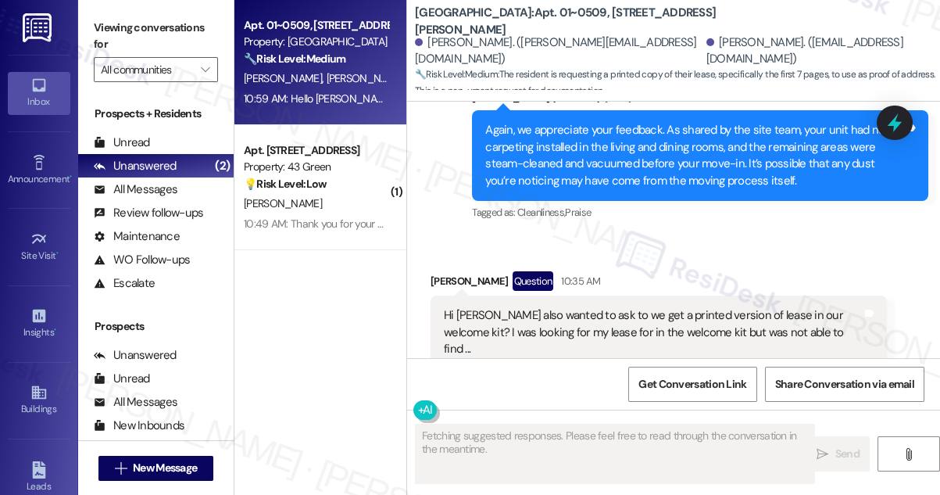
scroll to position [1208, 0]
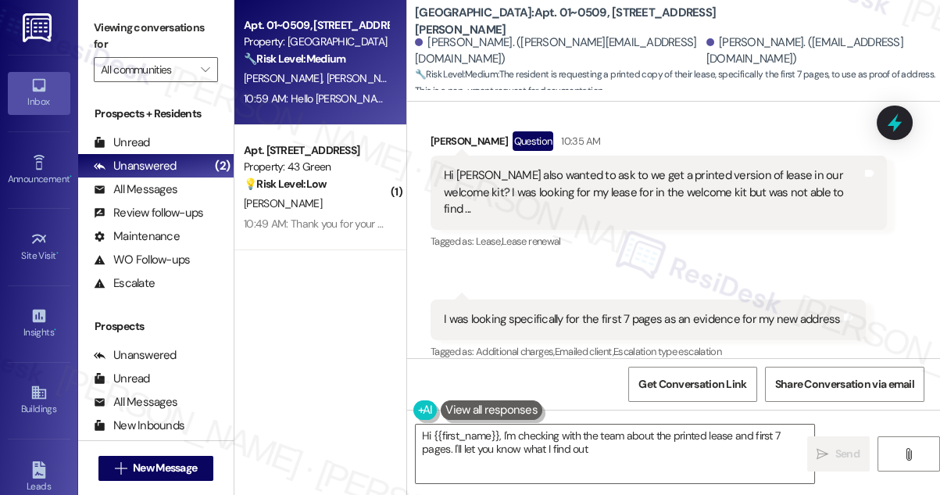
type textarea "Hi {{first_name}}, I'm checking with the team about the printed lease and first…"
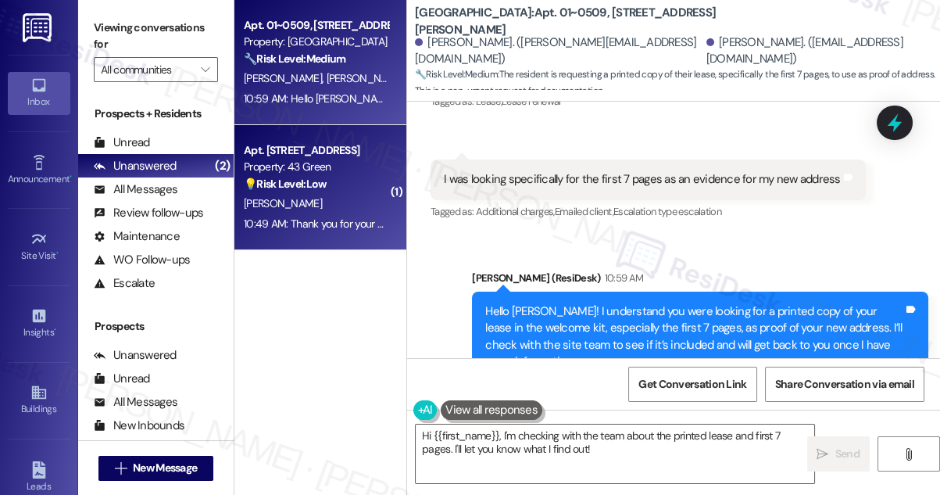
scroll to position [1390, 0]
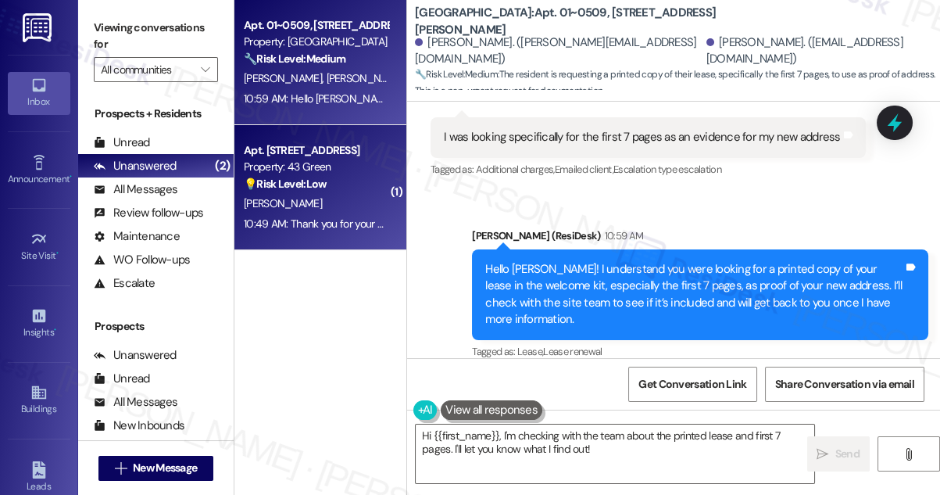
click at [377, 217] on div "10:49 AM: Thank you for your message. Our offices are currently closed, but we …" at bounding box center [705, 224] width 922 height 14
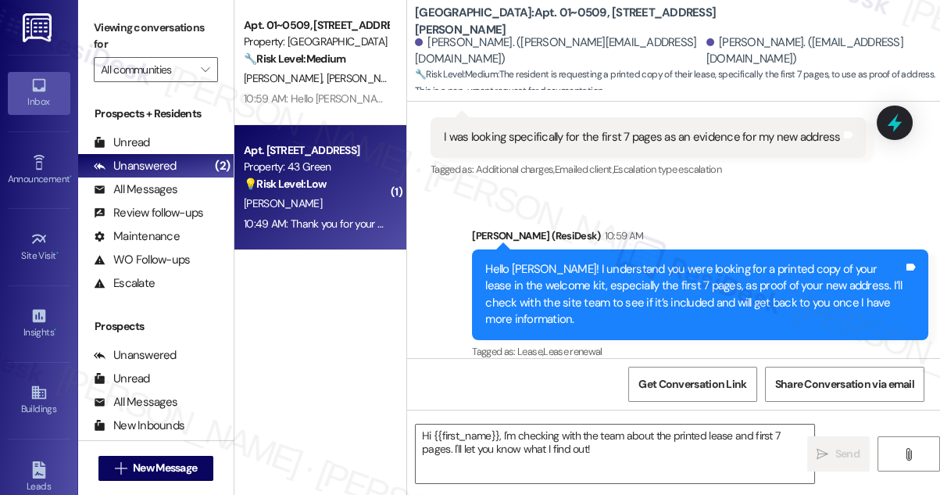
type textarea "Fetching suggested responses. Please feel free to read through the conversation…"
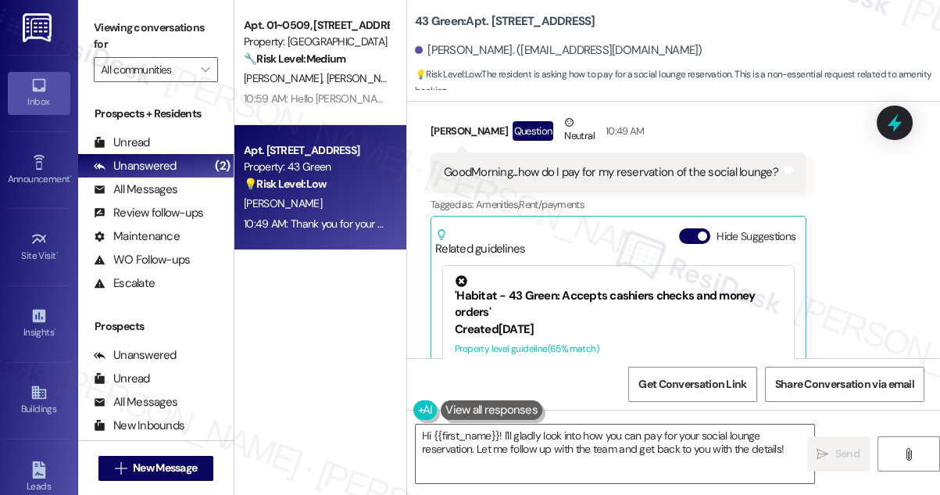
scroll to position [4377, 0]
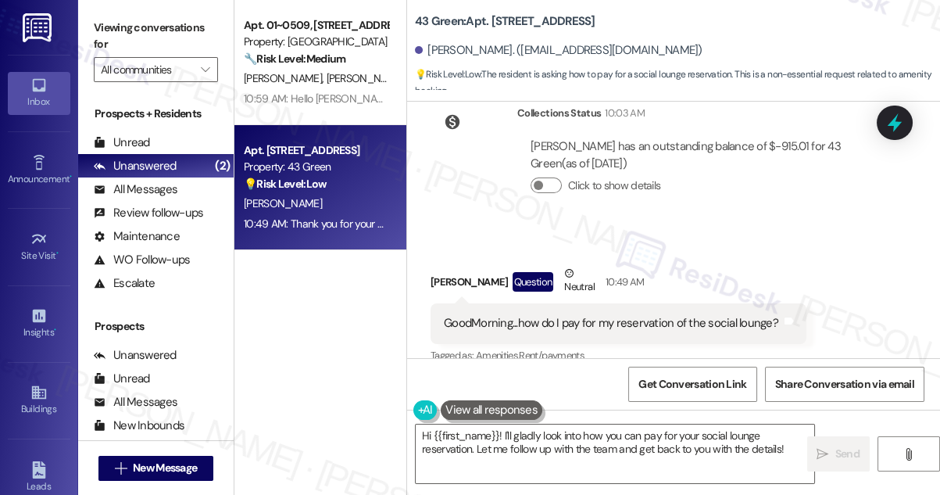
click at [522, 315] on div "GoodMorning...how do I pay for my reservation of the social lounge?" at bounding box center [611, 323] width 335 height 16
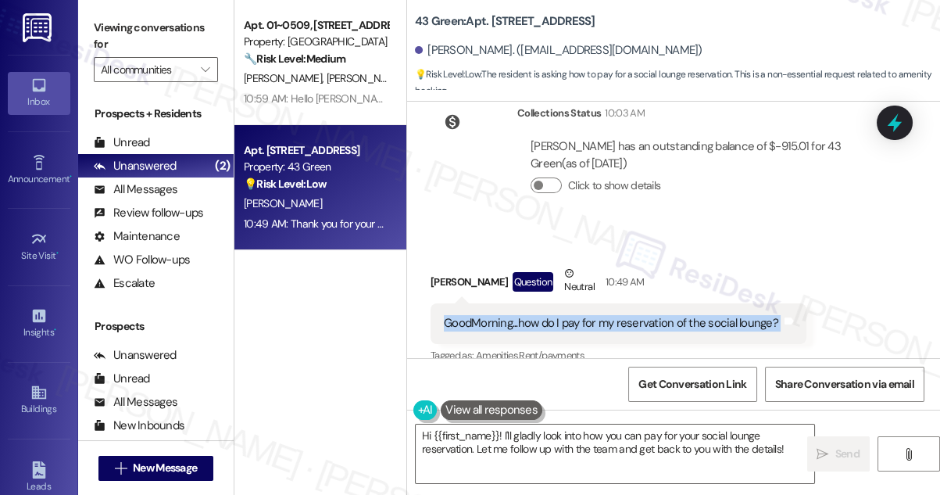
click at [521, 315] on div "GoodMorning...how do I pay for my reservation of the social lounge?" at bounding box center [611, 323] width 335 height 16
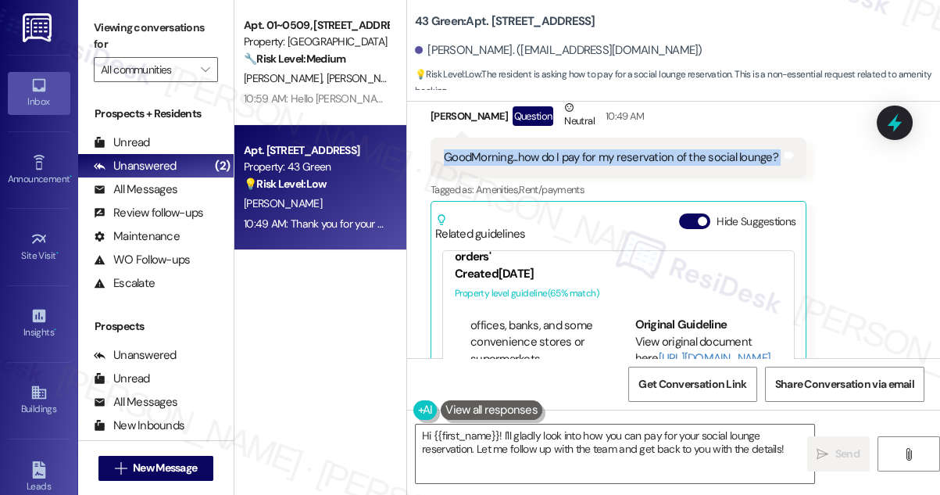
scroll to position [213, 0]
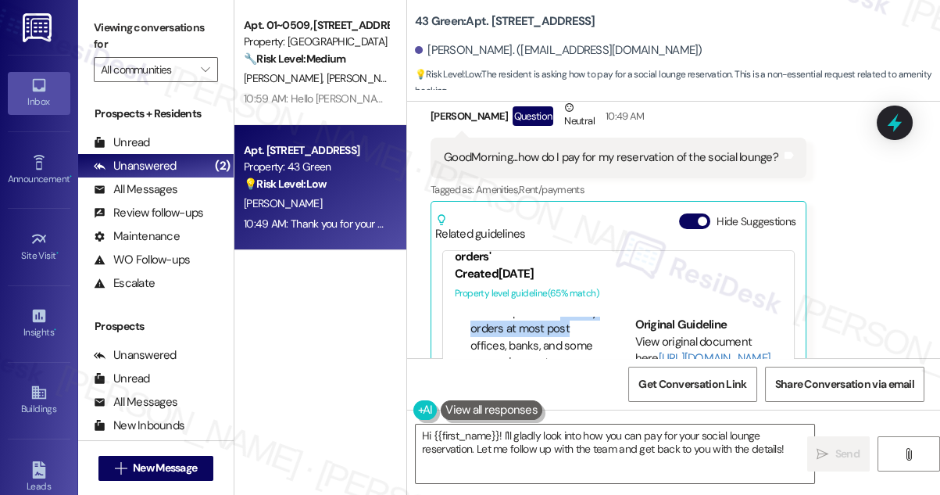
drag, startPoint x: 555, startPoint y: 277, endPoint x: 570, endPoint y: 299, distance: 26.5
click at [570, 304] on li "You can purchase money orders at most post offices, banks, and some convenience…" at bounding box center [537, 346] width 132 height 84
click at [554, 308] on li "You can purchase money orders at most post offices, banks, and some convenience…" at bounding box center [537, 346] width 132 height 84
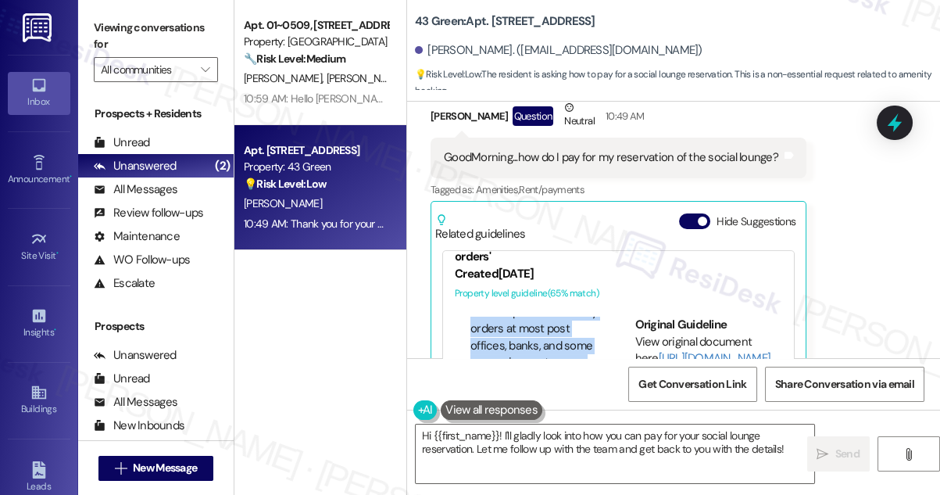
scroll to position [284, 0]
drag, startPoint x: 534, startPoint y: 284, endPoint x: 548, endPoint y: 307, distance: 27.3
click at [548, 317] on li "Is there a fee for using a cashier's check or money order?" at bounding box center [537, 342] width 132 height 50
drag, startPoint x: 517, startPoint y: 291, endPoint x: 553, endPoint y: 333, distance: 55.5
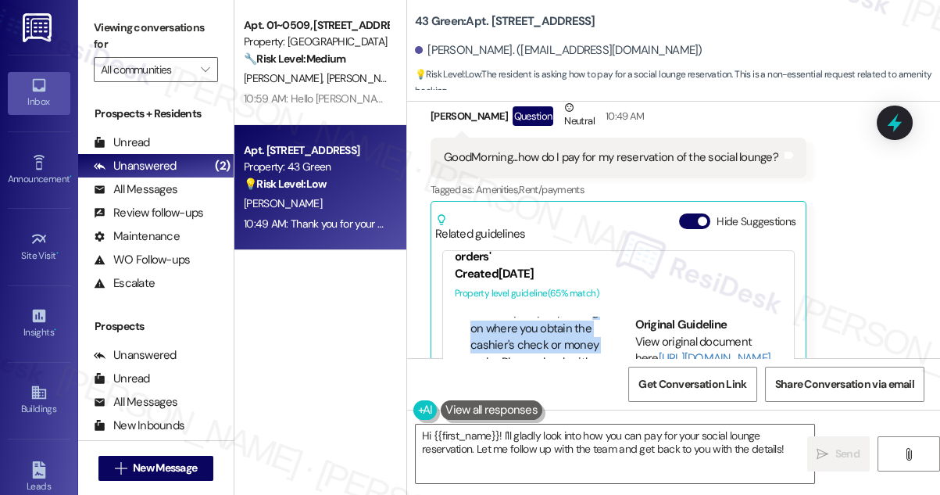
click at [553, 333] on li "Fees may vary depending on where you obtain the cashier's check or money order.…" at bounding box center [537, 353] width 132 height 101
click at [517, 278] on li "Fees may vary depending on where you obtain the cashier's check or money order.…" at bounding box center [537, 282] width 132 height 101
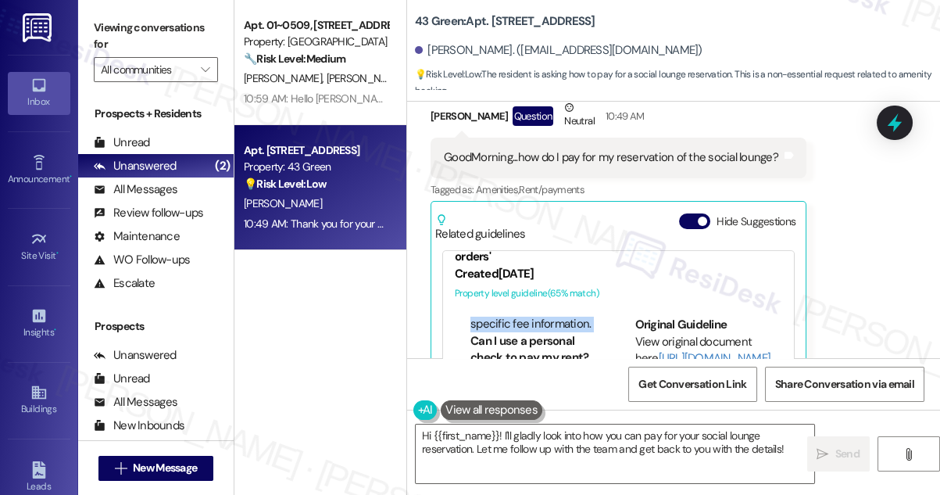
click at [517, 278] on li "Fees may vary depending on where you obtain the cashier's check or money order.…" at bounding box center [537, 282] width 132 height 101
click at [669, 350] on link "[URL][DOMAIN_NAME]…" at bounding box center [718, 358] width 118 height 16
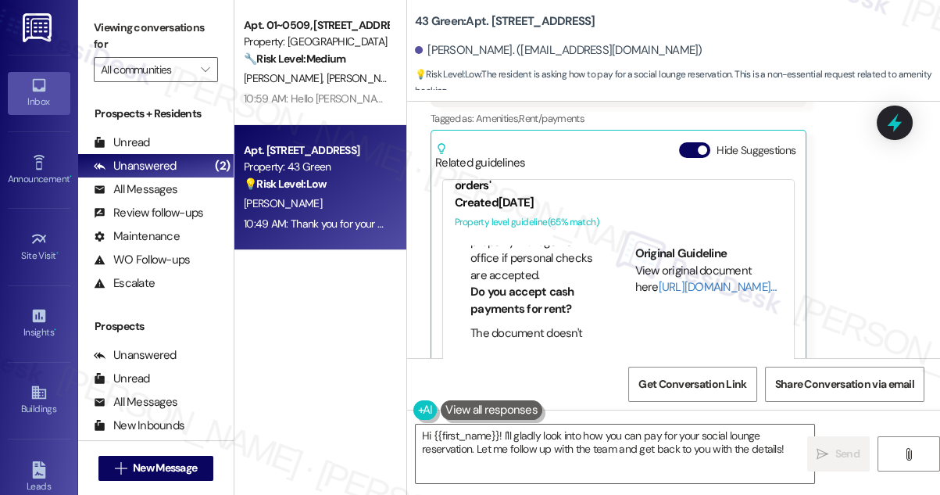
scroll to position [568, 0]
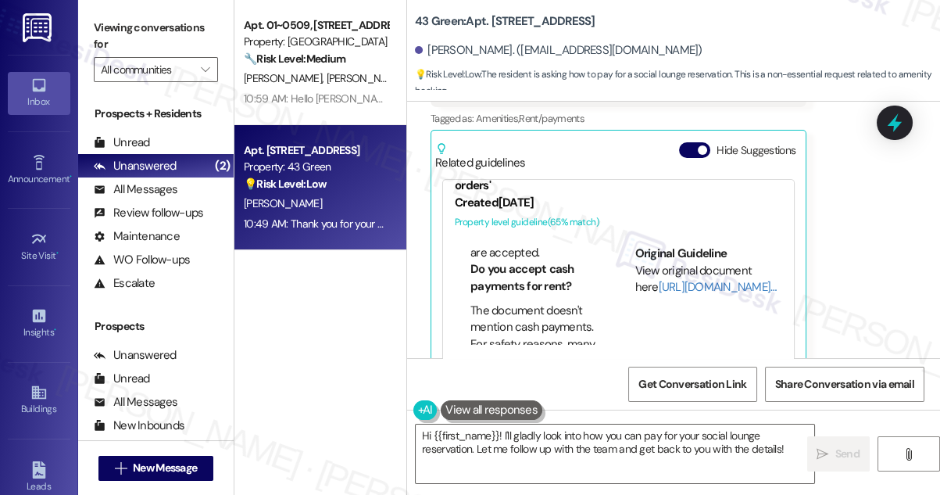
drag, startPoint x: 500, startPoint y: 220, endPoint x: 525, endPoint y: 238, distance: 30.2
click at [525, 238] on li "The document doesn't mention personal checks. Please confirm with the property …" at bounding box center [537, 211] width 132 height 101
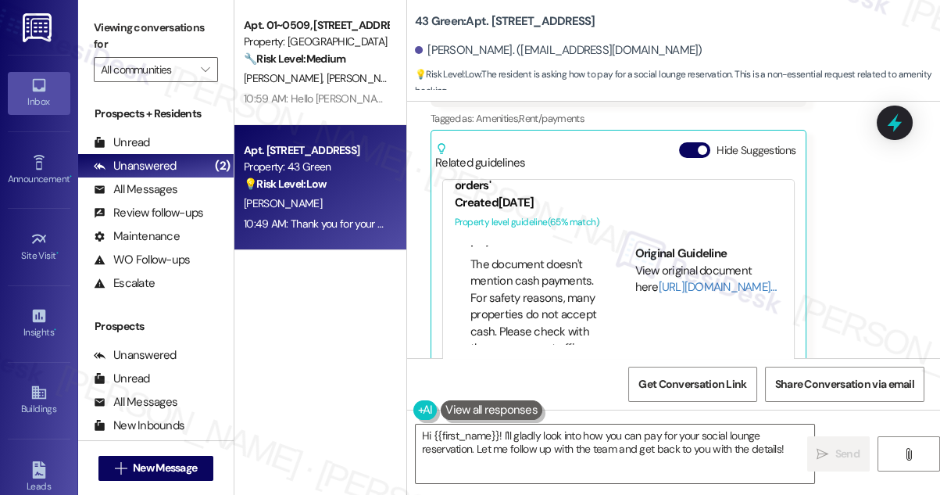
scroll to position [639, 0]
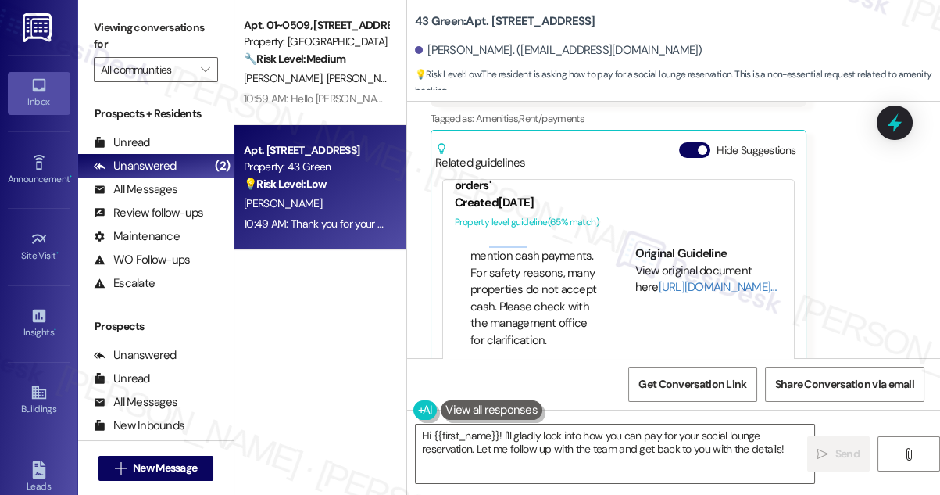
drag, startPoint x: 488, startPoint y: 232, endPoint x: 532, endPoint y: 243, distance: 45.9
click at [531, 243] on li "The document doesn't mention cash payments. For safety reasons, many properties…" at bounding box center [537, 289] width 132 height 117
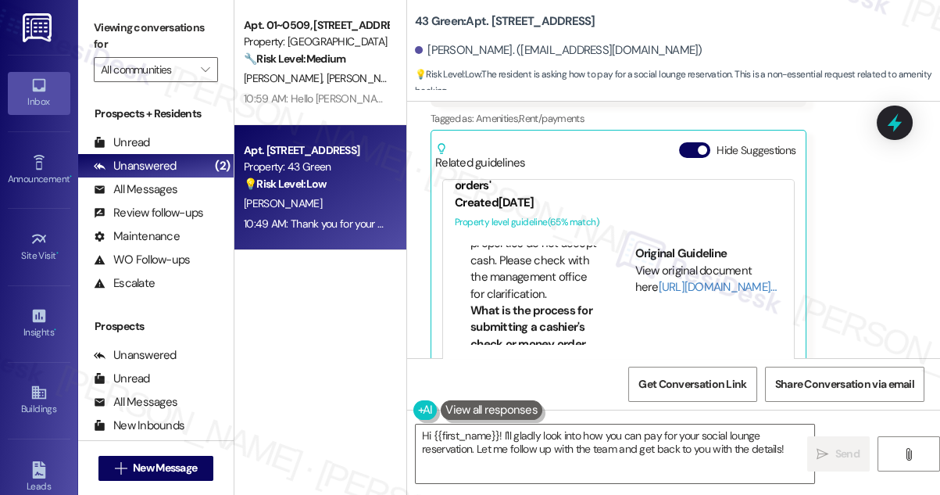
scroll to position [711, 0]
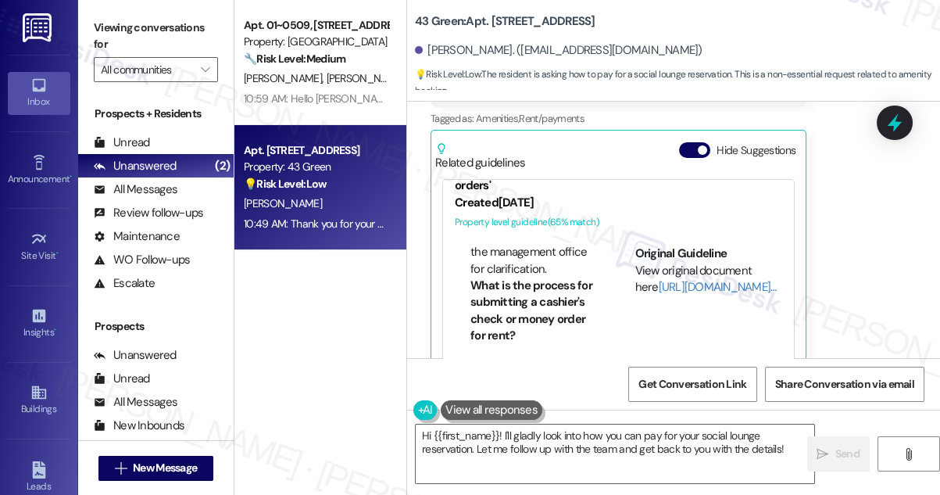
drag, startPoint x: 517, startPoint y: 212, endPoint x: 534, endPoint y: 230, distance: 24.3
click at [534, 230] on li "The document doesn't mention cash payments. For safety reasons, many properties…" at bounding box center [537, 218] width 132 height 117
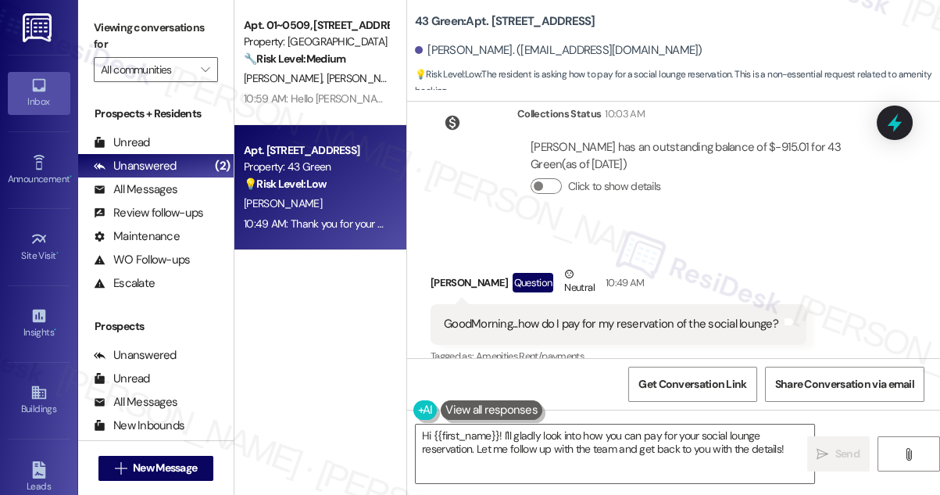
scroll to position [4400, 0]
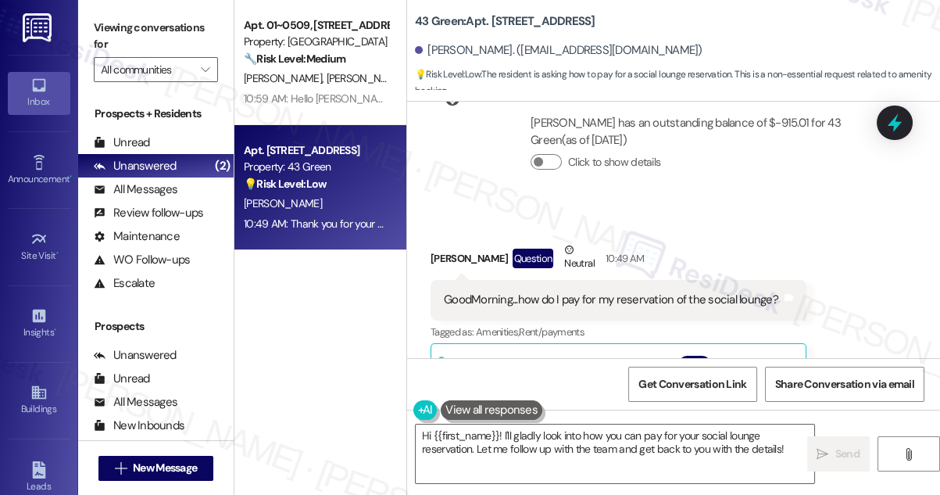
click at [142, 17] on label "Viewing conversations for" at bounding box center [156, 36] width 124 height 41
drag, startPoint x: 414, startPoint y: 20, endPoint x: 461, endPoint y: 18, distance: 46.9
click at [461, 18] on b "43 Green: Apt. [STREET_ADDRESS]" at bounding box center [505, 21] width 181 height 16
copy b "43 Green"
click at [145, 36] on label "Viewing conversations for" at bounding box center [156, 36] width 124 height 41
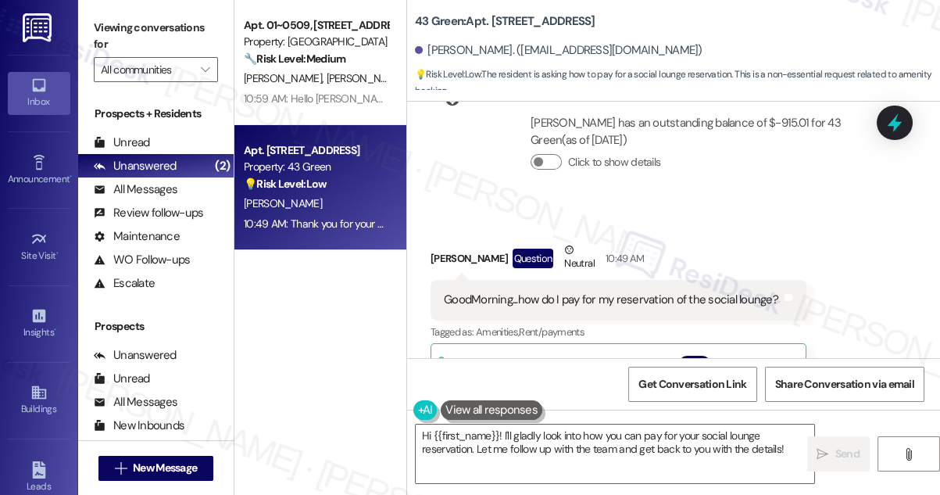
click at [637, 292] on div "GoodMorning...how do I pay for my reservation of the social lounge?" at bounding box center [611, 300] width 335 height 16
click at [638, 292] on div "GoodMorning...how do I pay for my reservation of the social lounge?" at bounding box center [611, 300] width 335 height 16
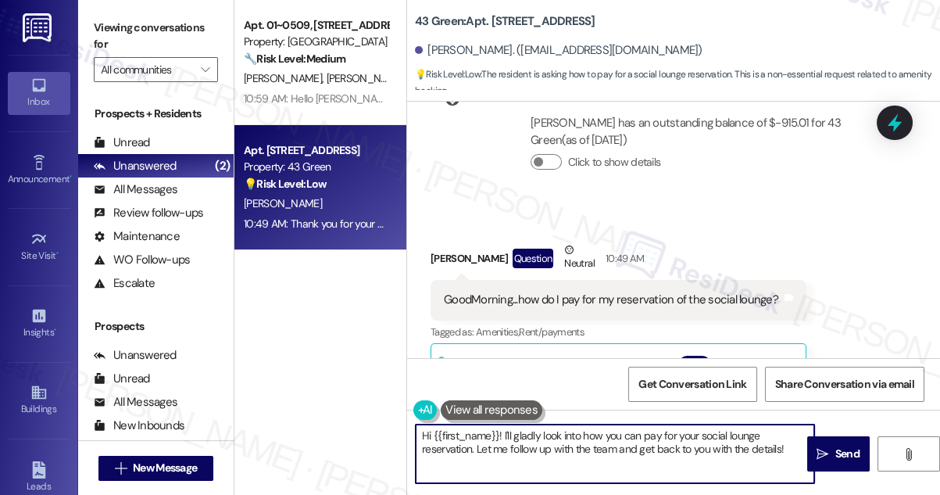
click at [512, 447] on textarea "Hi {{first_name}}! I'll gladly look into how you can pay for your social lounge…" at bounding box center [615, 453] width 399 height 59
click at [553, 451] on textarea "Hi {{first_name}}! I'll gladly look into how you can pay for your social lounge…" at bounding box center [615, 453] width 399 height 59
drag, startPoint x: 548, startPoint y: 447, endPoint x: 514, endPoint y: 449, distance: 33.6
click at [510, 449] on textarea "Hi {{first_name}}! I'll gladly look into how you can pay for your social lounge…" at bounding box center [615, 453] width 399 height 59
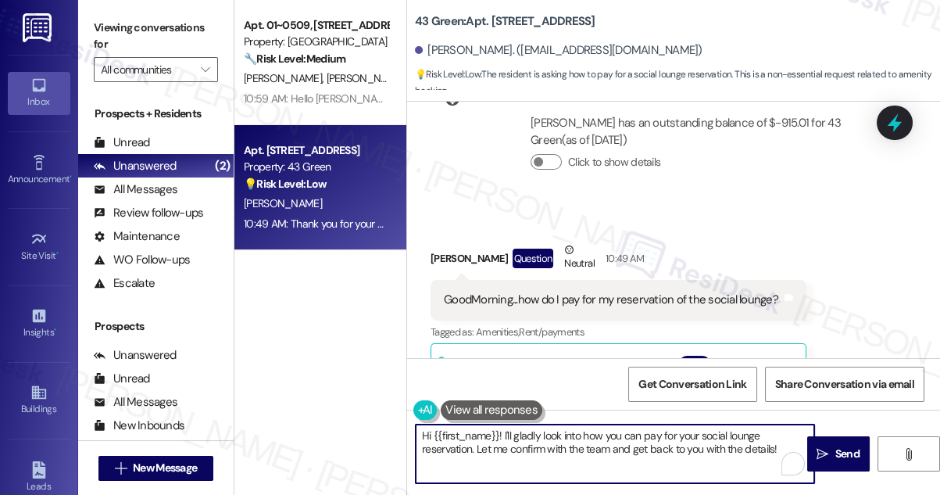
click at [570, 438] on textarea "Hi {{first_name}}! I'll gladly look into how you can pay for your social lounge…" at bounding box center [615, 453] width 399 height 59
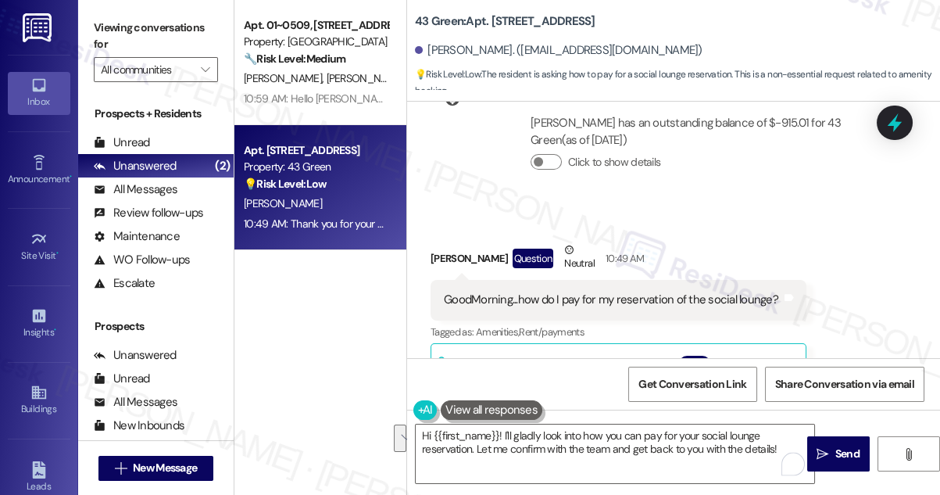
click at [774, 206] on div "Received via SMS [PERSON_NAME] Question Neutral 10:49 AM GoodMorning...how do I…" at bounding box center [673, 402] width 533 height 392
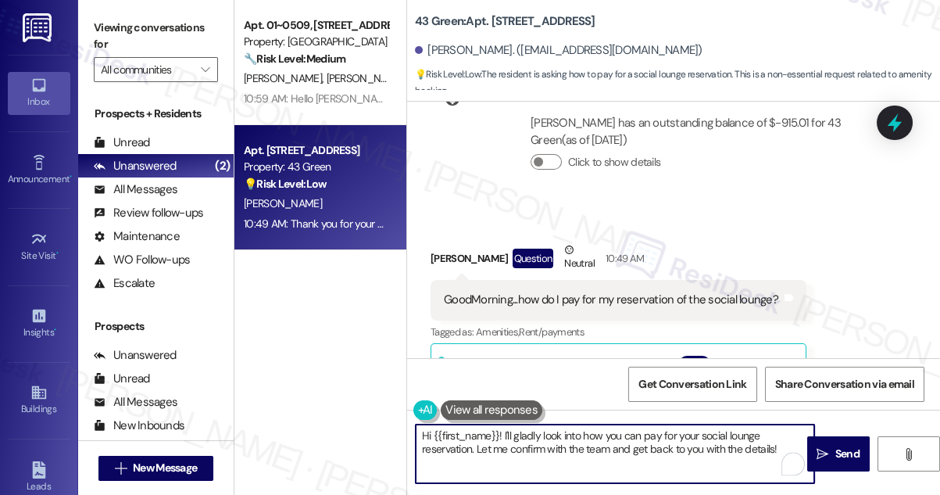
click at [784, 446] on textarea "Hi {{first_name}}! I'll gladly look into how you can pay for your social lounge…" at bounding box center [615, 453] width 399 height 59
type textarea "Hi {{first_name}}! I'll gladly look into how you can pay for your social lounge…"
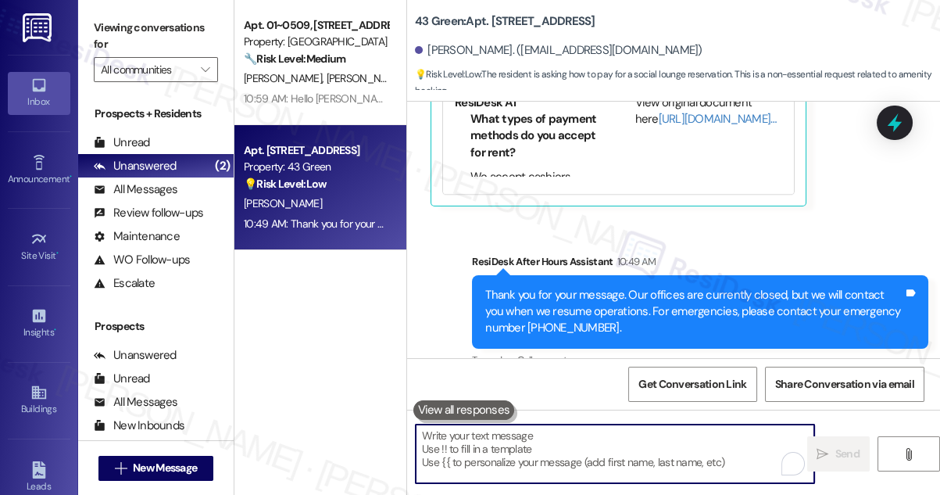
scroll to position [4882, 0]
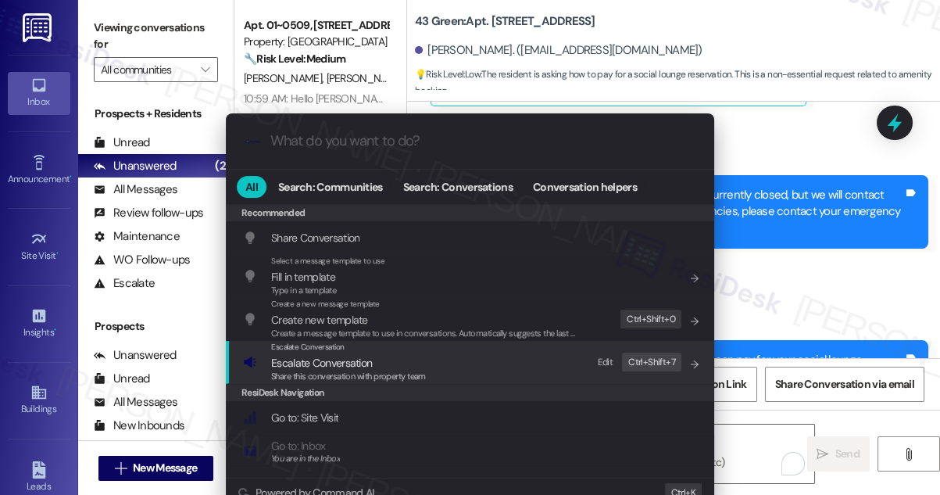
click at [473, 372] on div "Escalate Conversation Escalate Conversation Share this conversation with proper…" at bounding box center [471, 362] width 457 height 42
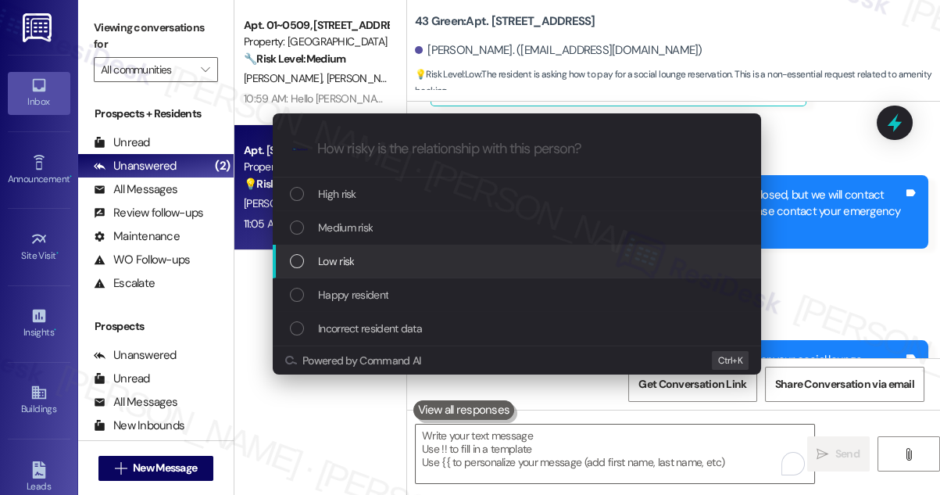
click at [389, 265] on div "Low risk" at bounding box center [518, 260] width 457 height 17
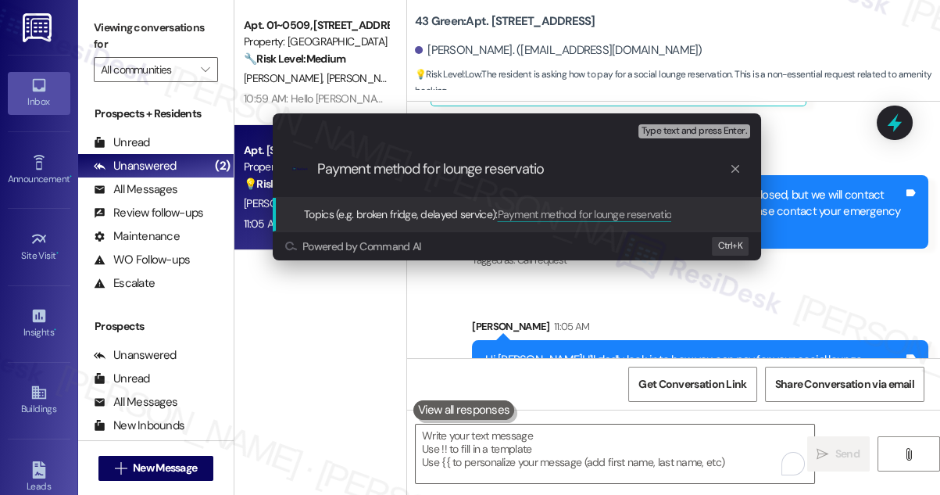
type input "Payment method for lounge reservation"
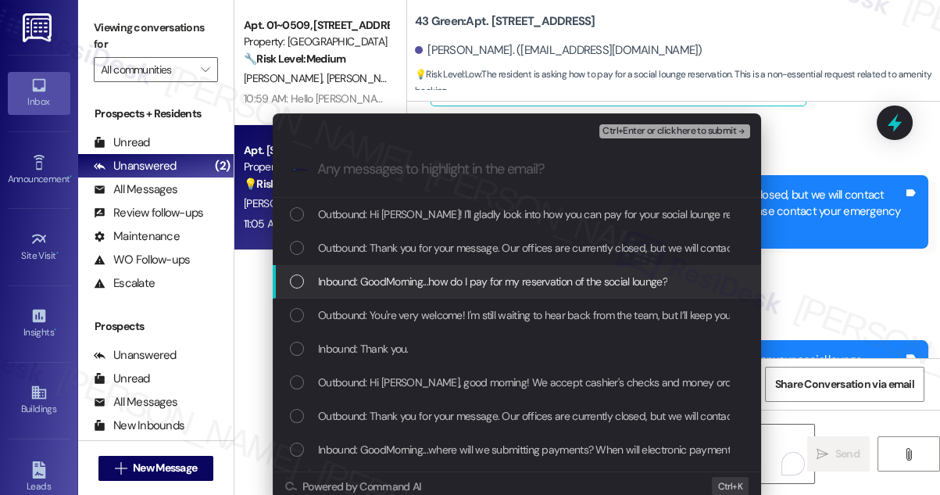
click at [423, 283] on span "Inbound: GoodMorning...how do I pay for my reservation of the social lounge?" at bounding box center [492, 281] width 349 height 17
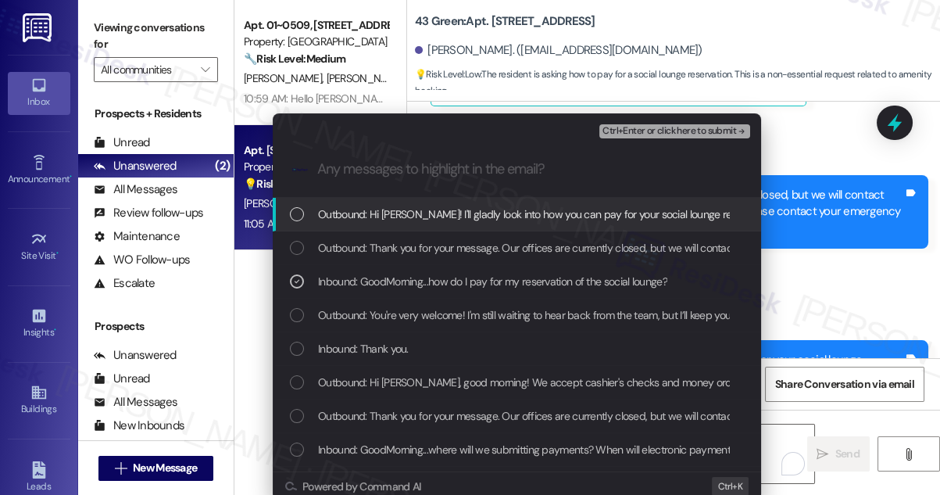
click at [653, 130] on span "Ctrl+Enter or click here to submit" at bounding box center [670, 131] width 134 height 11
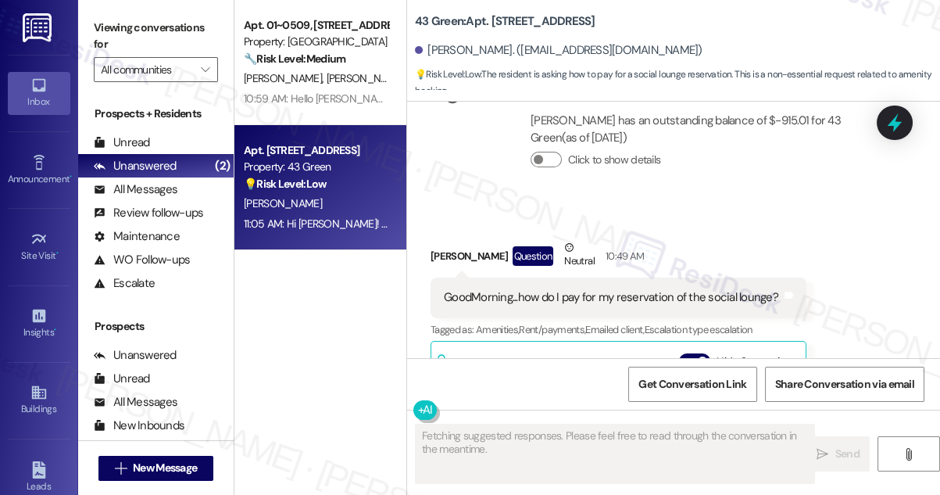
scroll to position [4590, 0]
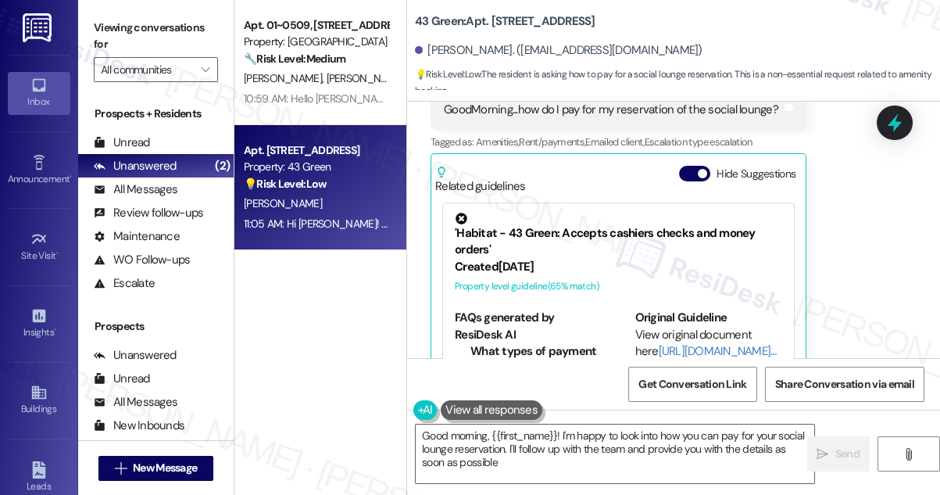
type textarea "Good morning, {{first_name}}! I'm happy to look into how you can pay for your s…"
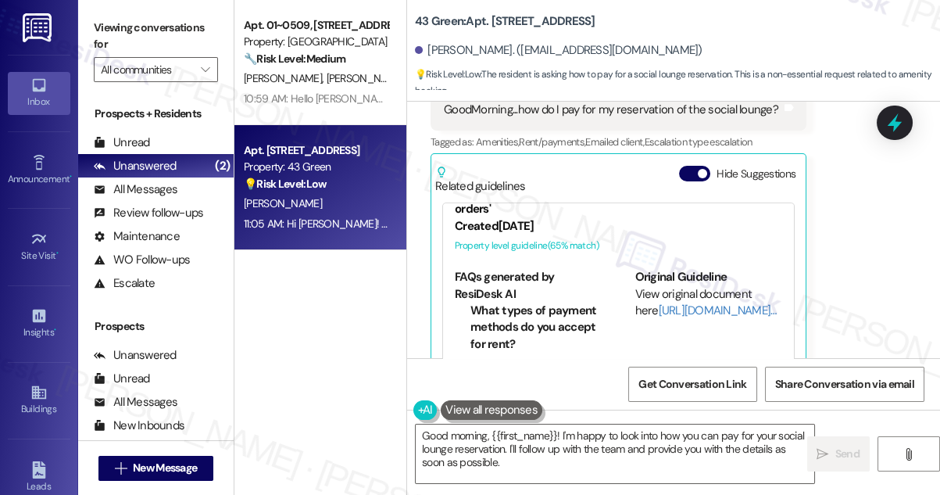
scroll to position [4904, 0]
